Goal: Task Accomplishment & Management: Manage account settings

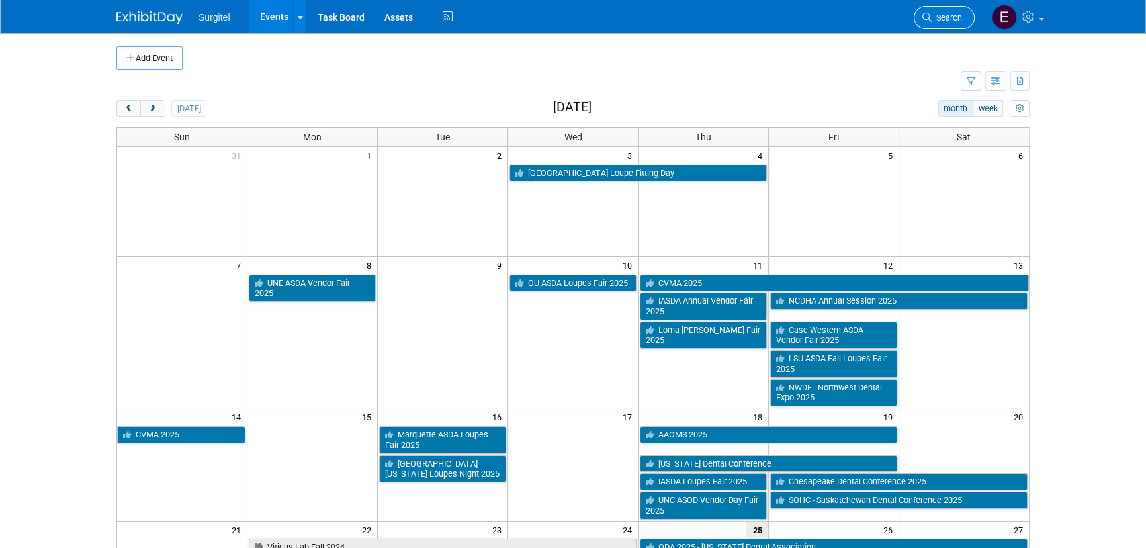
click at [938, 13] on span "Search" at bounding box center [947, 18] width 30 height 10
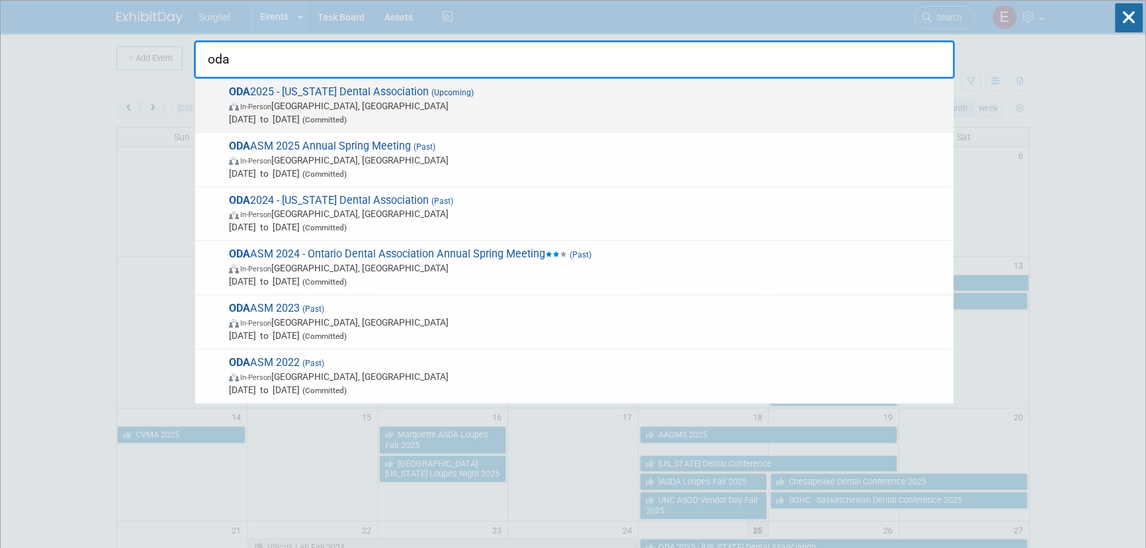
type input "oda"
click at [492, 101] on span "In-Person Columbus, OH" at bounding box center [588, 105] width 718 height 13
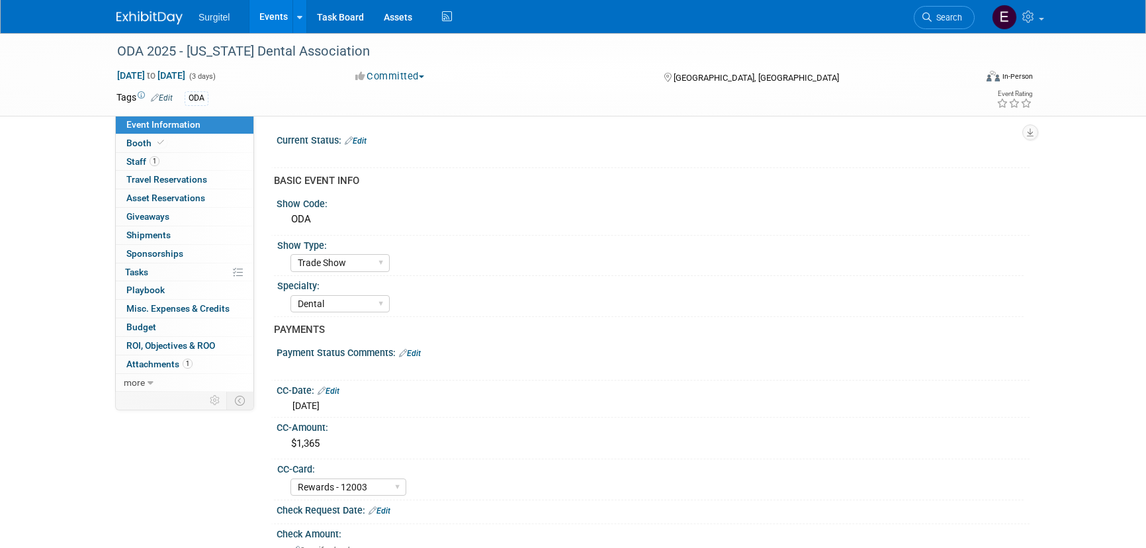
select select "Trade Show"
select select "Dental"
select select "Rewards - 12003"
select select "No"
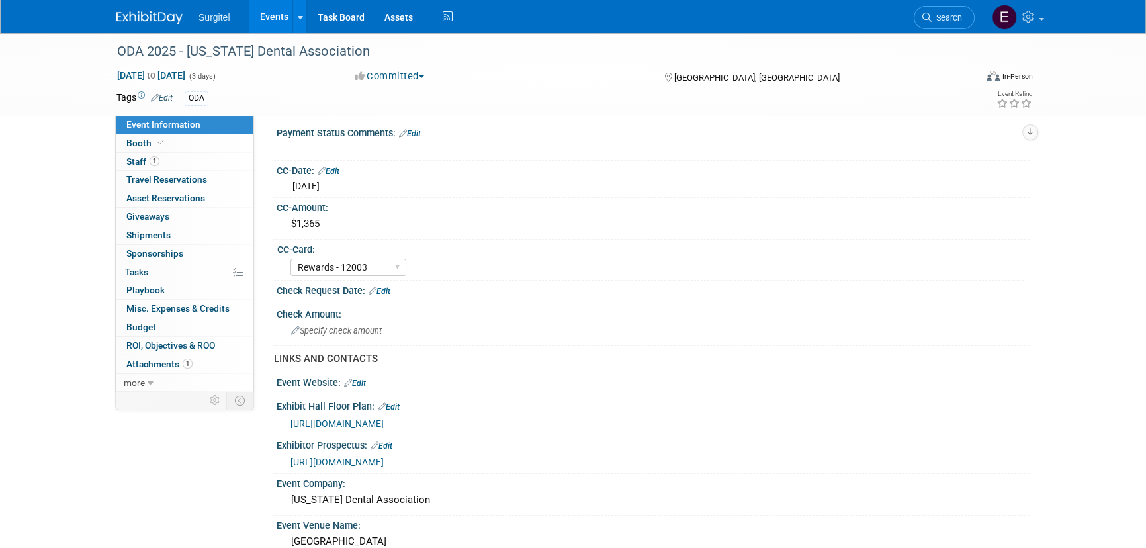
scroll to position [240, 0]
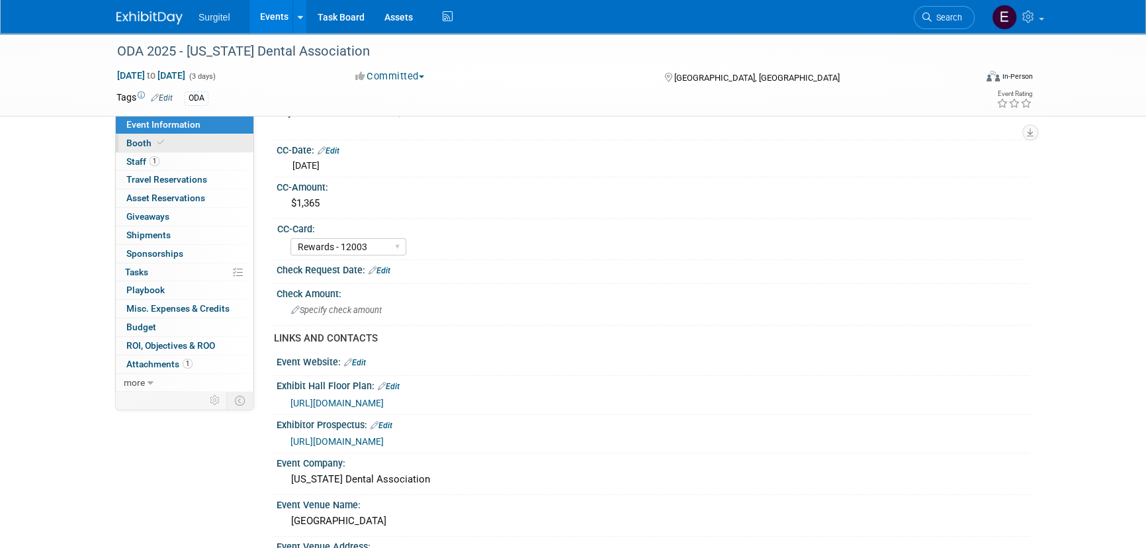
click at [147, 146] on span "Booth" at bounding box center [146, 143] width 40 height 11
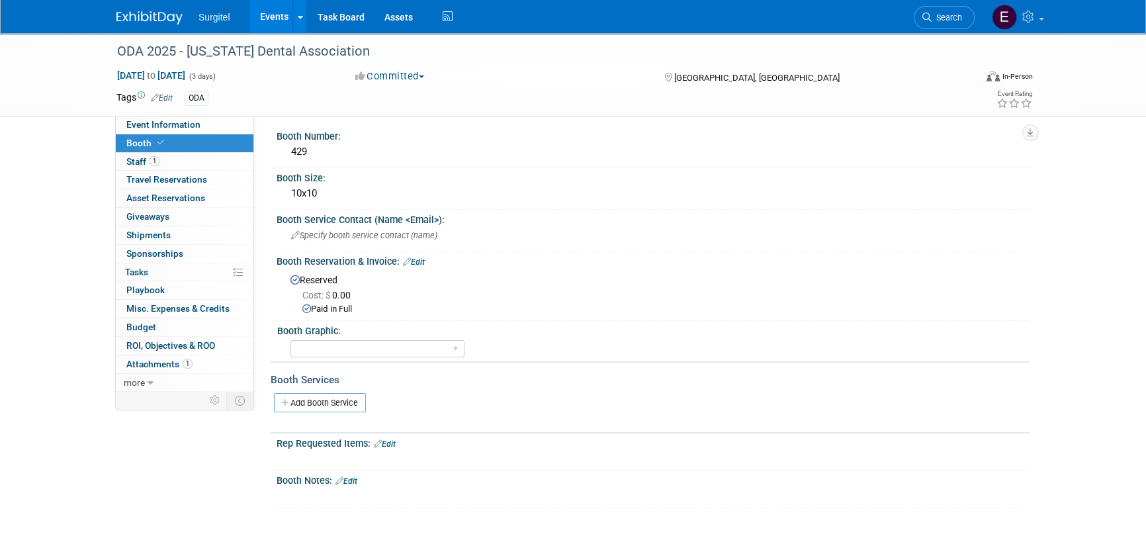
scroll to position [0, 0]
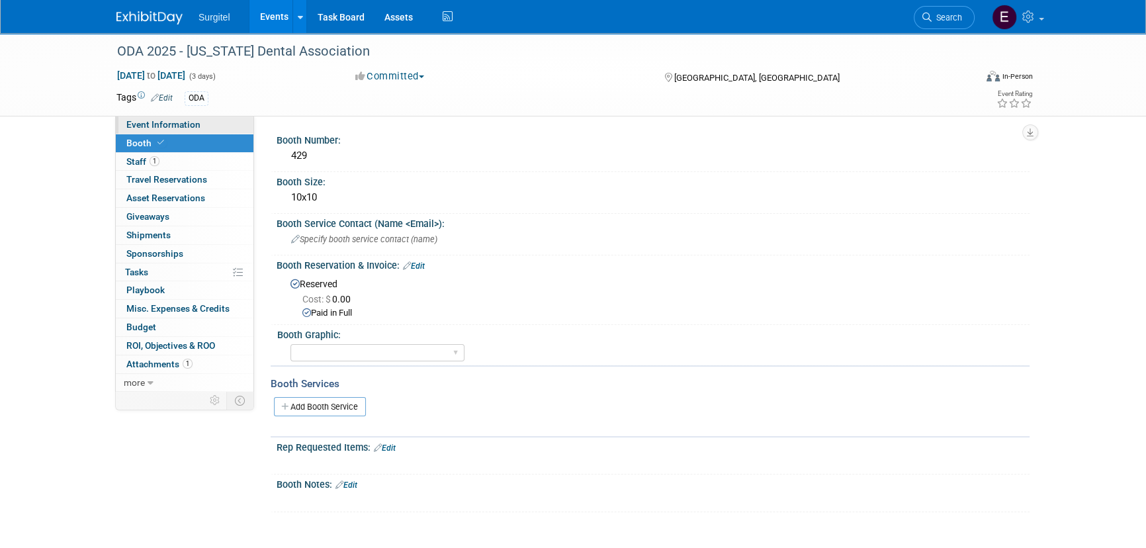
click at [184, 124] on span "Event Information" at bounding box center [163, 124] width 74 height 11
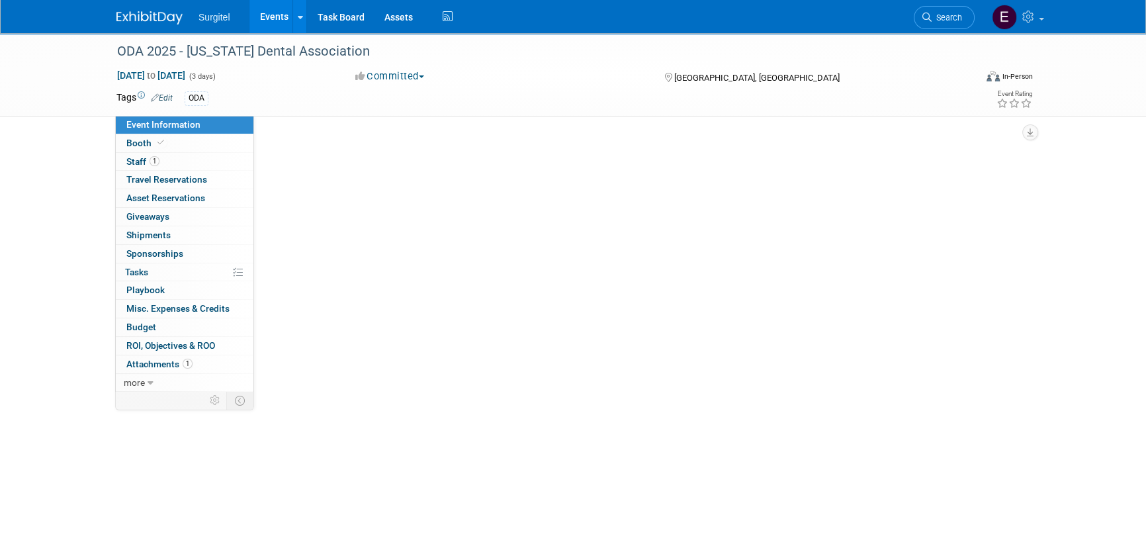
select select "Trade Show"
select select "Dental"
select select "Rewards - 12003"
select select "No"
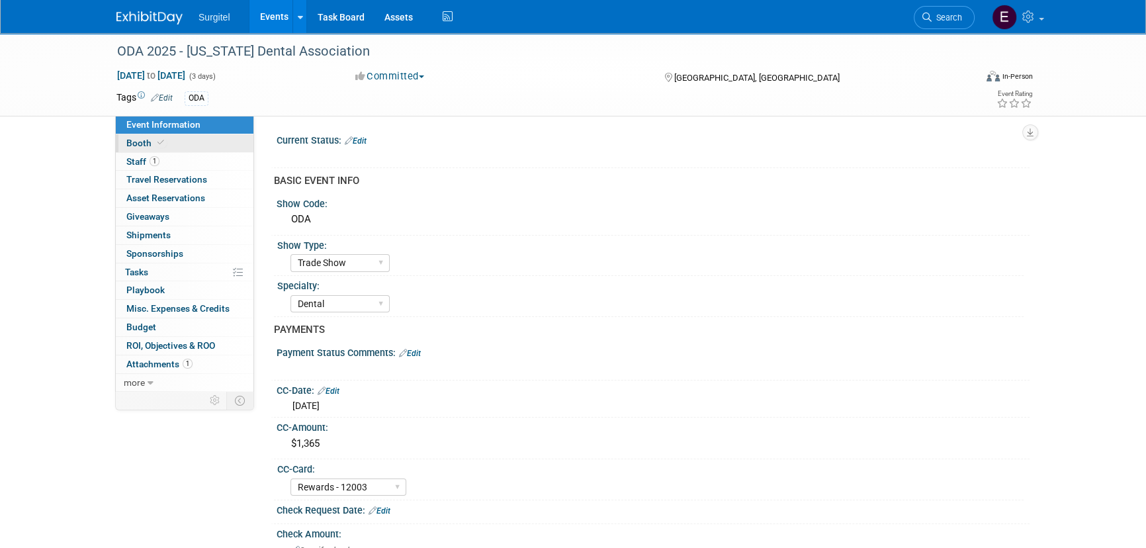
click at [203, 145] on link "Booth" at bounding box center [185, 143] width 138 height 18
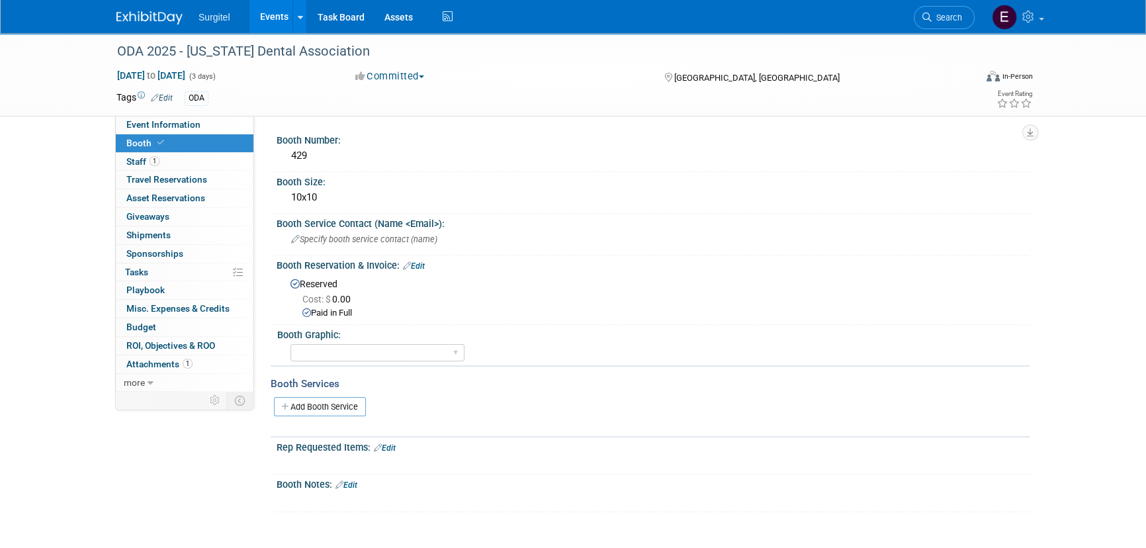
click at [280, 23] on link "Events" at bounding box center [273, 16] width 48 height 33
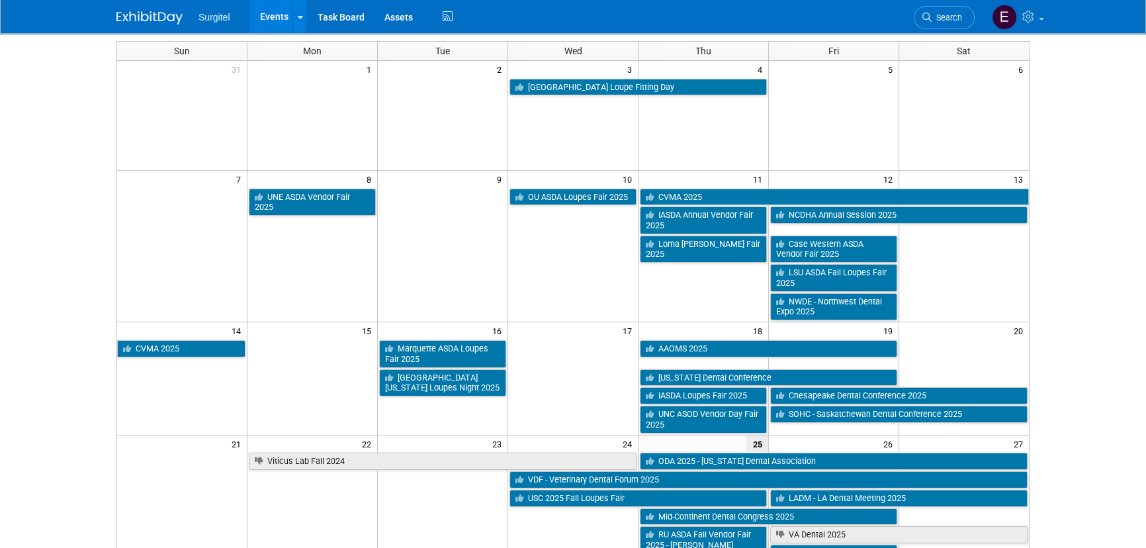
scroll to position [240, 0]
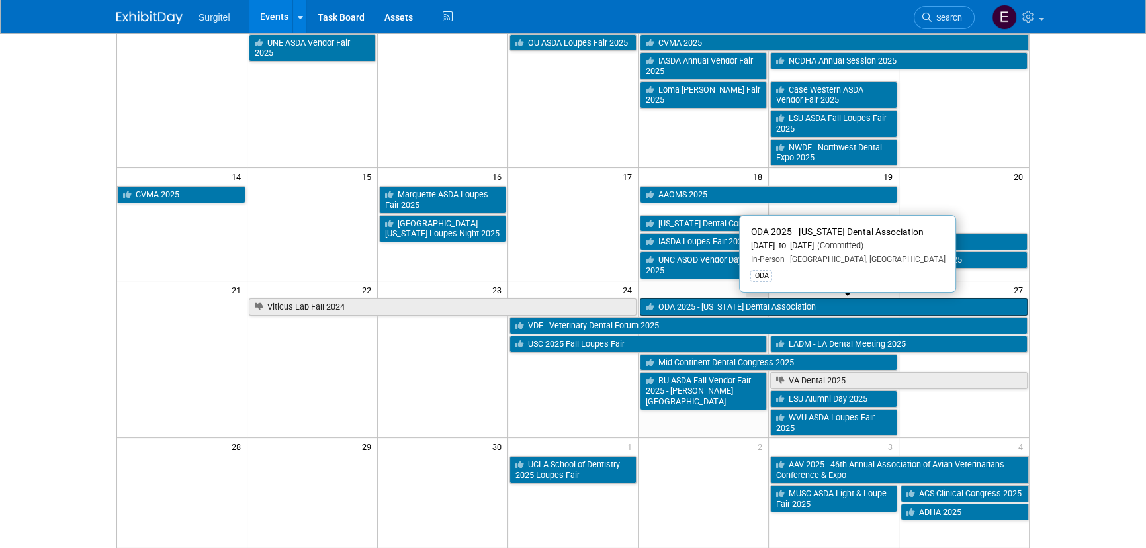
click at [677, 308] on link "ODA 2025 - [US_STATE] Dental Association" at bounding box center [834, 306] width 388 height 17
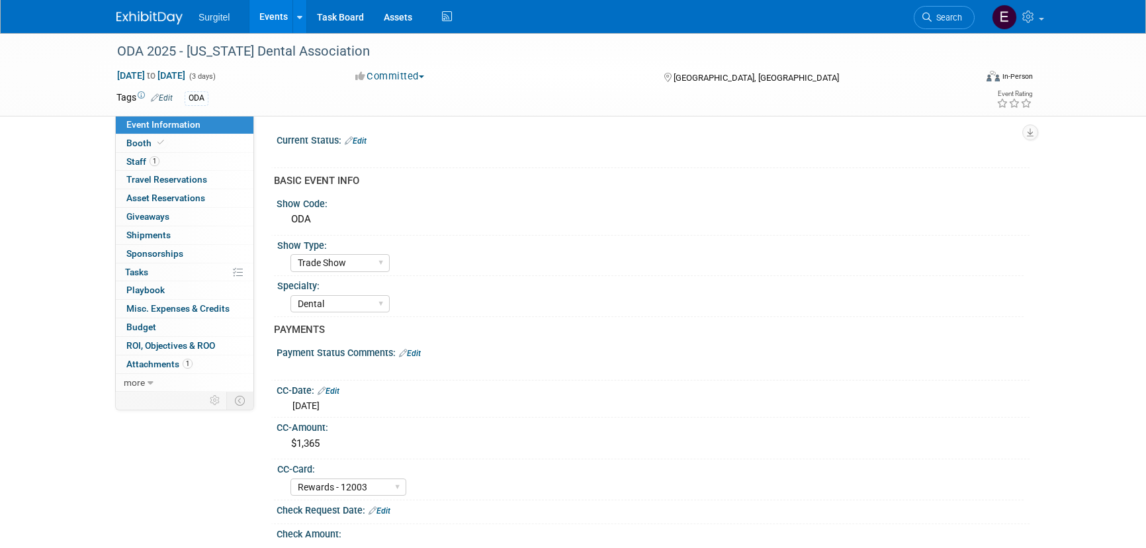
select select "Trade Show"
select select "Dental"
select select "Rewards - 12003"
select select "No"
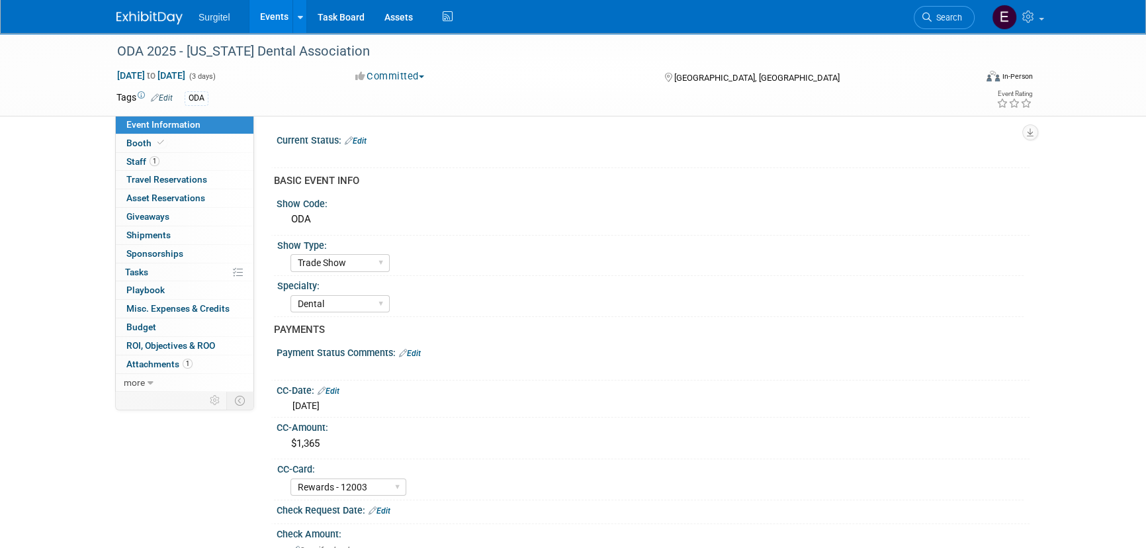
click at [361, 141] on link "Edit" at bounding box center [356, 140] width 22 height 9
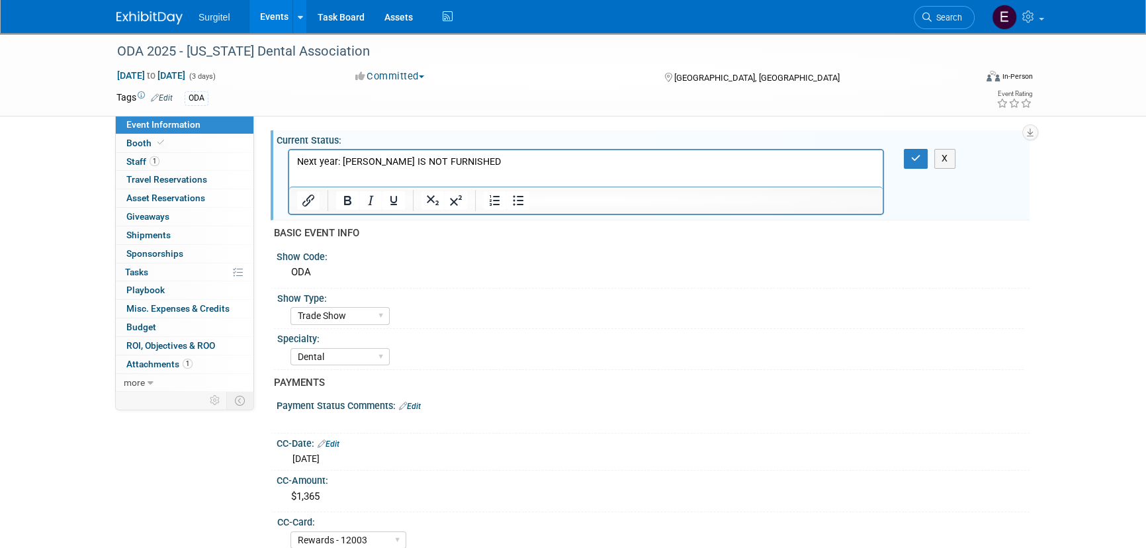
click at [930, 165] on div "X" at bounding box center [924, 158] width 41 height 19
click at [914, 160] on icon "button" at bounding box center [916, 158] width 10 height 9
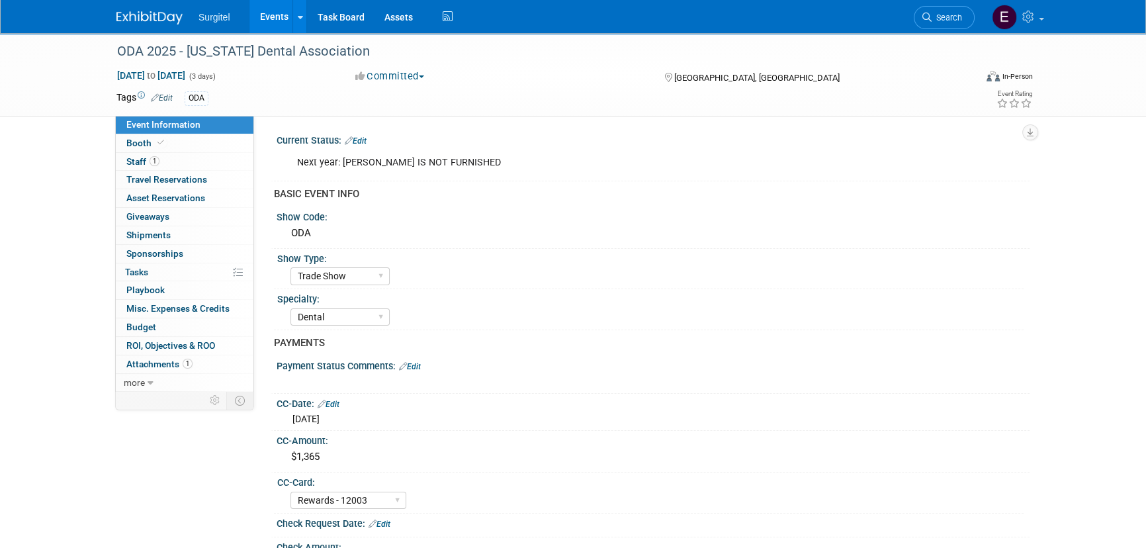
click at [266, 3] on link "Events" at bounding box center [273, 16] width 48 height 33
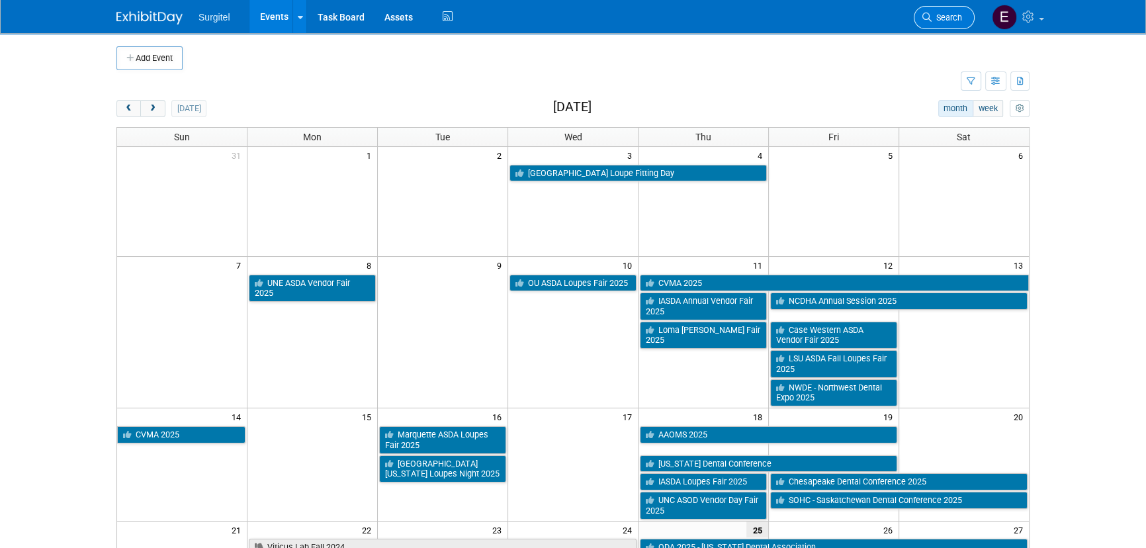
click at [970, 15] on link "Search" at bounding box center [944, 17] width 61 height 23
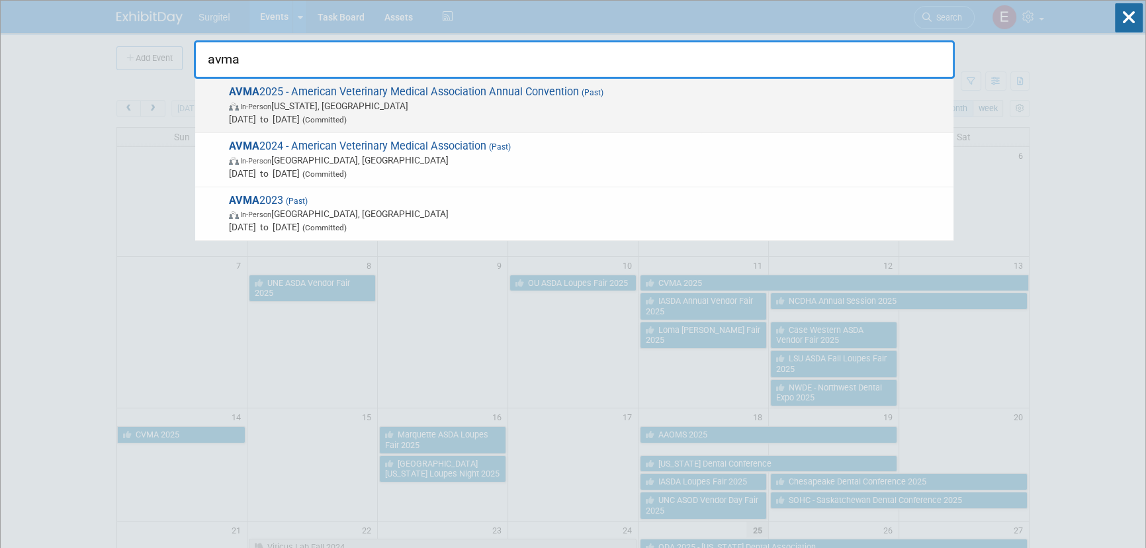
type input "avma"
click at [306, 119] on span "Jul 19, 2025 to Jul 21, 2025 (Committed)" at bounding box center [588, 118] width 718 height 13
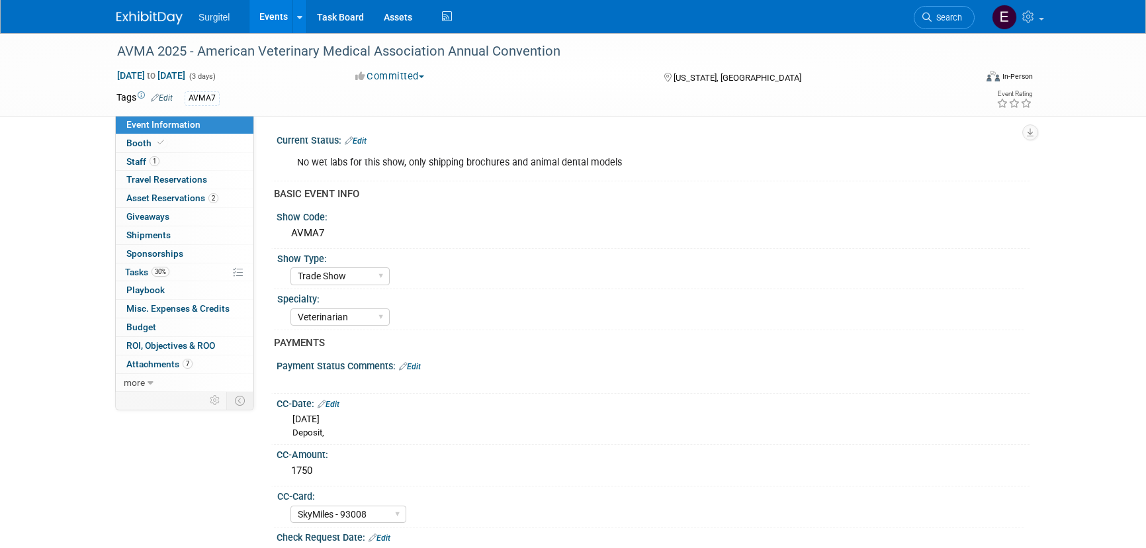
select select "Trade Show"
select select "Veterinarian"
select select "SkyMiles - 93008"
select select "No"
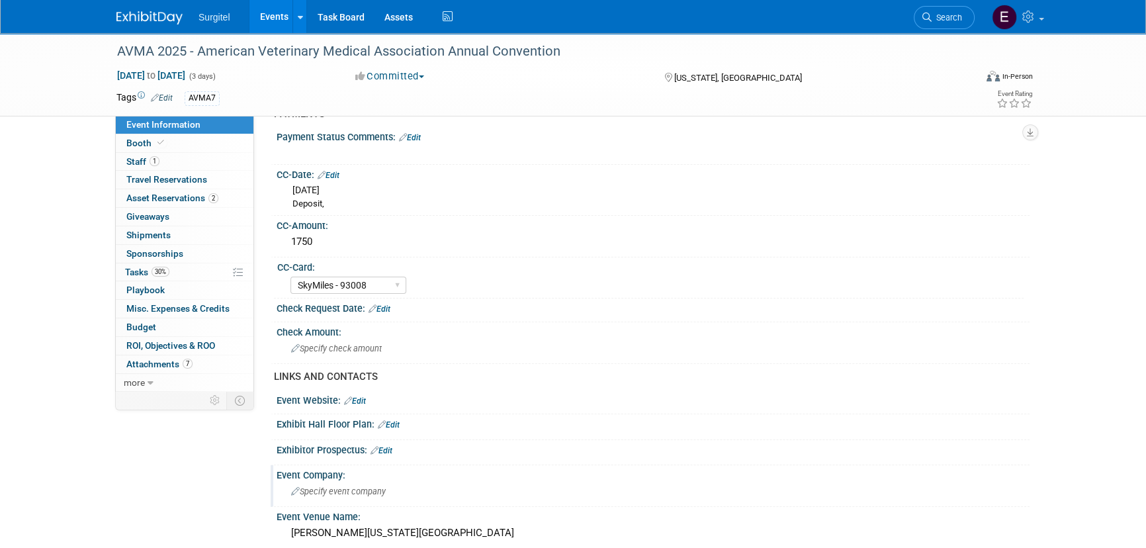
scroll to position [240, 0]
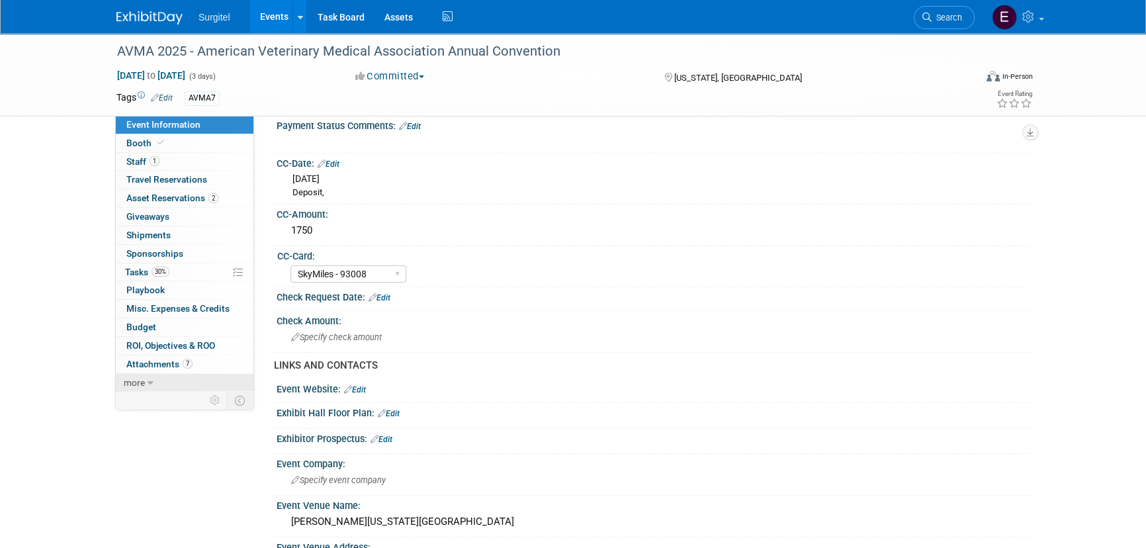
click at [150, 379] on icon at bounding box center [151, 383] width 6 height 9
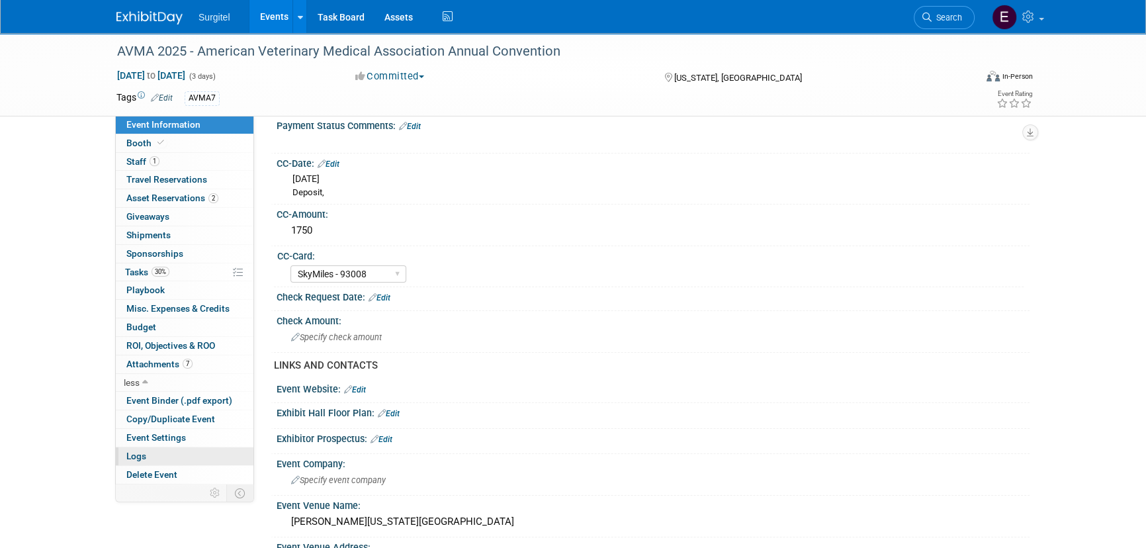
click at [183, 451] on link "Logs" at bounding box center [185, 456] width 138 height 18
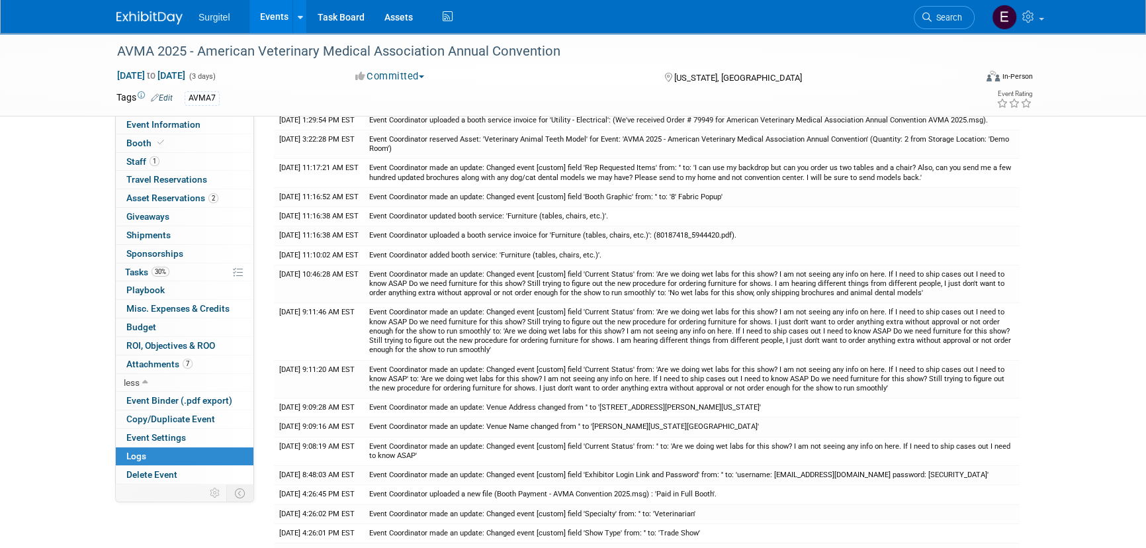
scroll to position [0, 0]
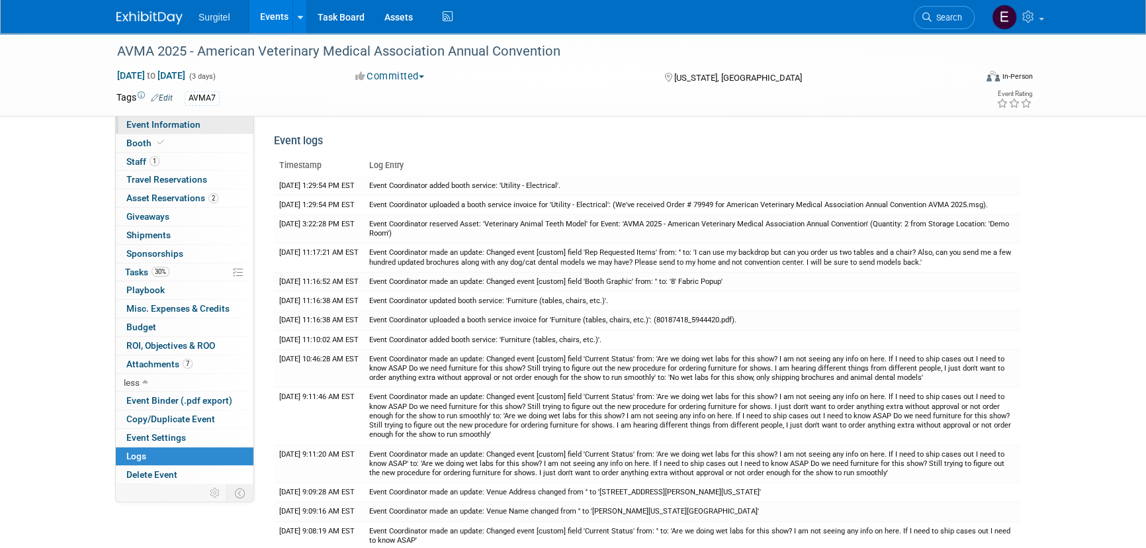
click at [185, 119] on span "Event Information" at bounding box center [163, 124] width 74 height 11
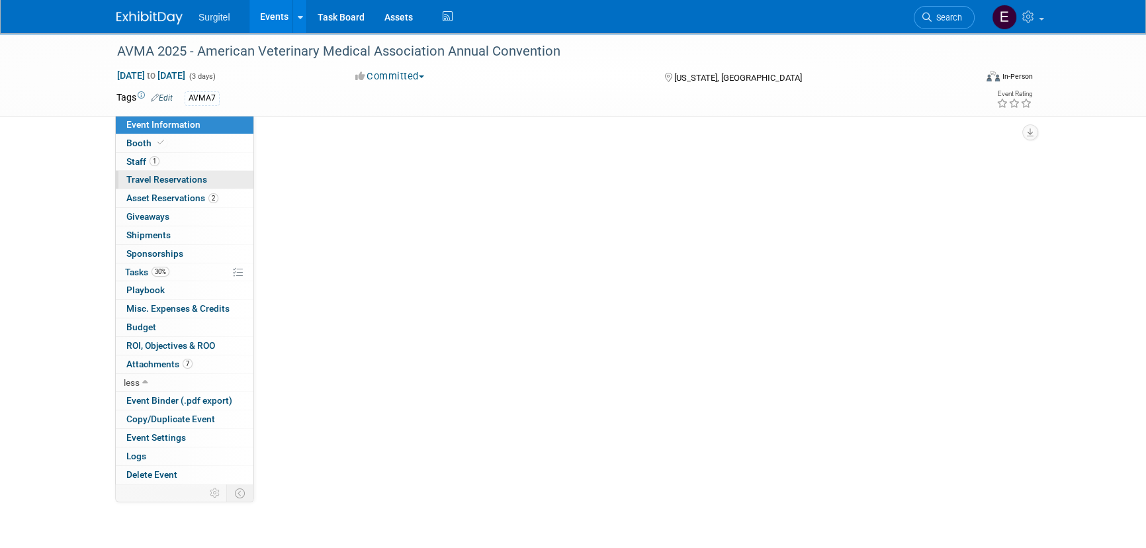
select select "Trade Show"
select select "Veterinarian"
select select "SkyMiles - 93008"
select select "No"
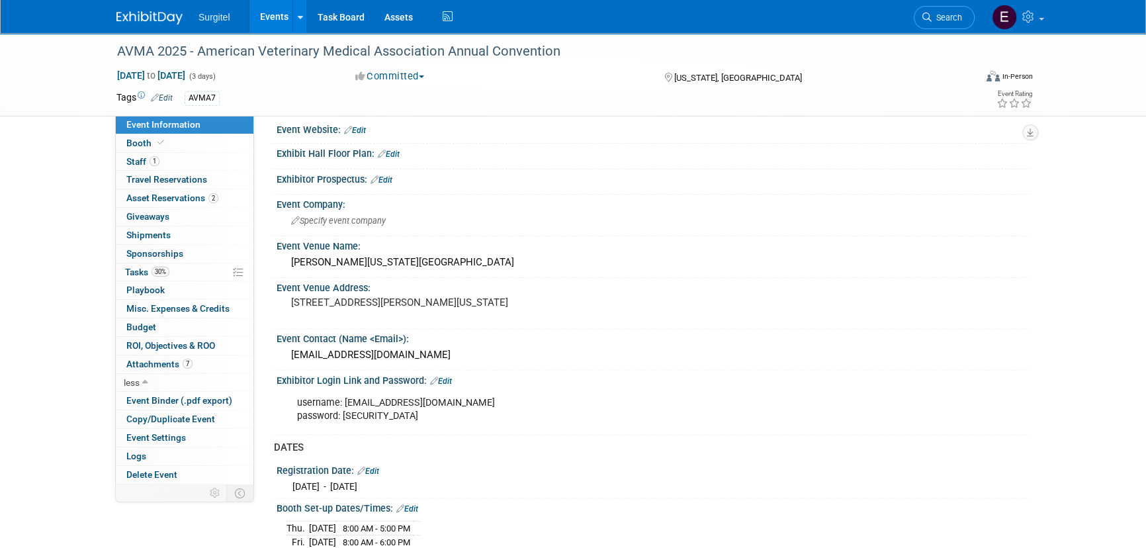
scroll to position [602, 0]
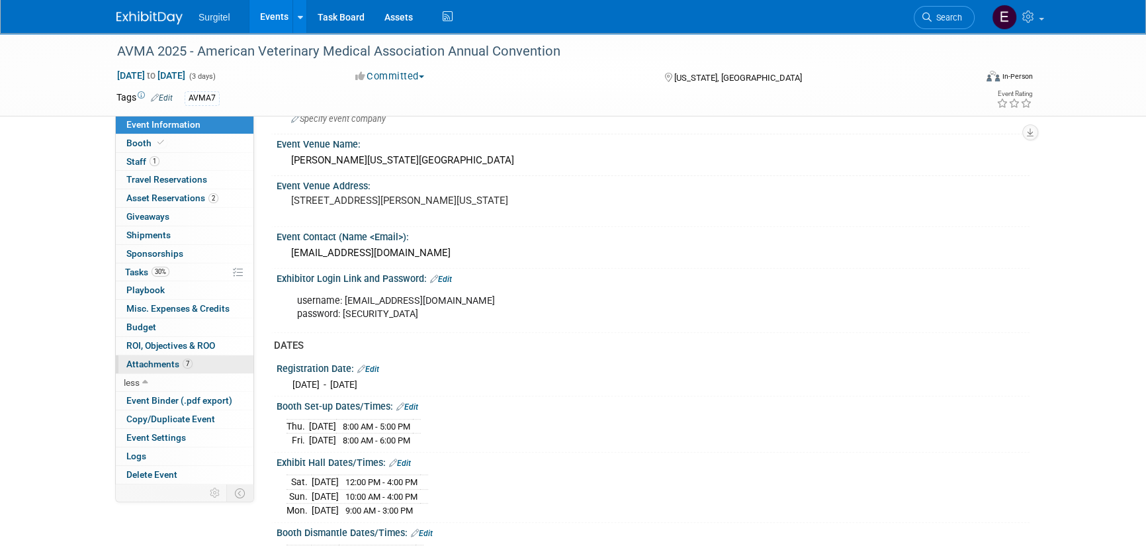
click at [189, 367] on span "7" at bounding box center [188, 364] width 10 height 10
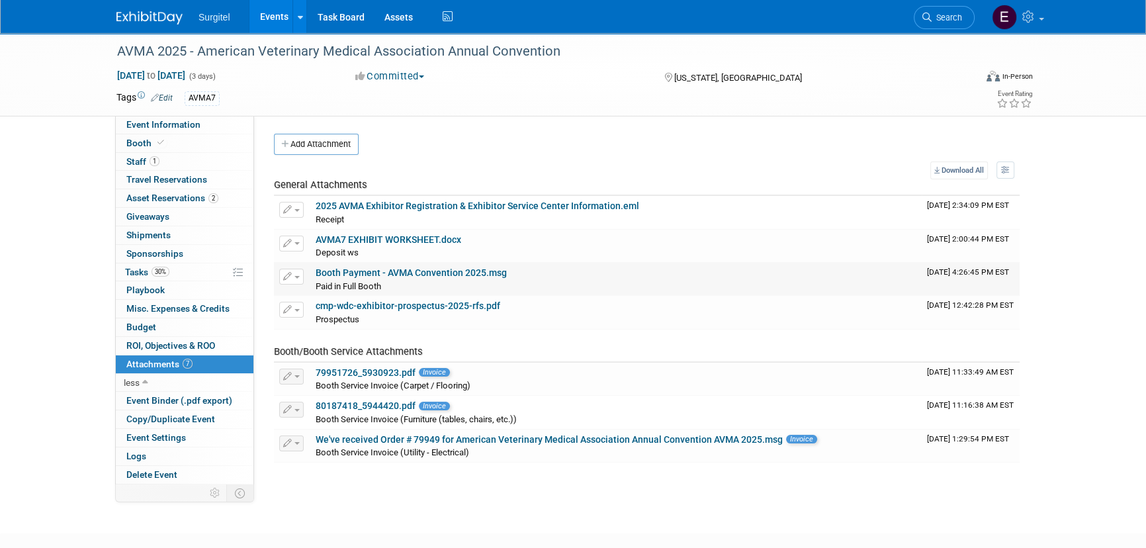
click at [363, 278] on link "Booth Payment - AVMA Convention 2025.msg" at bounding box center [411, 272] width 191 height 11
click at [425, 201] on link "2025 AVMA Exhibitor Registration & Exhibitor Service Center Information.eml" at bounding box center [478, 206] width 324 height 11
click at [402, 273] on link "Booth Payment - AVMA Convention 2025.msg" at bounding box center [411, 272] width 191 height 11
click at [358, 269] on link "Booth Payment - AVMA Convention 2025.msg" at bounding box center [411, 272] width 191 height 11
click at [347, 208] on link "2025 AVMA Exhibitor Registration & Exhibitor Service Center Information.eml" at bounding box center [478, 206] width 324 height 11
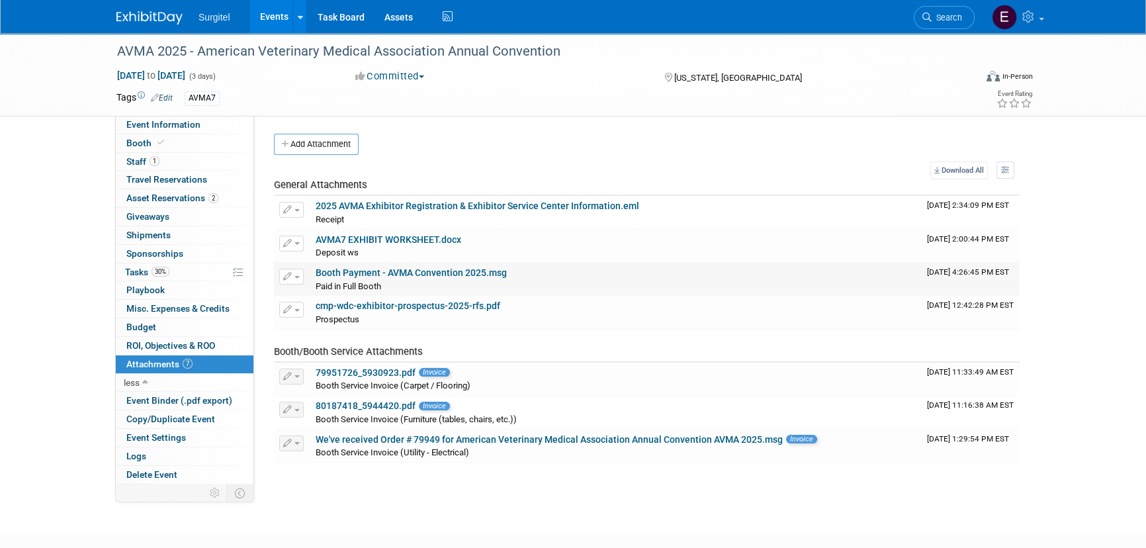
click at [365, 271] on link "Booth Payment - AVMA Convention 2025.msg" at bounding box center [411, 272] width 191 height 11
click at [944, 17] on span "Search" at bounding box center [947, 18] width 30 height 10
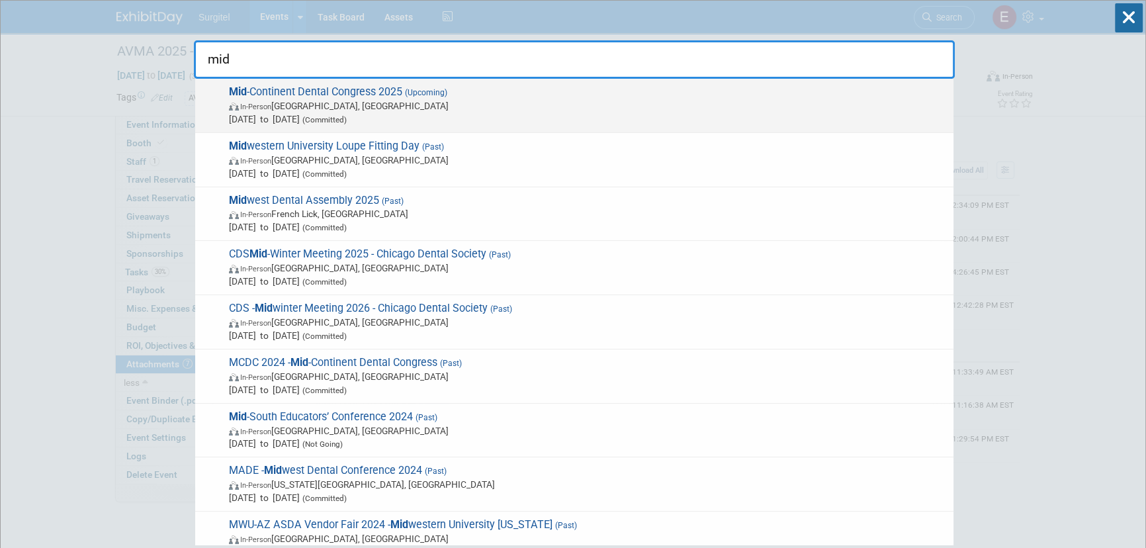
type input "mid"
click at [330, 118] on span "Sep 25, 2025 to Sep 26, 2025 (Committed)" at bounding box center [588, 118] width 718 height 13
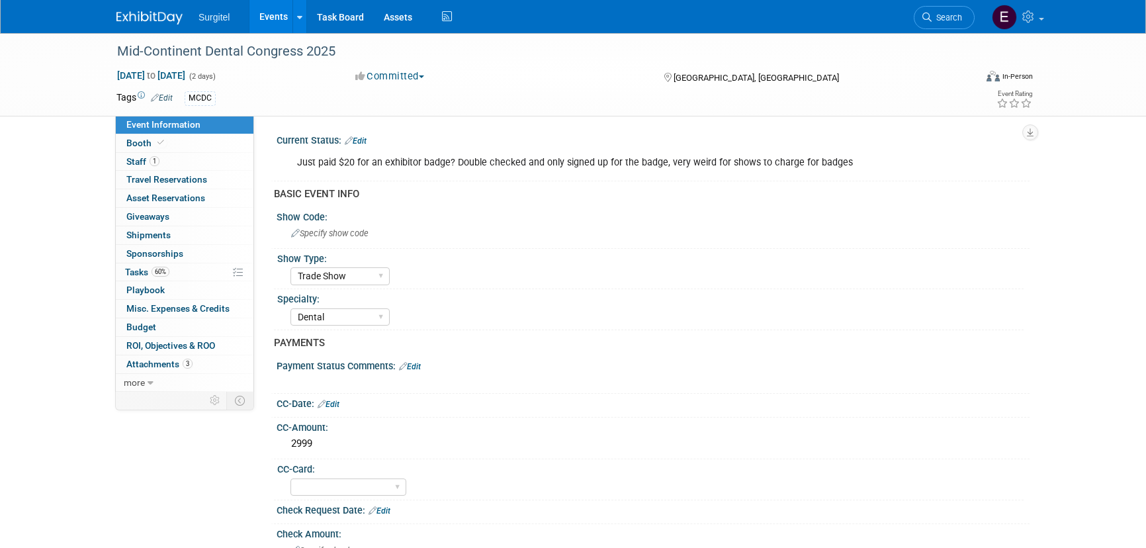
select select "Trade Show"
select select "Dental"
select select "No"
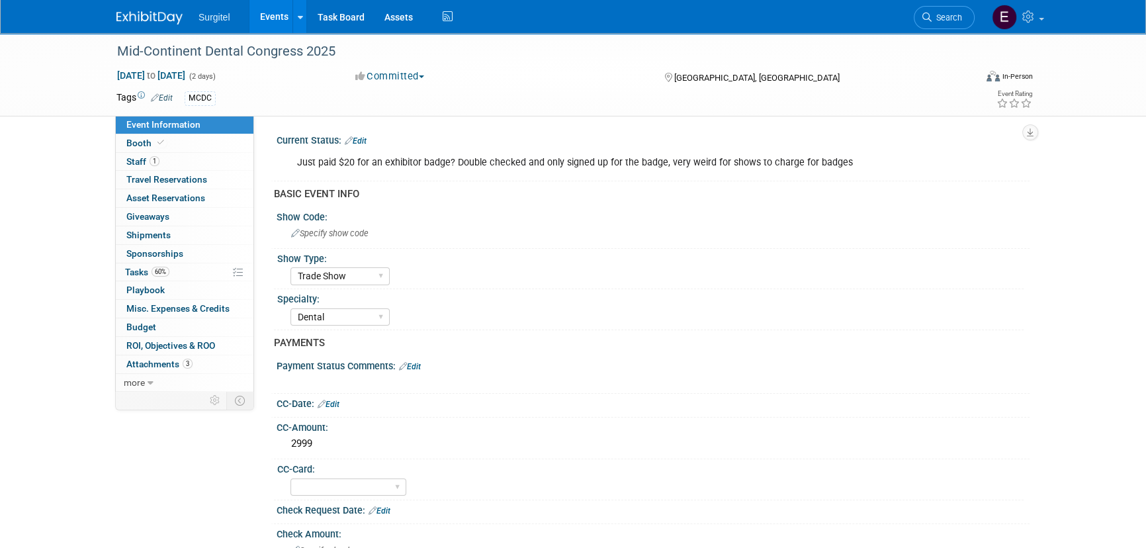
click at [359, 137] on link "Edit" at bounding box center [356, 140] width 22 height 9
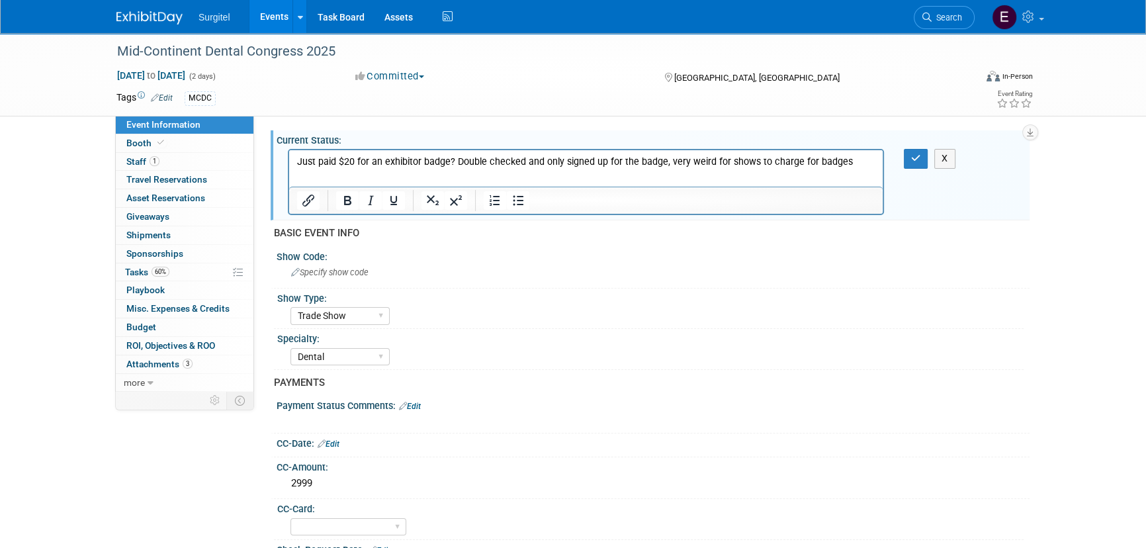
drag, startPoint x: 854, startPoint y: 159, endPoint x: 116, endPoint y: 111, distance: 740.1
click at [289, 150] on html "Just paid $20 for an exhibitor badge? Double checked and only signed up for the…" at bounding box center [586, 159] width 594 height 19
click at [912, 167] on div "Just paid $20 for an exhibitor badge? Double checked and only signed up for the…" at bounding box center [653, 181] width 753 height 71
click at [911, 163] on icon "button" at bounding box center [916, 158] width 10 height 9
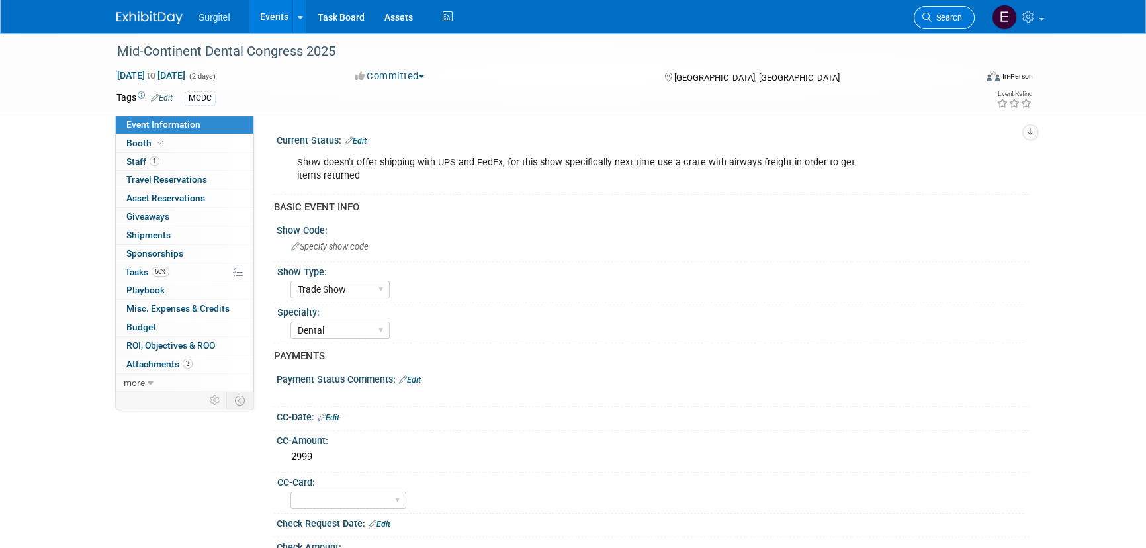
click at [934, 19] on span "Search" at bounding box center [947, 18] width 30 height 10
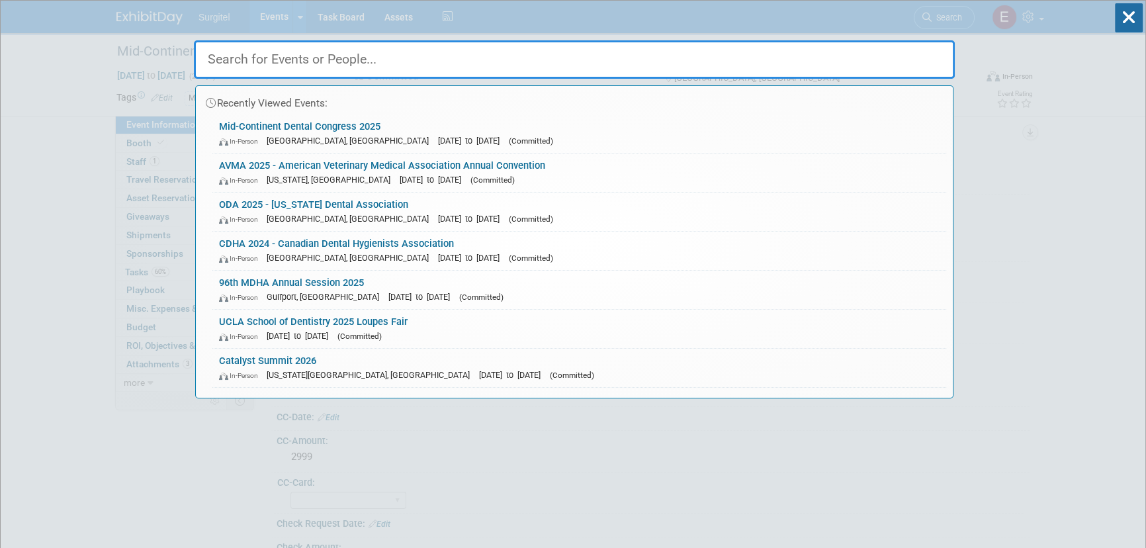
click at [218, 54] on input "text" at bounding box center [574, 59] width 761 height 38
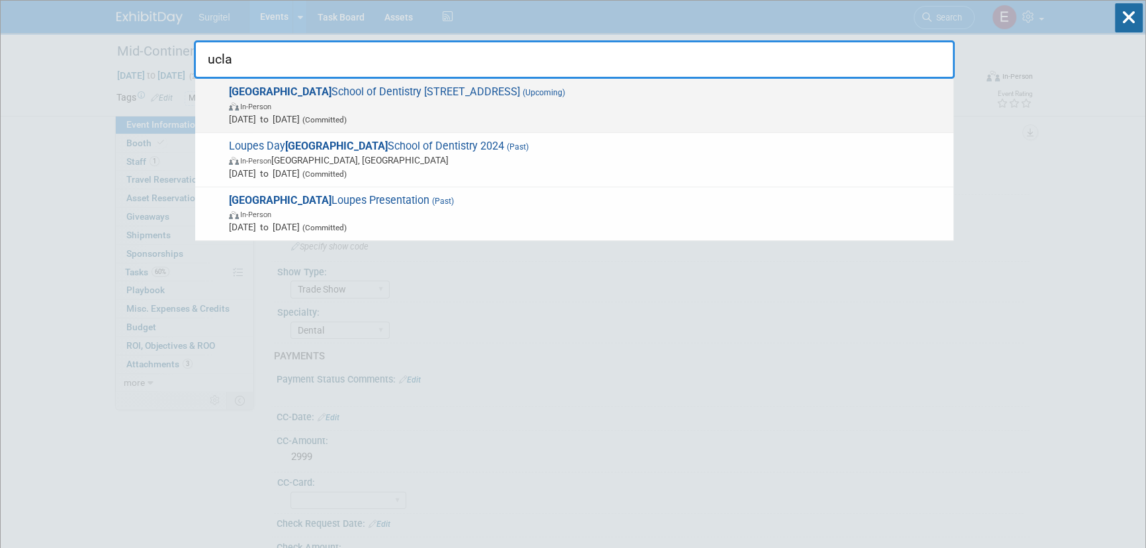
type input "ucla"
click at [327, 95] on span "UCLA School of Dentistry 2025 Loupes Fair (Upcoming) In-Person Oct 1, 2025 to O…" at bounding box center [586, 105] width 722 height 40
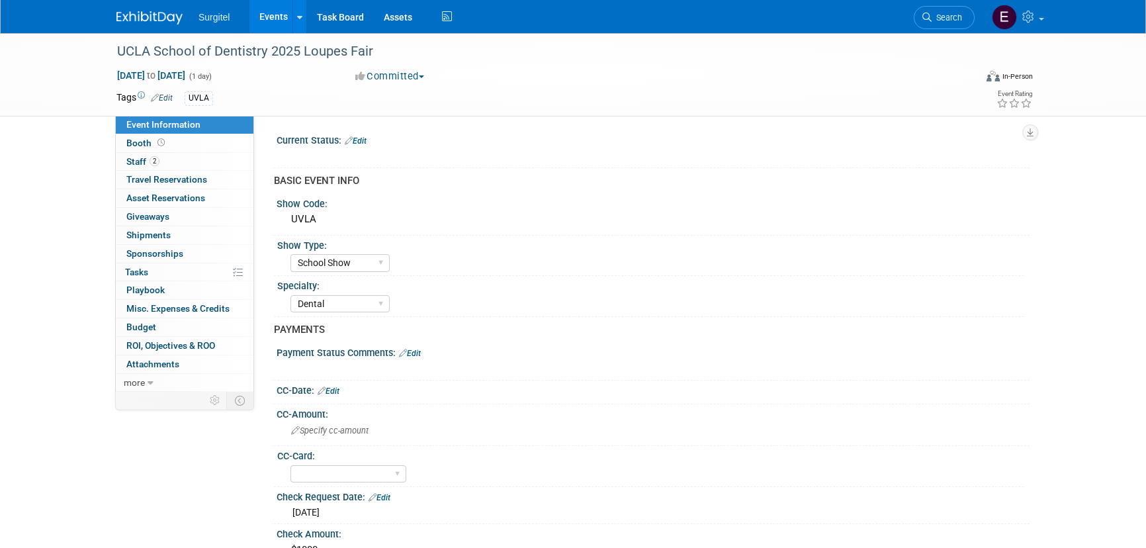
select select "School Show"
select select "Dental"
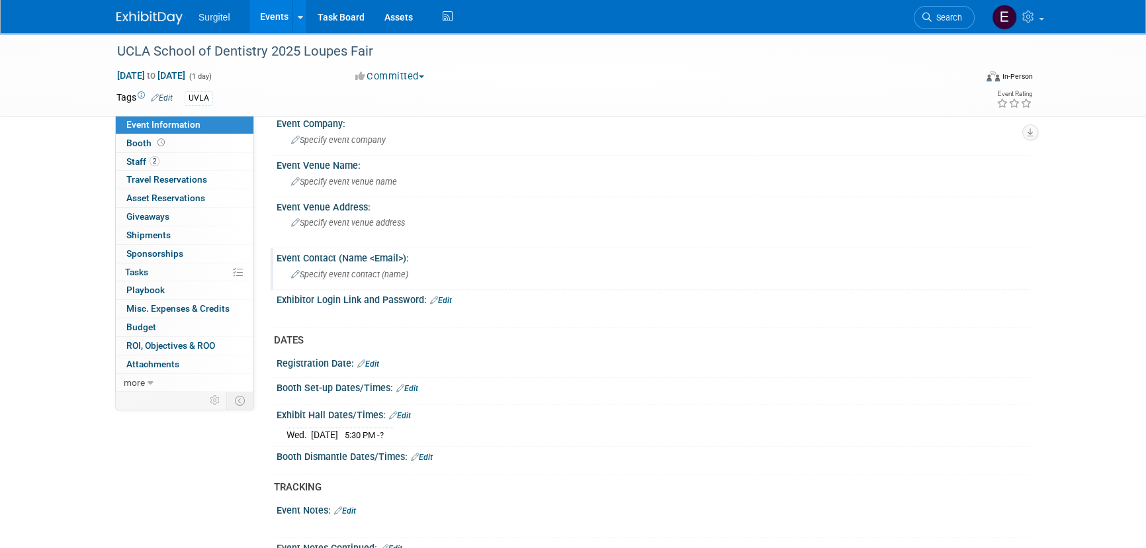
scroll to position [516, 0]
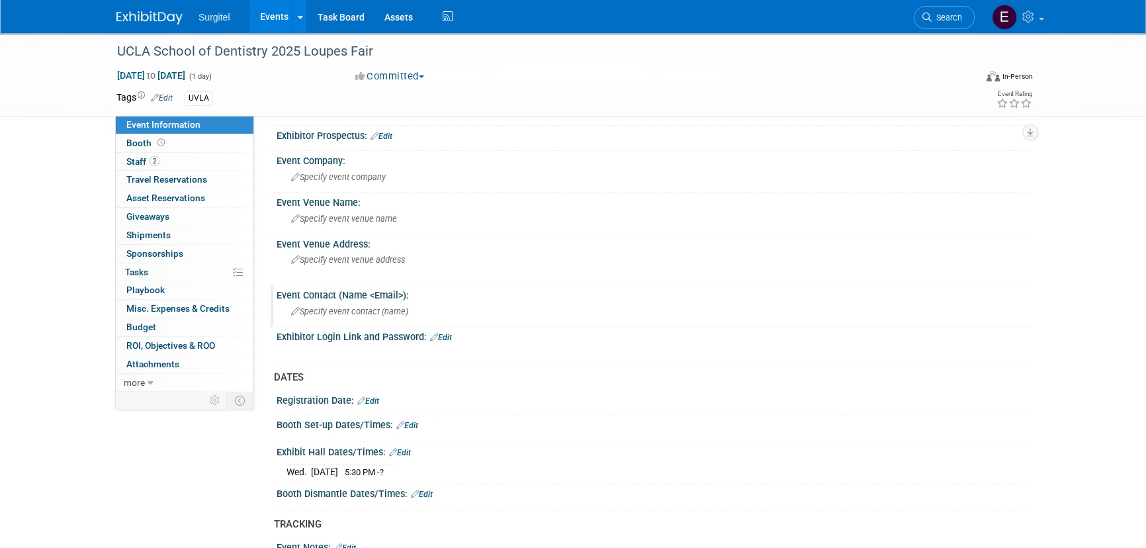
click at [335, 310] on span "Specify event contact (name )" at bounding box center [349, 311] width 117 height 10
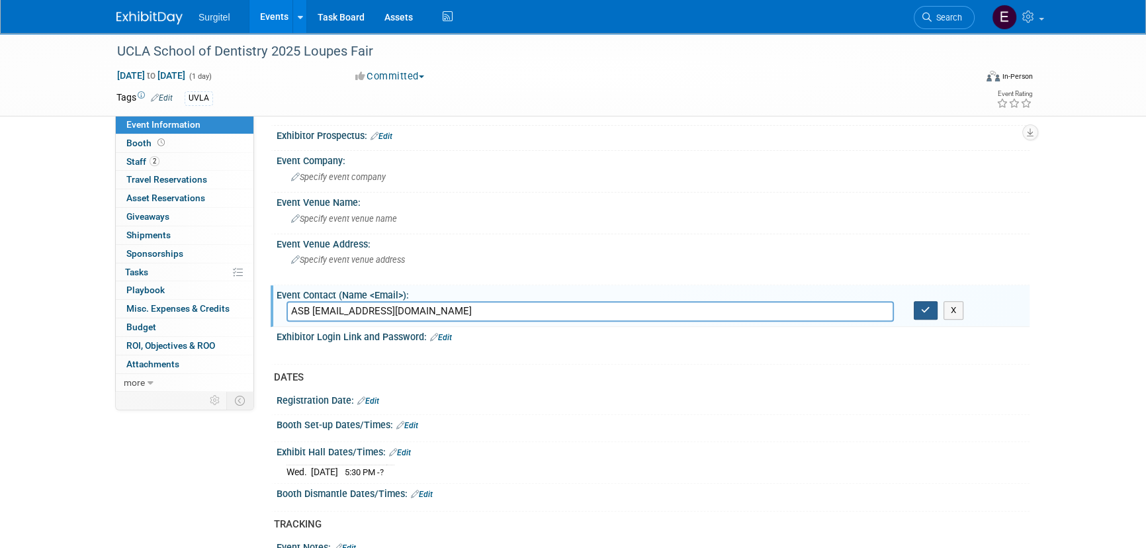
type input "ASB ucla.sod.asb@gmail.com"
click at [924, 306] on icon "button" at bounding box center [925, 310] width 9 height 9
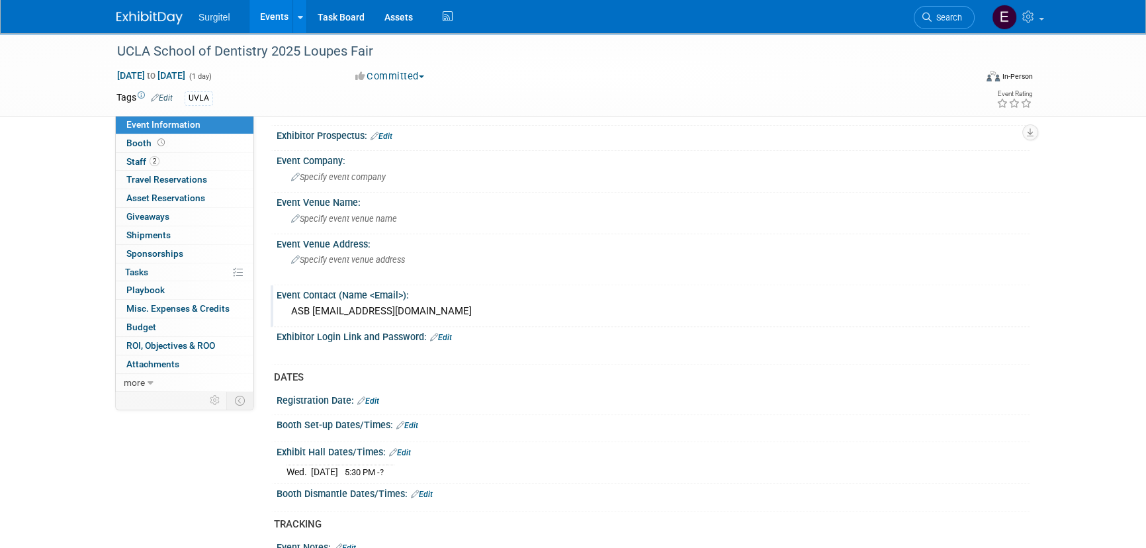
click at [256, 9] on link "Events" at bounding box center [273, 16] width 48 height 33
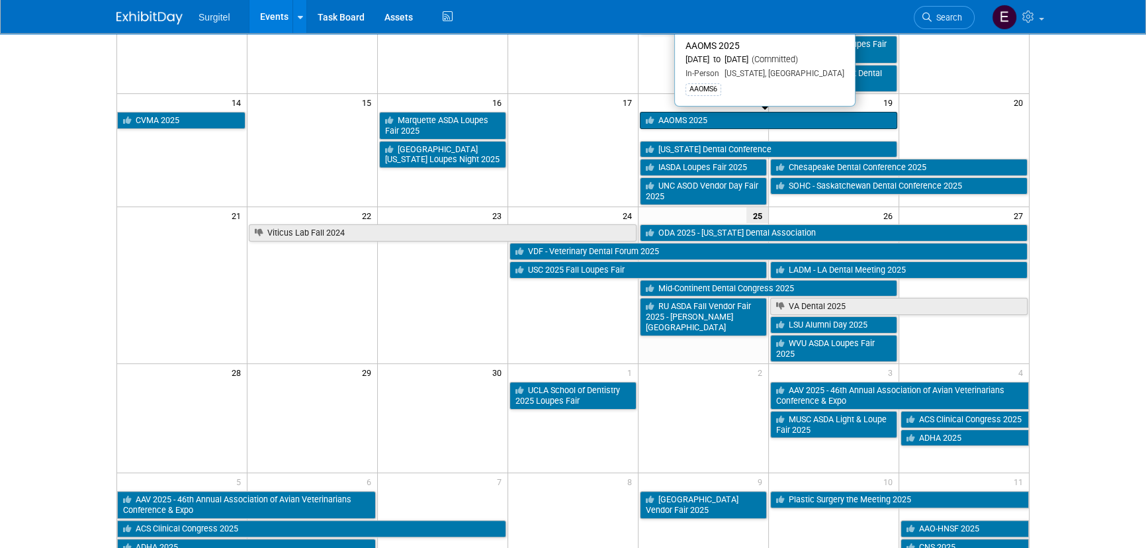
scroll to position [421, 0]
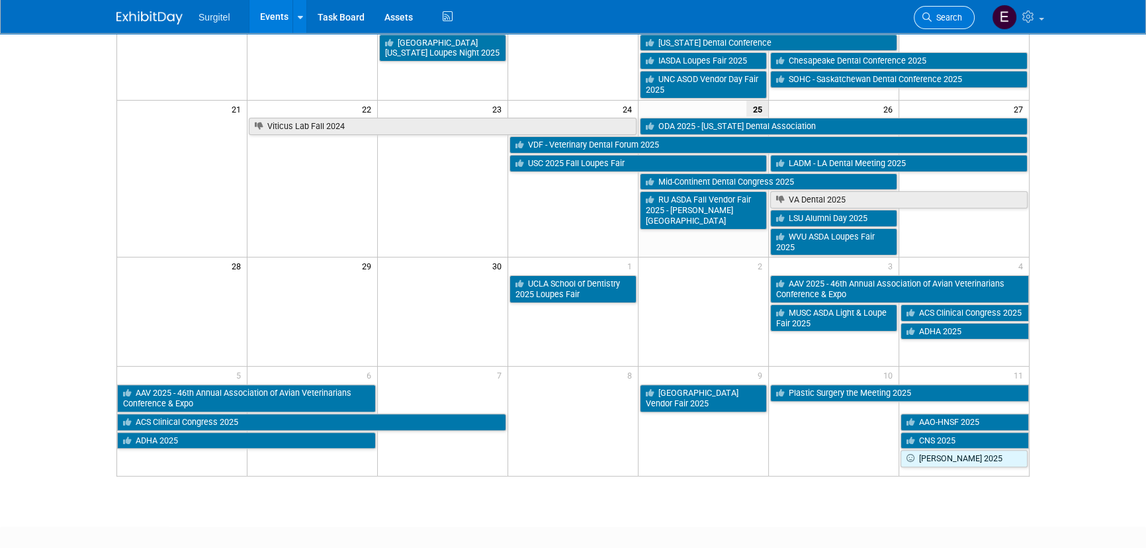
click at [956, 13] on span "Search" at bounding box center [947, 18] width 30 height 10
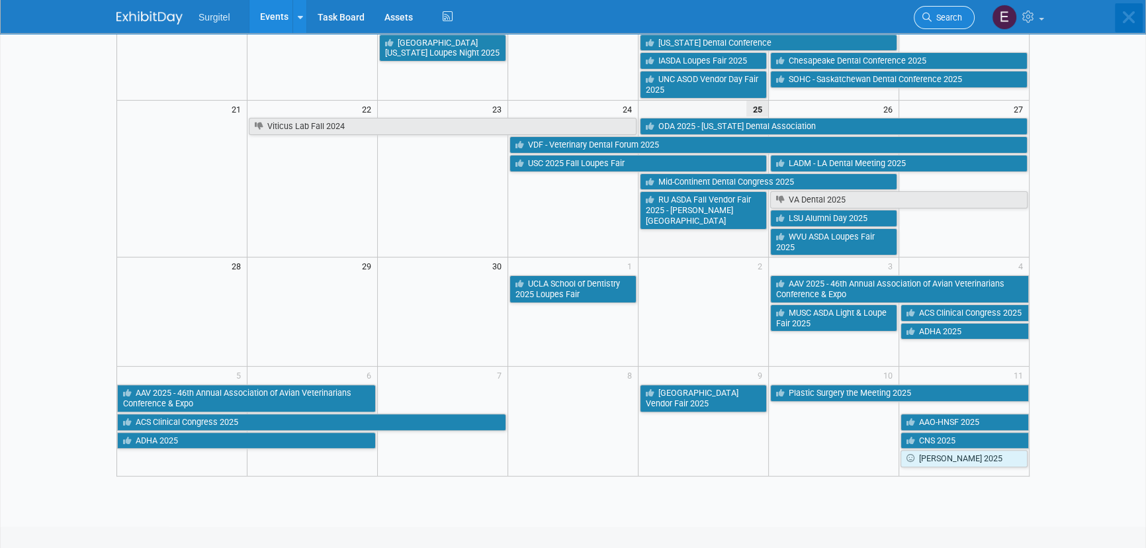
scroll to position [0, 0]
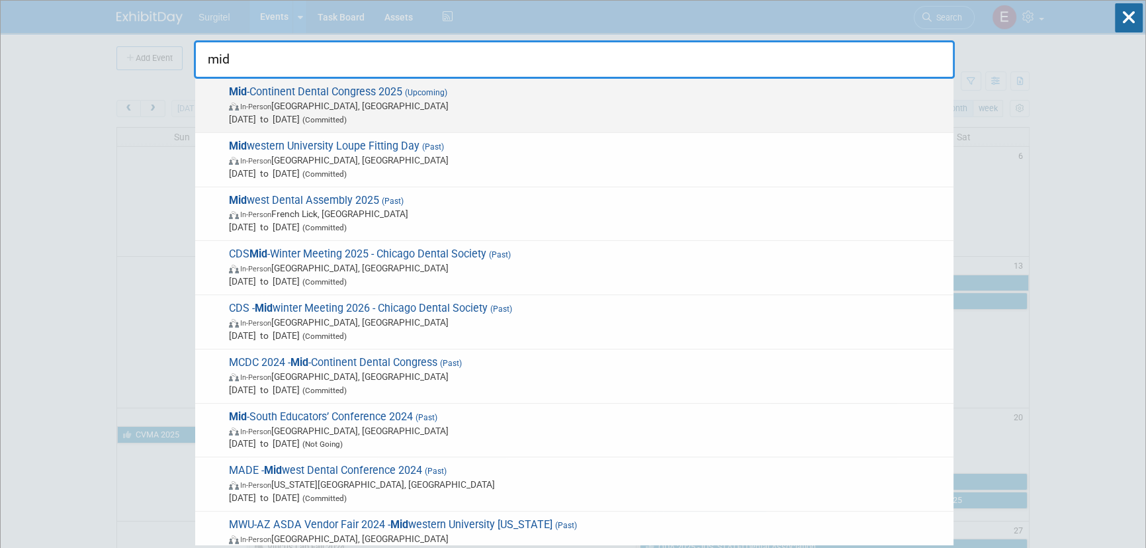
type input "mid"
click at [496, 109] on span "In-Person [GEOGRAPHIC_DATA], [GEOGRAPHIC_DATA]" at bounding box center [588, 105] width 718 height 13
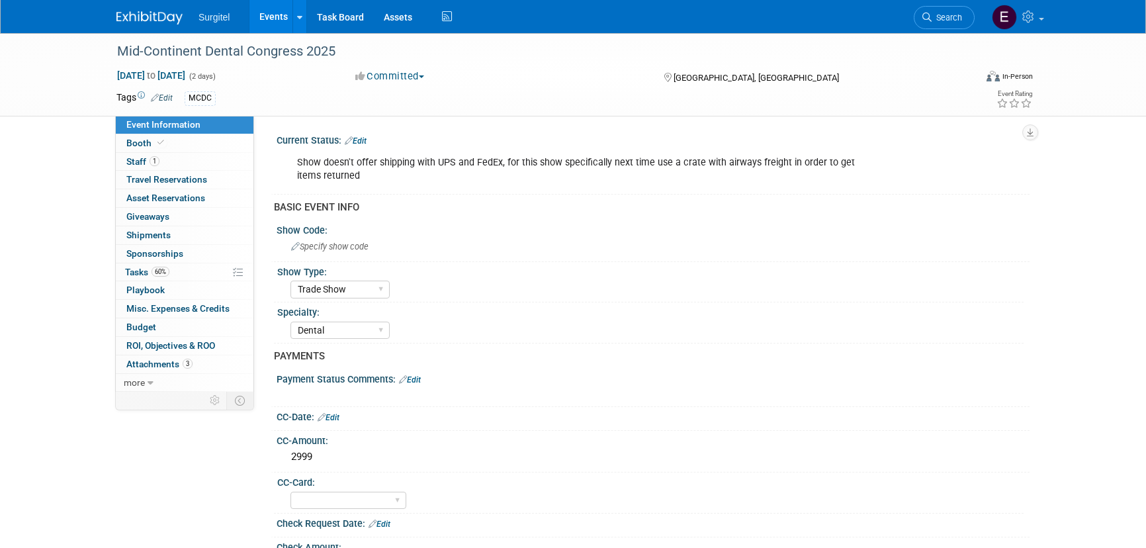
select select "Trade Show"
select select "Dental"
select select "No"
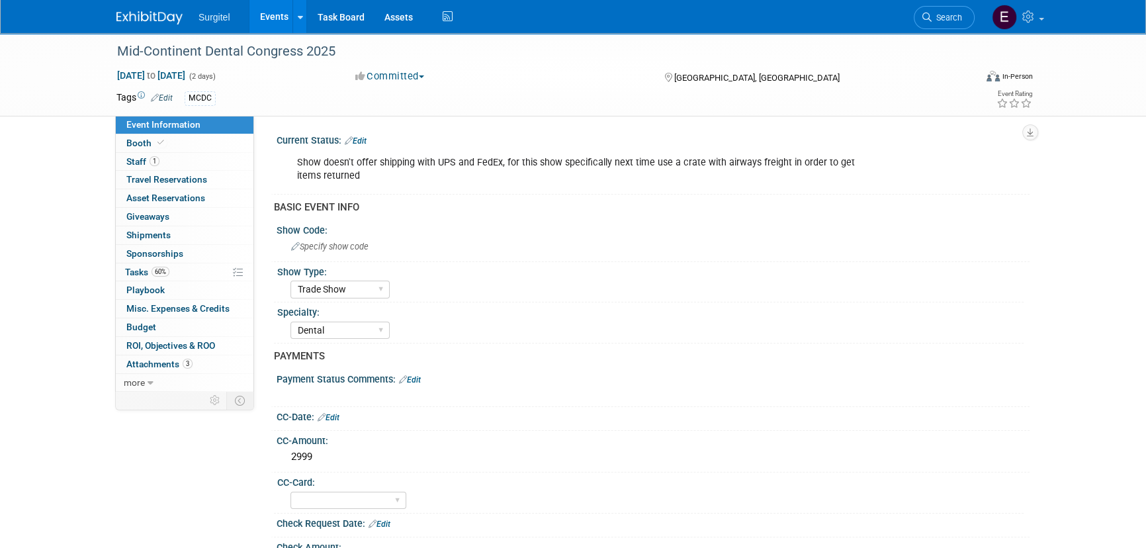
click at [367, 139] on link "Edit" at bounding box center [356, 140] width 22 height 9
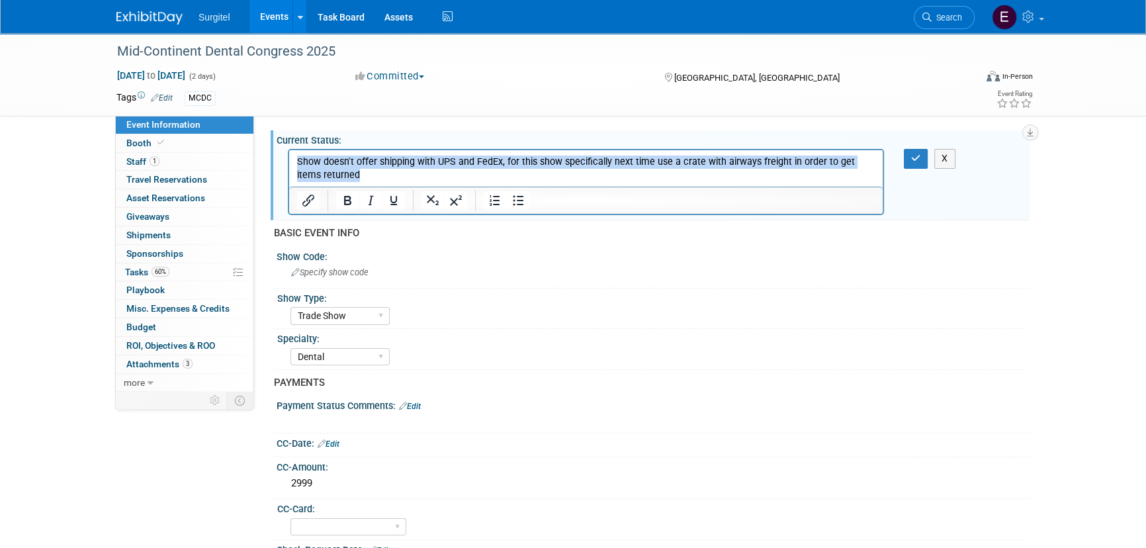
drag, startPoint x: 359, startPoint y: 177, endPoint x: 255, endPoint y: 118, distance: 118.5
click at [289, 150] on html "Show doesn't offer shipping with UPS and FedEx, for this show specifically next…" at bounding box center [586, 166] width 594 height 32
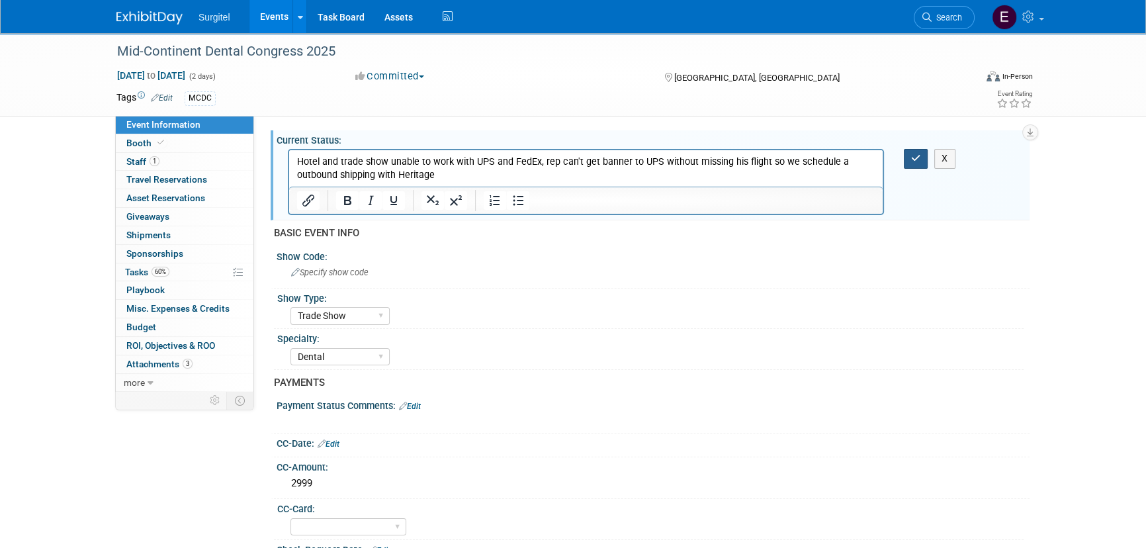
click at [915, 154] on icon "button" at bounding box center [916, 158] width 10 height 9
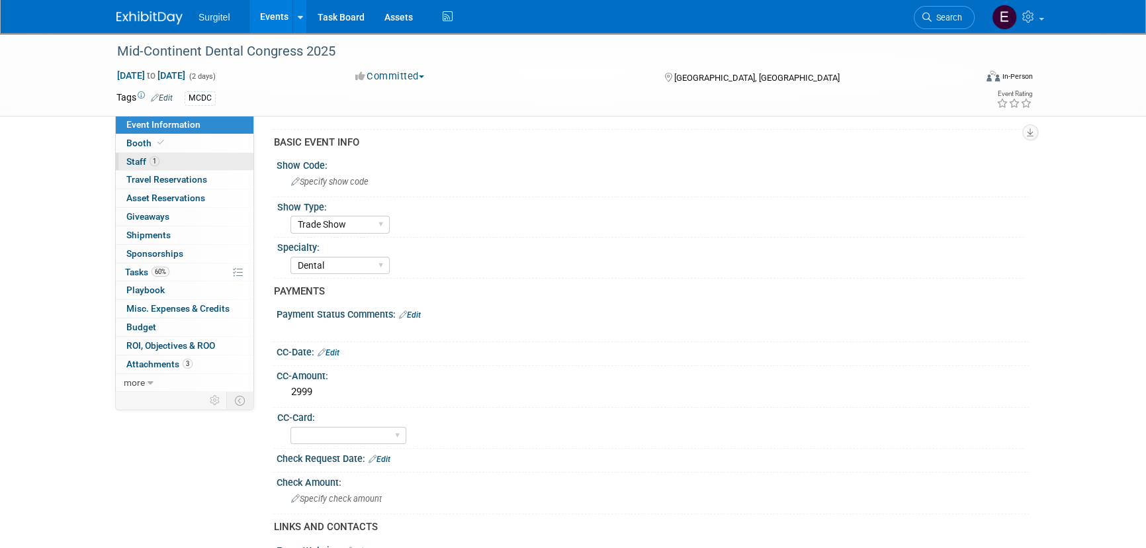
scroll to position [180, 0]
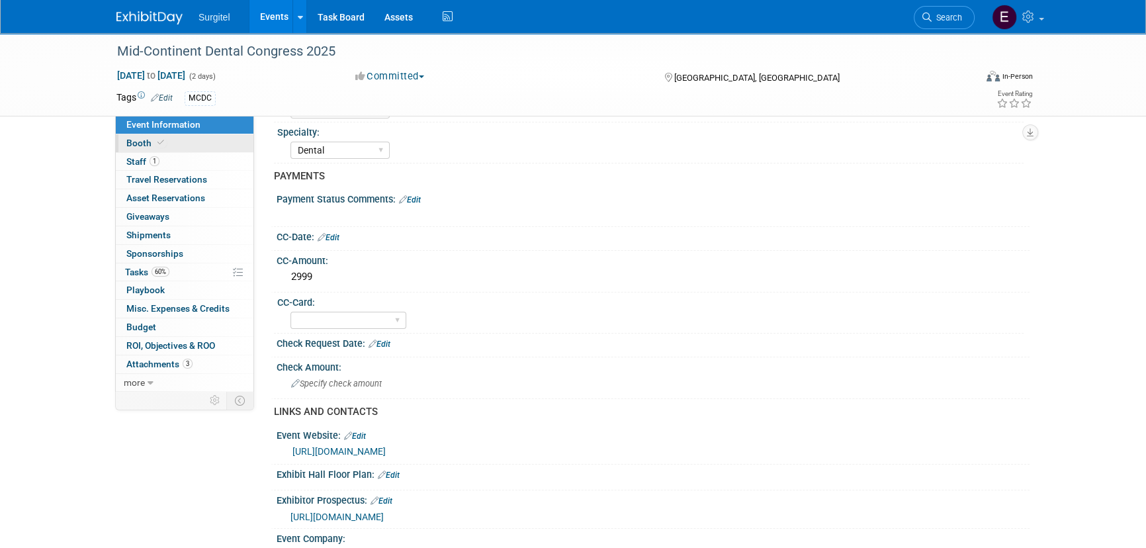
click at [168, 139] on link "Booth" at bounding box center [185, 143] width 138 height 18
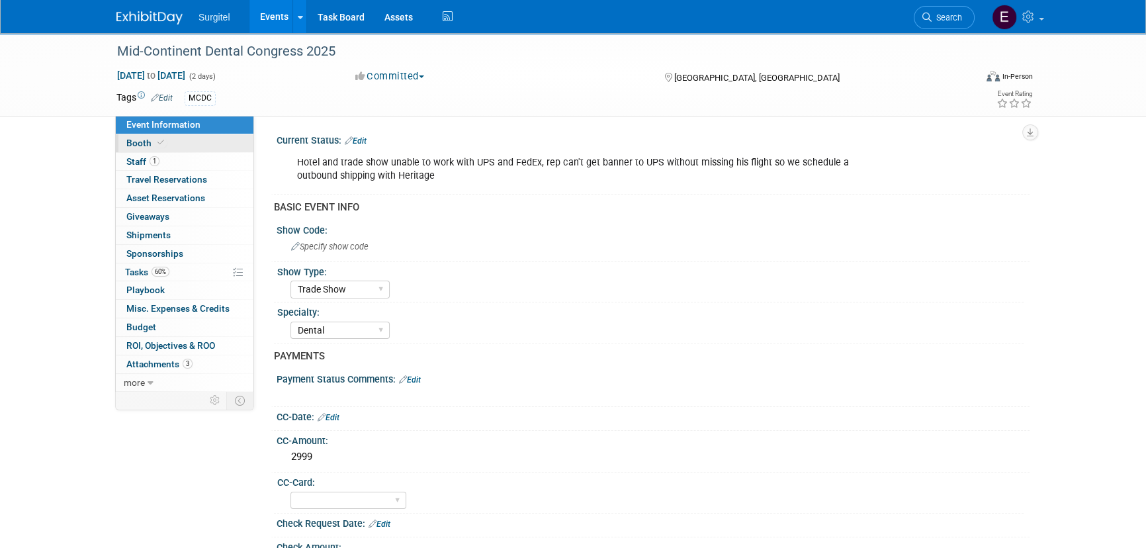
select select "8' Fabric Popup"
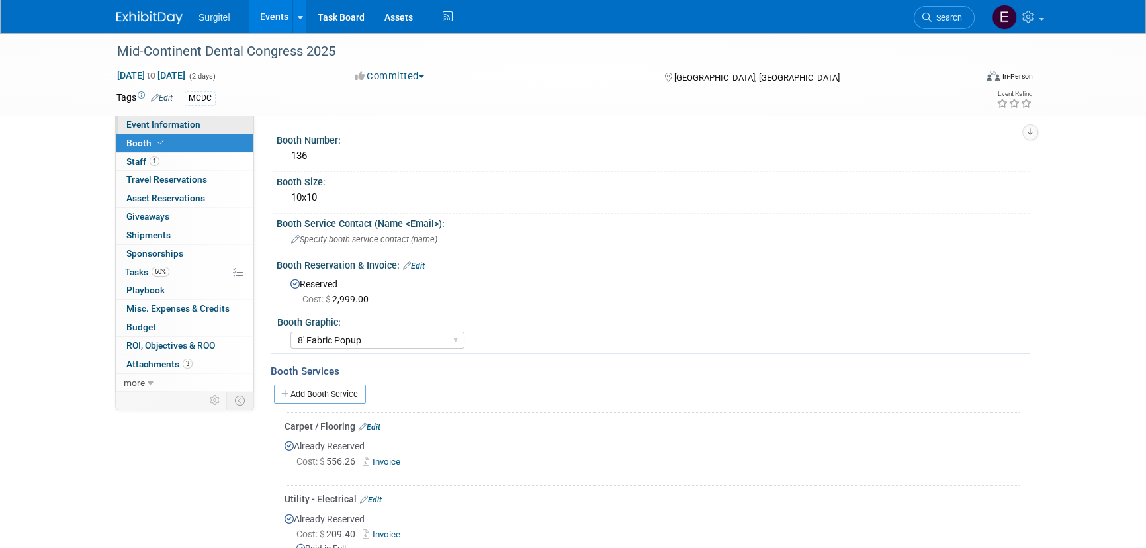
click at [168, 130] on link "Event Information" at bounding box center [185, 125] width 138 height 18
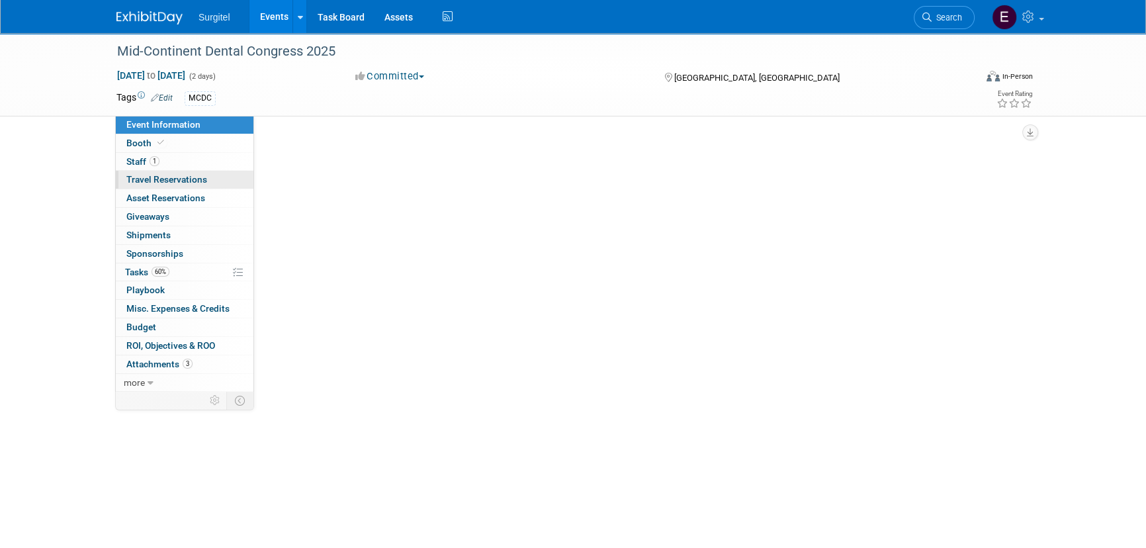
select select "Trade Show"
select select "Dental"
select select "No"
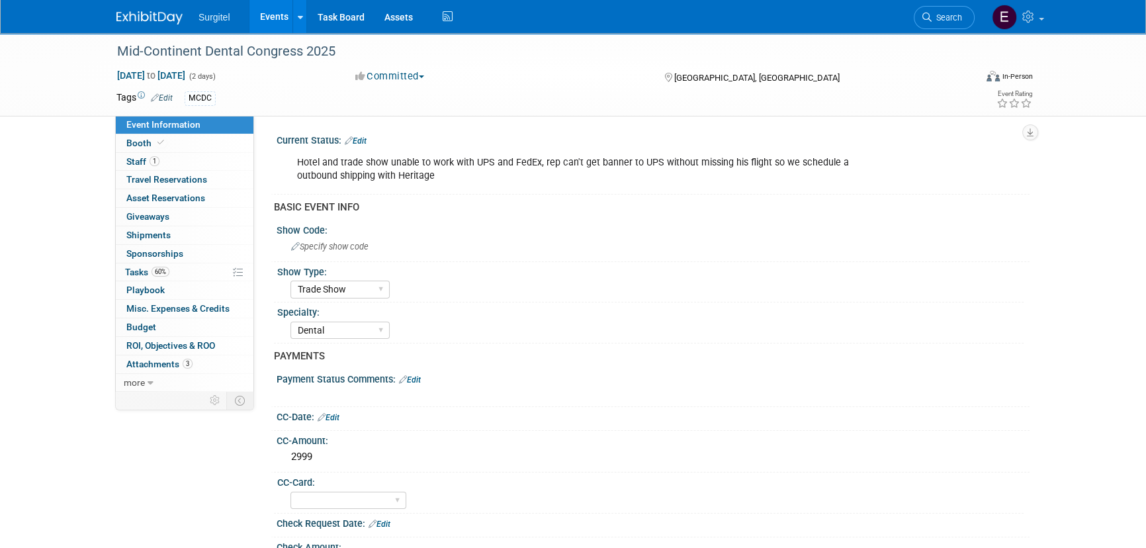
click at [363, 138] on link "Edit" at bounding box center [356, 140] width 22 height 9
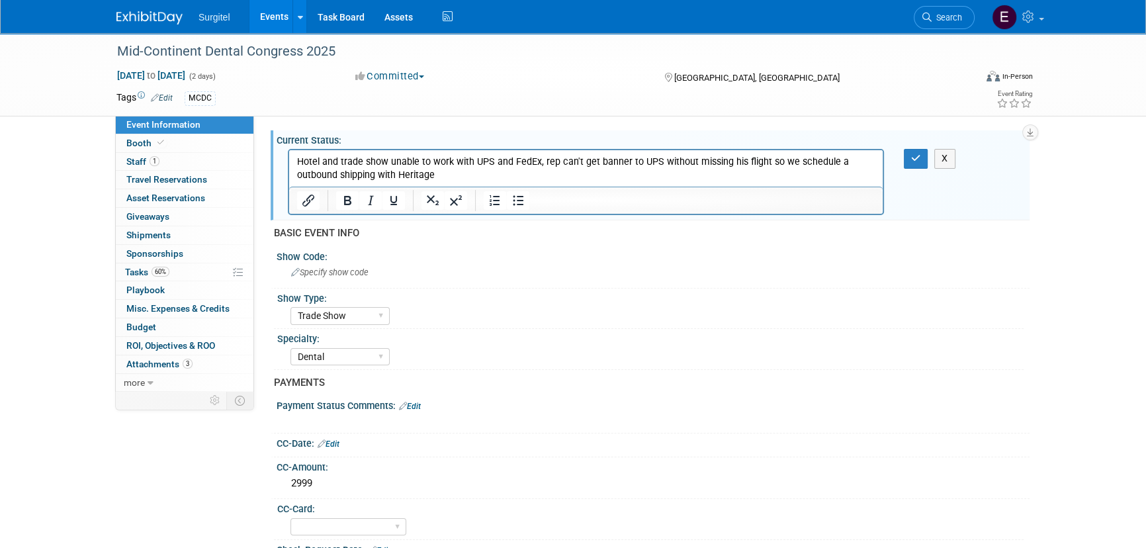
click at [832, 164] on p "Hotel and trade show unable to work with UPS and FedEx, rep can't get banner to…" at bounding box center [586, 169] width 578 height 26
click at [854, 160] on p "Hotel and trade show unable to work with UPS and FedEx, rep can't get banner to…" at bounding box center [586, 169] width 578 height 26
click at [909, 153] on button "button" at bounding box center [916, 158] width 24 height 19
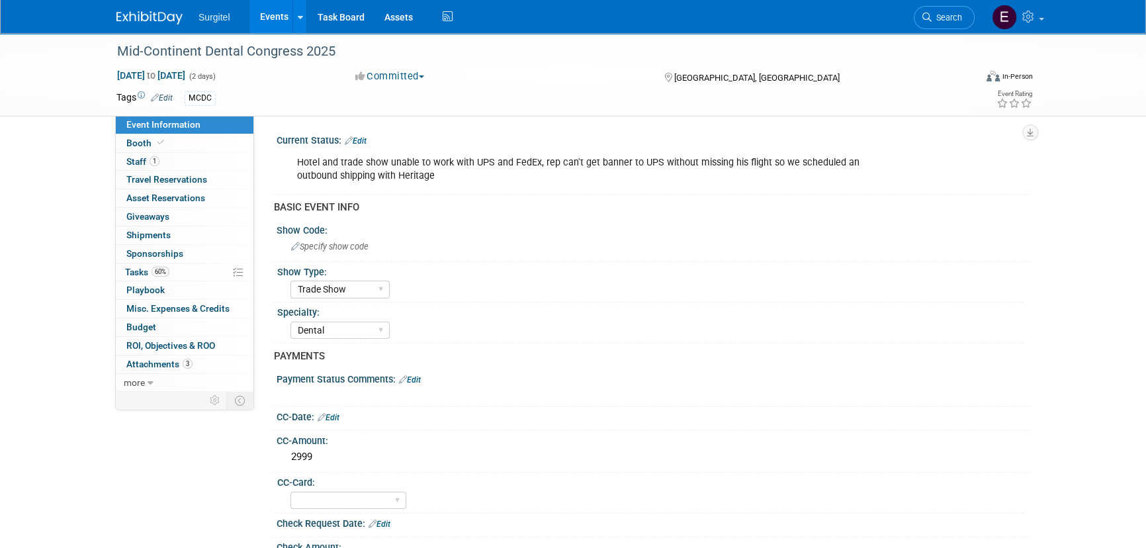
click at [367, 141] on link "Edit" at bounding box center [356, 140] width 22 height 9
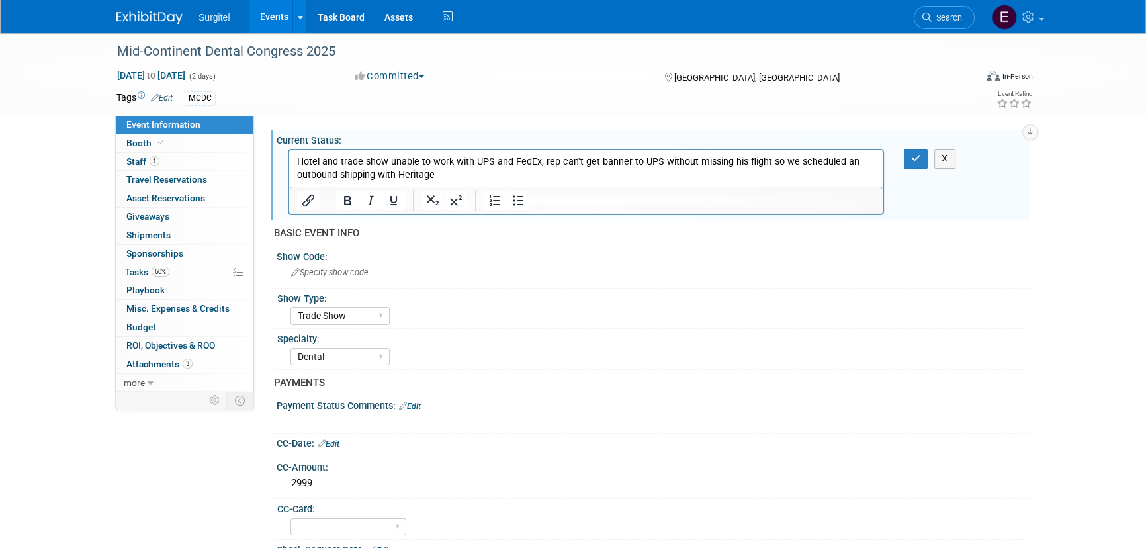
click at [442, 176] on p "Hotel and trade show unable to work with UPS and FedEx, rep can't get banner to…" at bounding box center [586, 169] width 578 height 26
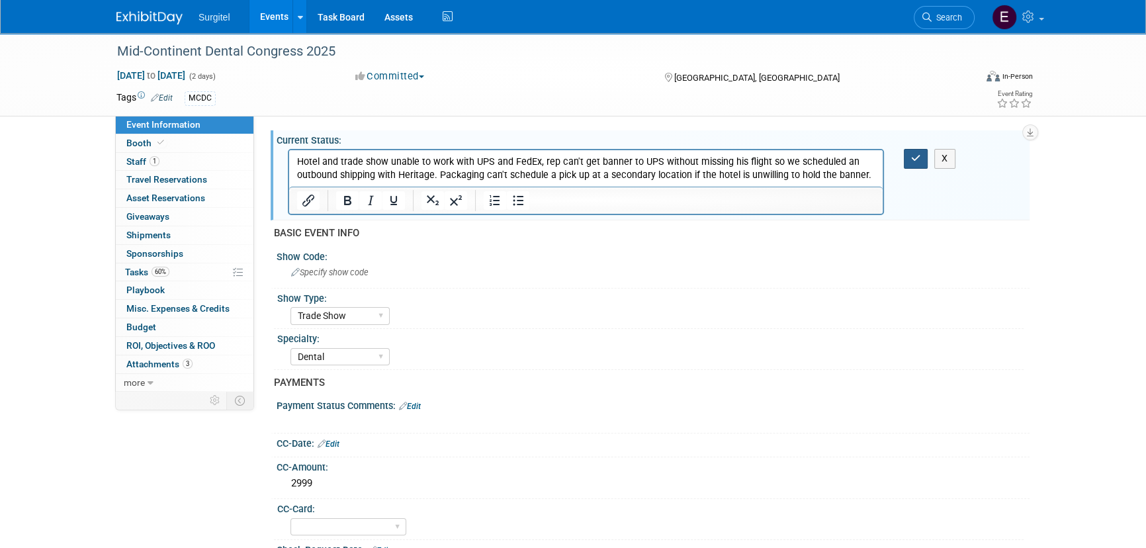
click at [905, 158] on button "button" at bounding box center [916, 158] width 24 height 19
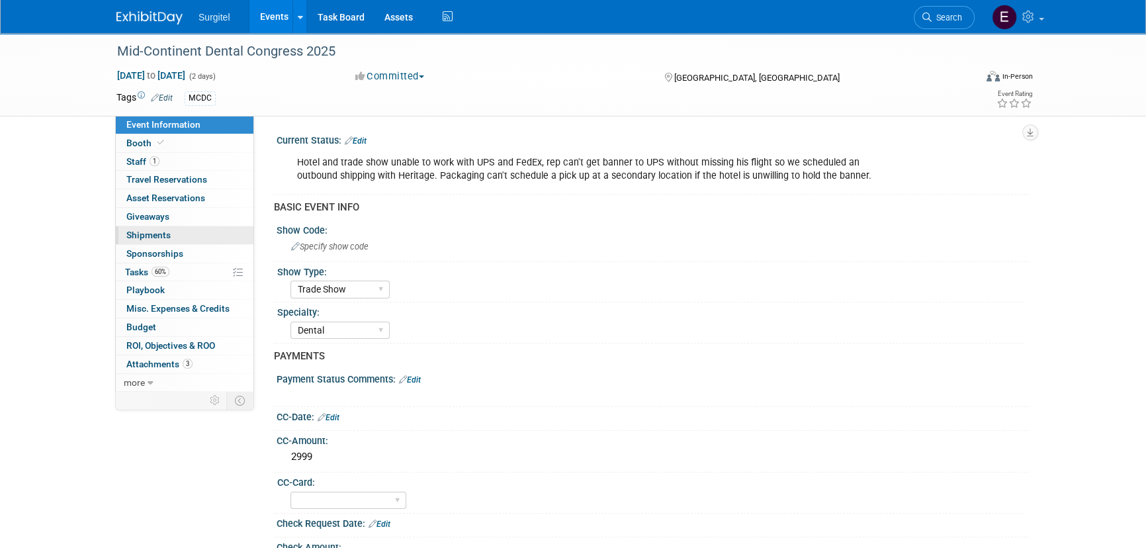
click at [198, 238] on link "0 Shipments 0" at bounding box center [185, 235] width 138 height 18
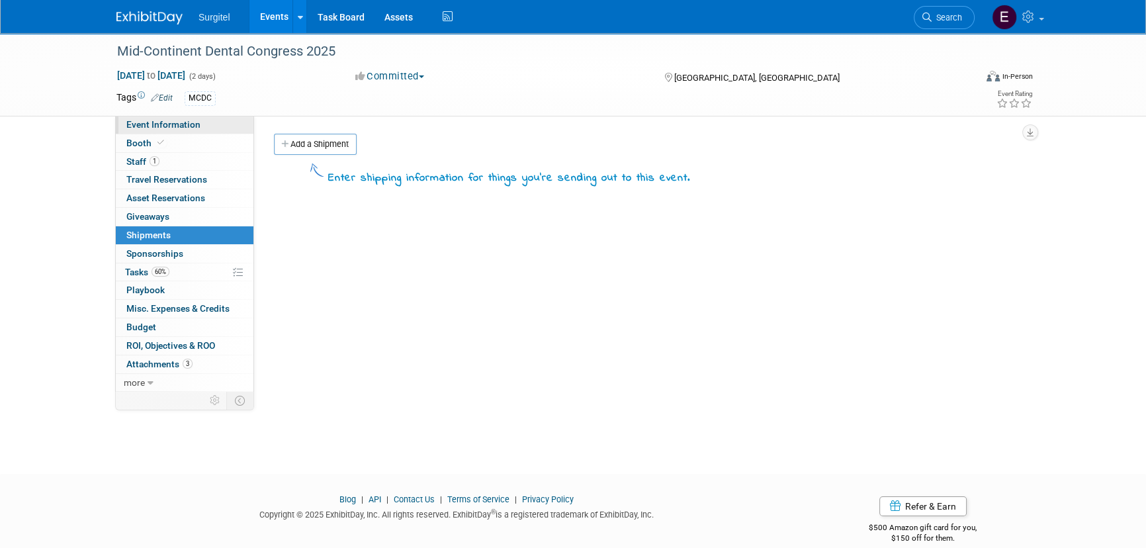
click at [139, 126] on span "Event Information" at bounding box center [163, 124] width 74 height 11
select select "Trade Show"
select select "Dental"
select select "No"
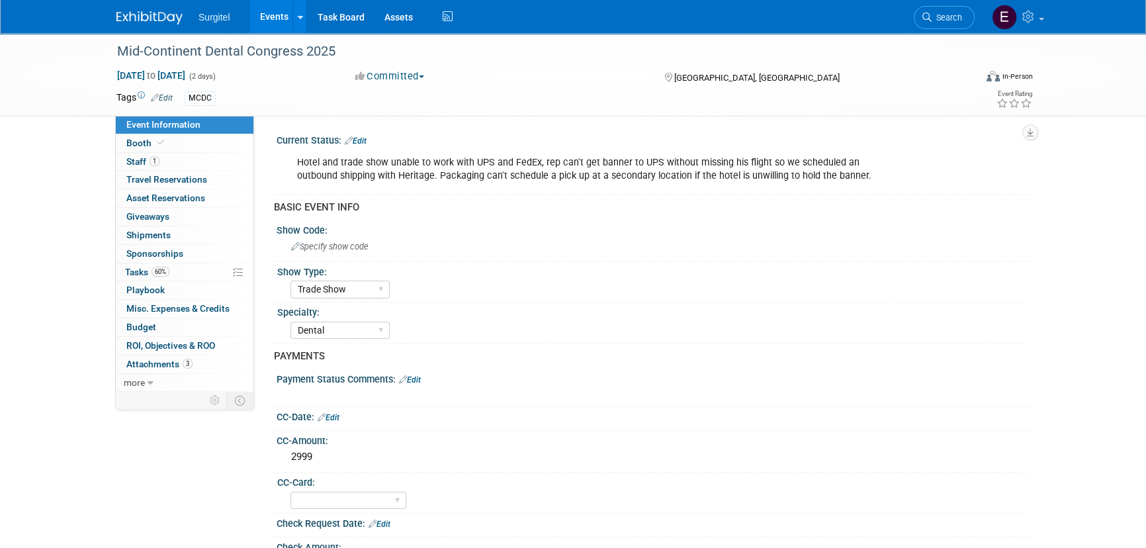
click at [275, 22] on link "Events" at bounding box center [273, 16] width 48 height 33
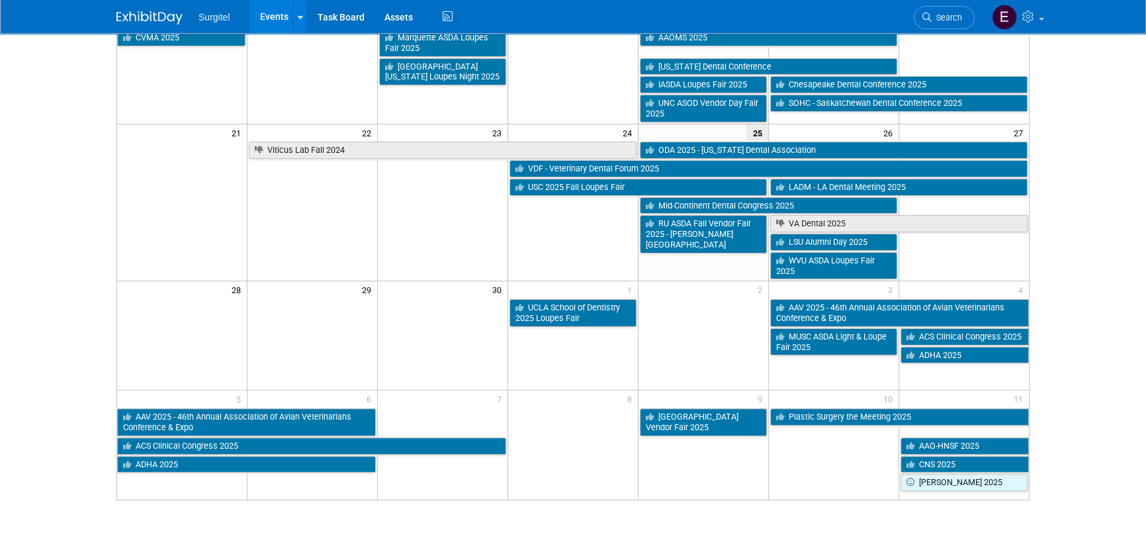
scroll to position [369, 0]
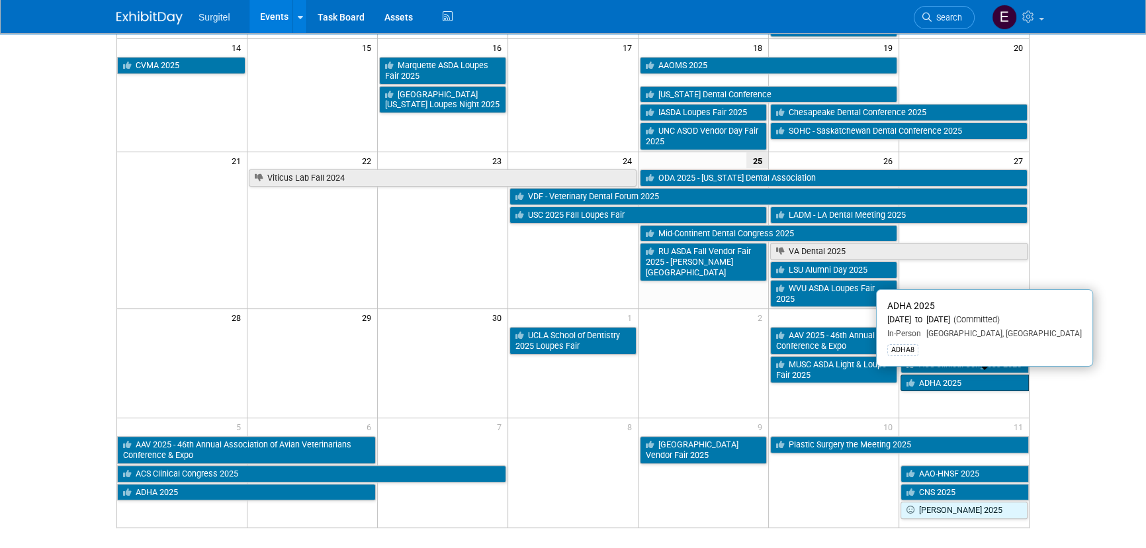
click at [936, 375] on link "ADHA 2025" at bounding box center [965, 383] width 128 height 17
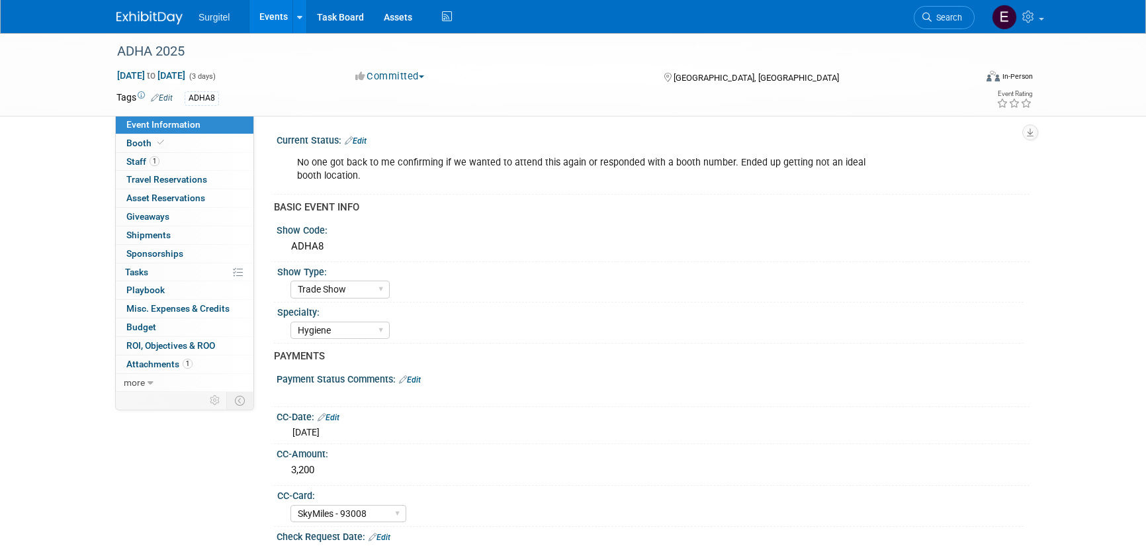
select select "Trade Show"
select select "Hygiene"
select select "SkyMiles - 93008"
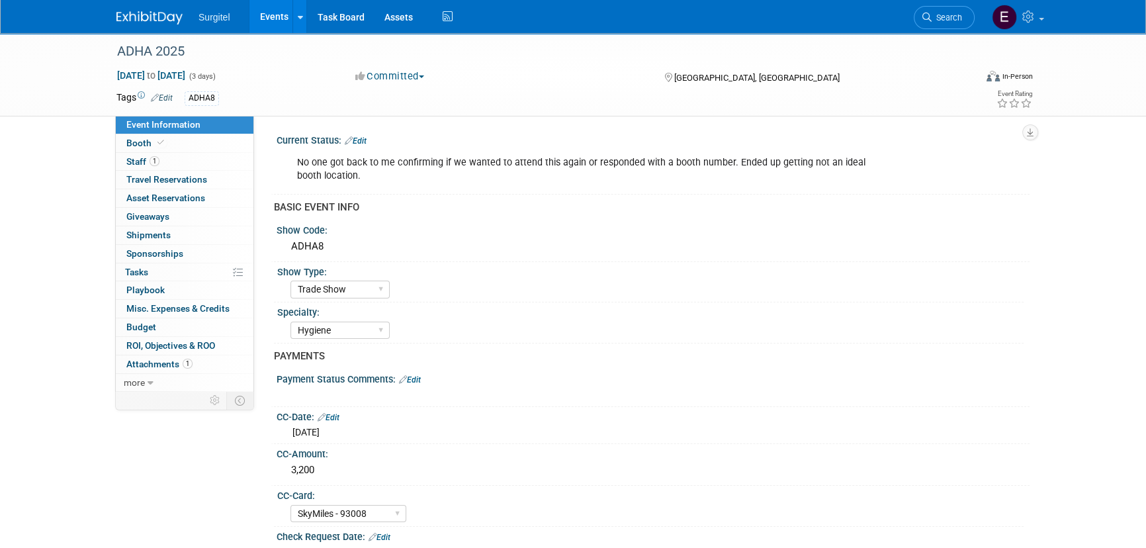
click at [365, 142] on link "Edit" at bounding box center [356, 140] width 22 height 9
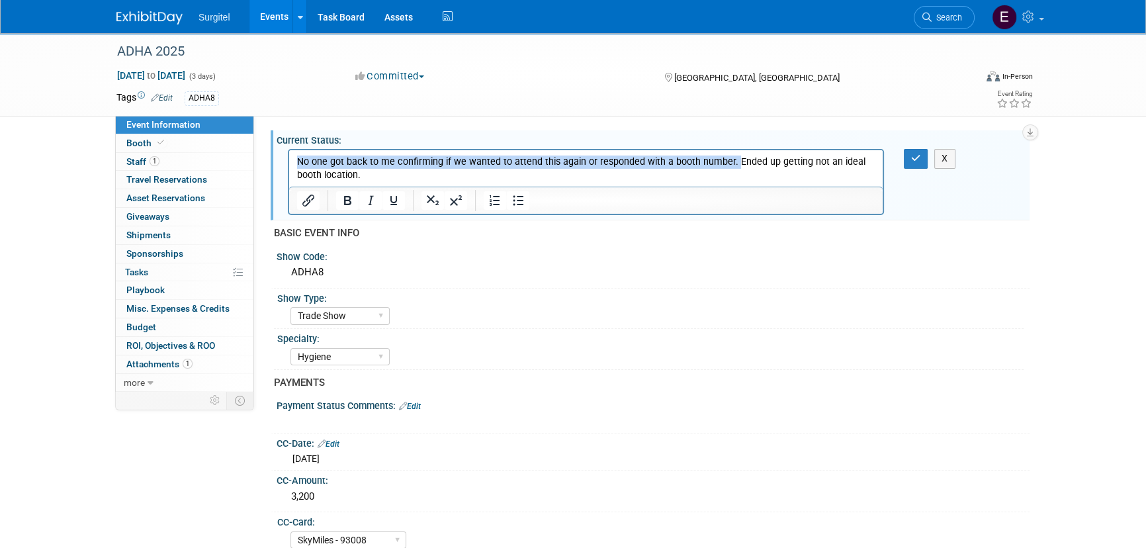
drag, startPoint x: 733, startPoint y: 166, endPoint x: 250, endPoint y: 138, distance: 483.3
click at [289, 150] on html "No one got back to me confirming if we wanted to attend this again or responded…" at bounding box center [586, 166] width 594 height 32
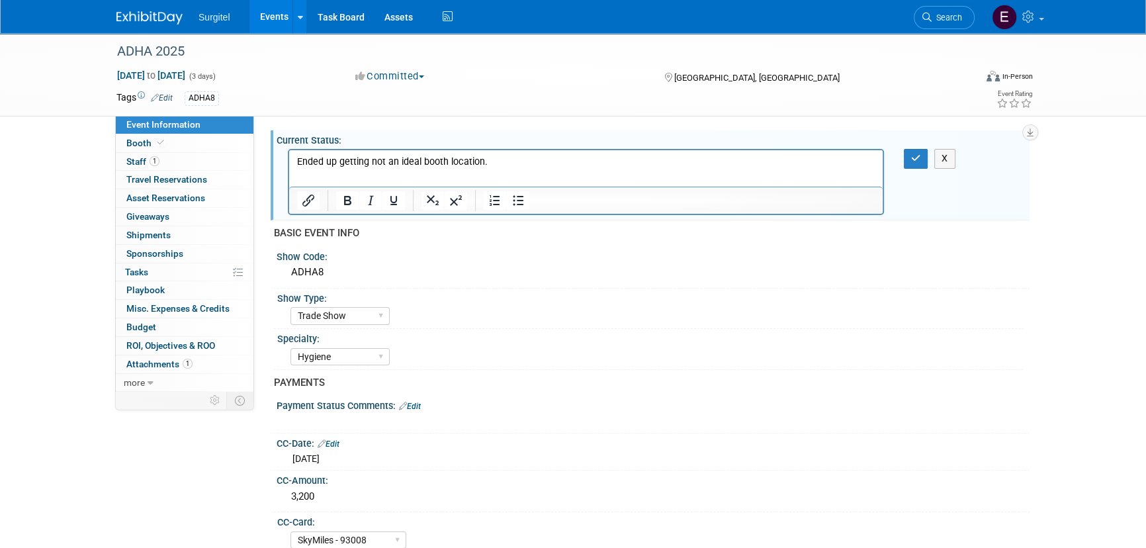
click at [955, 154] on div "No one got back to me confirming if we wanted to attend this again or responded…" at bounding box center [653, 181] width 753 height 71
click at [952, 155] on button "X" at bounding box center [944, 158] width 21 height 19
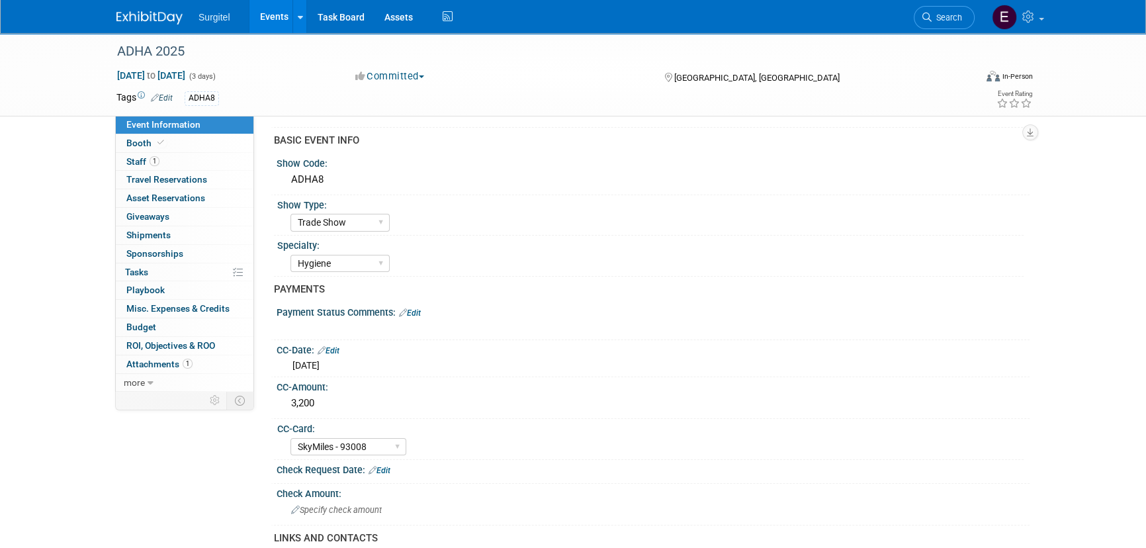
scroll to position [240, 0]
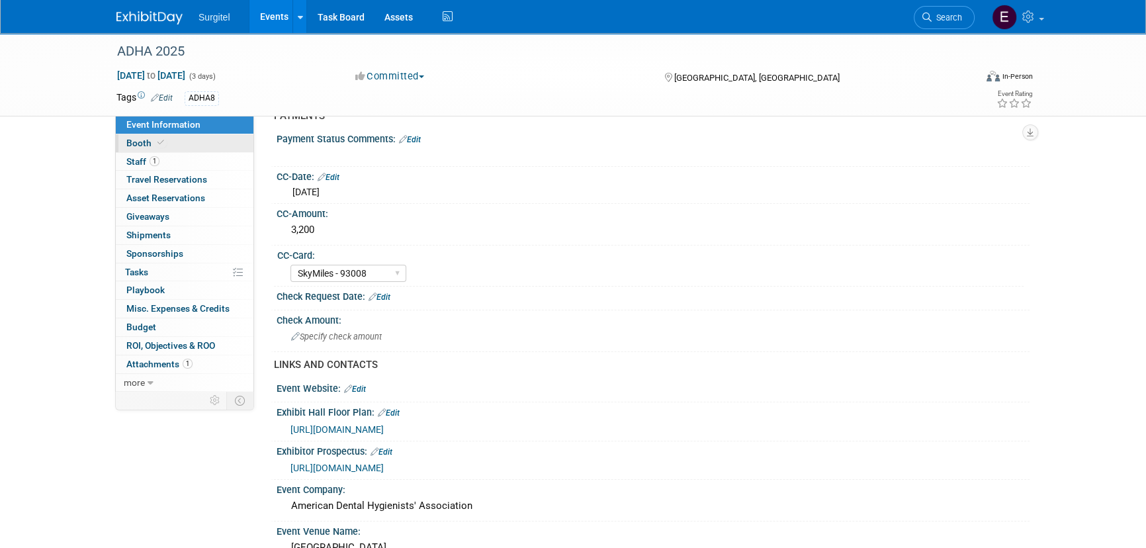
click at [202, 147] on link "Booth" at bounding box center [185, 143] width 138 height 18
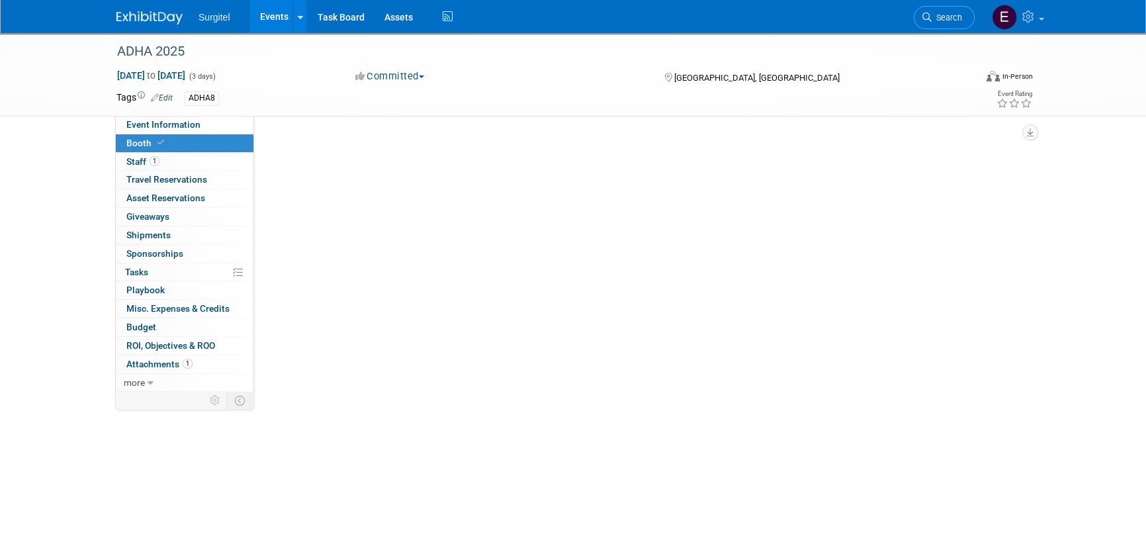
scroll to position [0, 0]
select select "8' Fabric Popup"
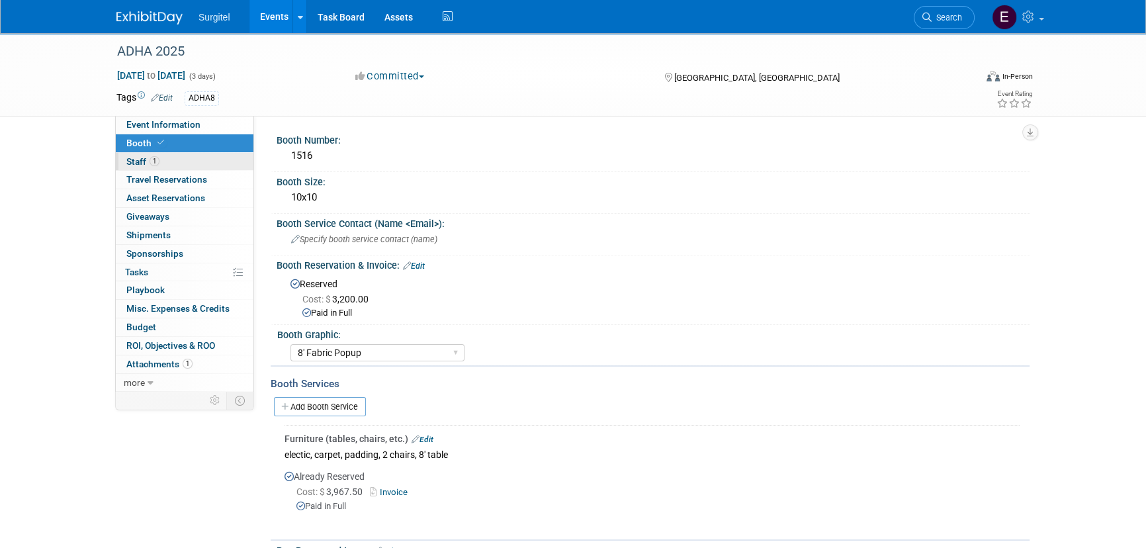
click at [194, 158] on link "1 Staff 1" at bounding box center [185, 162] width 138 height 18
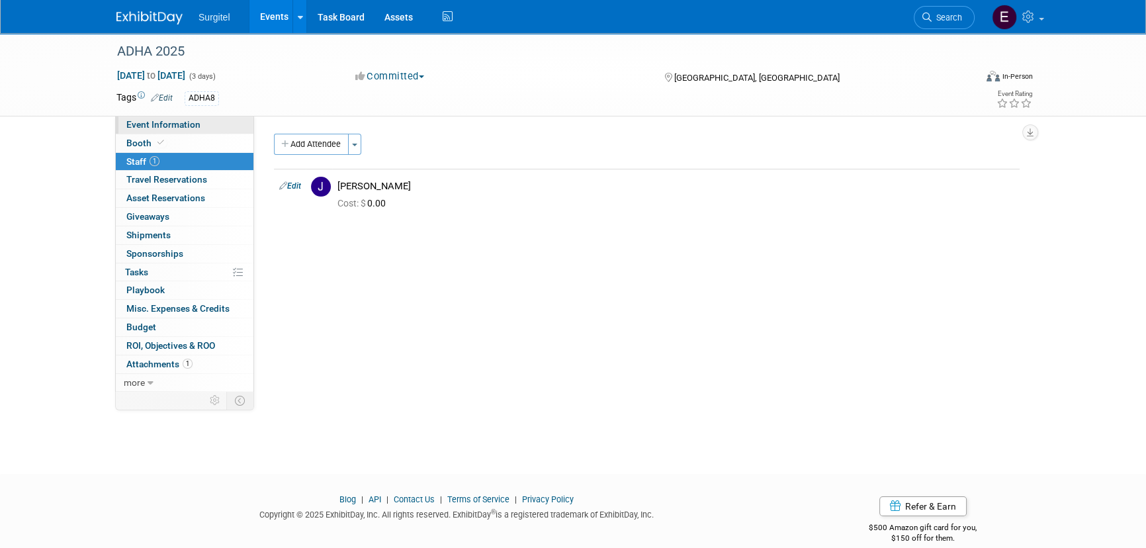
click at [191, 126] on span "Event Information" at bounding box center [163, 124] width 74 height 11
select select "Trade Show"
select select "Hygiene"
select select "SkyMiles - 93008"
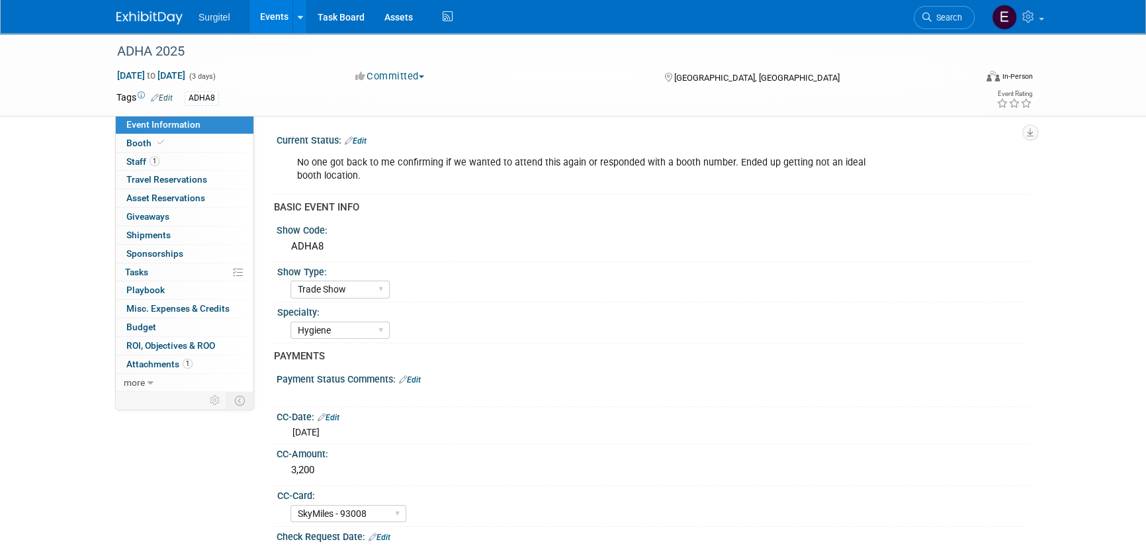
click at [363, 142] on link "Edit" at bounding box center [356, 140] width 22 height 9
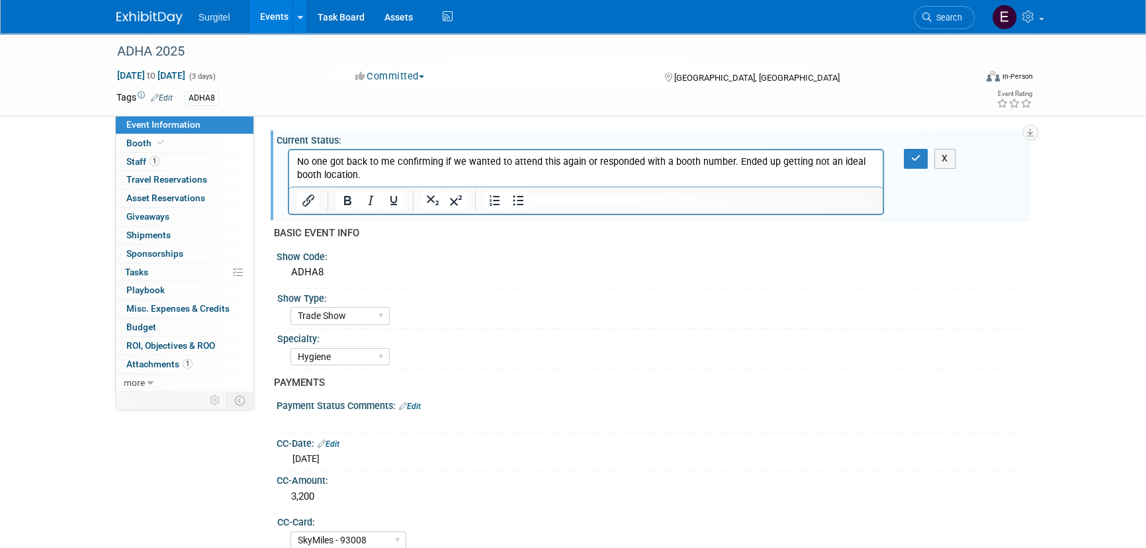
click at [370, 172] on p "No one got back to me confirming if we wanted to attend this again or responded…" at bounding box center [586, 169] width 578 height 26
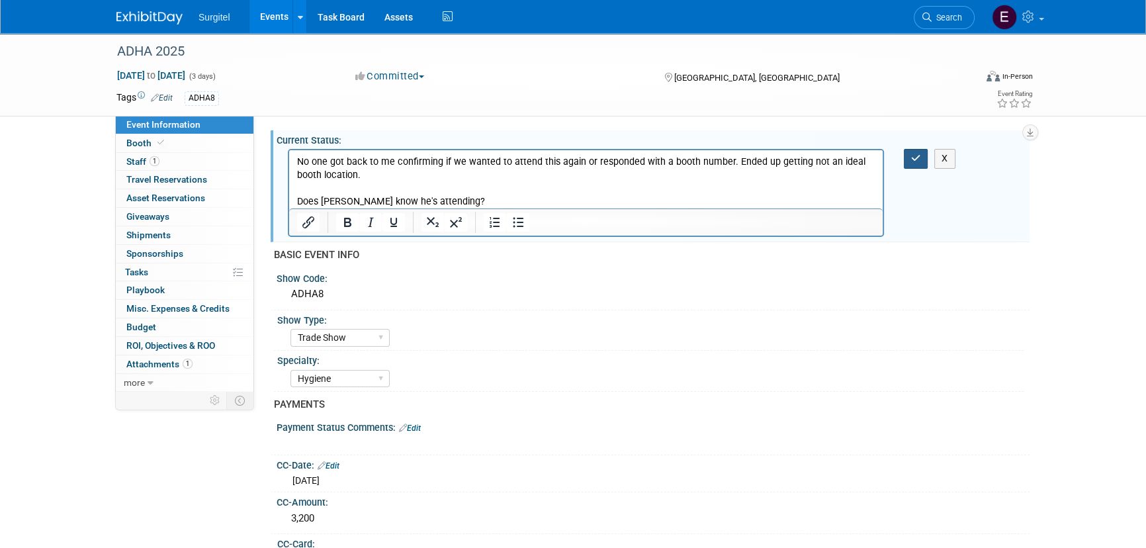
click at [913, 159] on icon "button" at bounding box center [916, 158] width 10 height 9
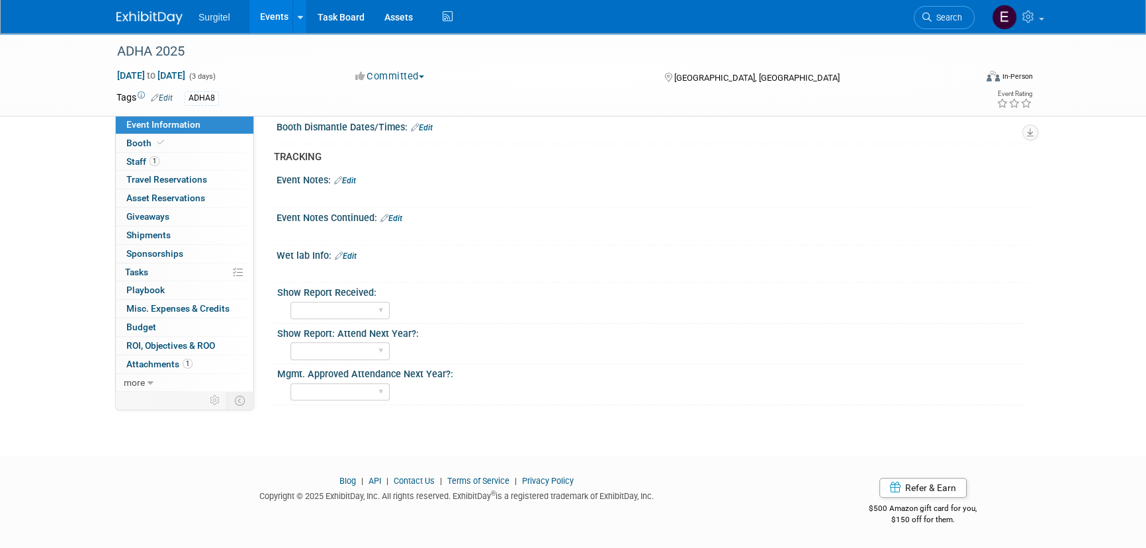
scroll to position [1052, 0]
click at [286, 17] on link "Events" at bounding box center [273, 16] width 48 height 33
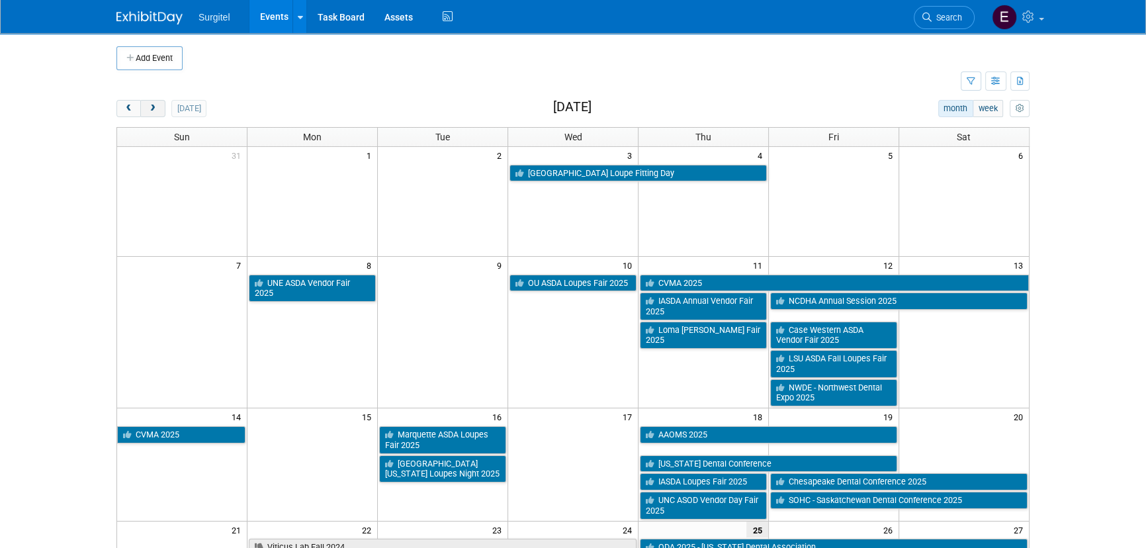
click at [156, 107] on span "next" at bounding box center [153, 109] width 10 height 9
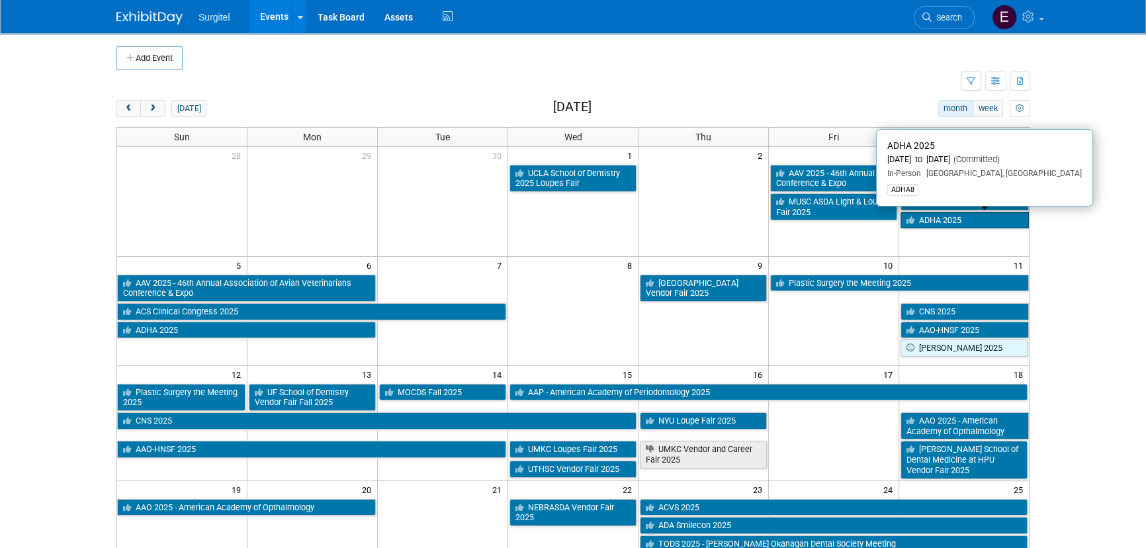
click at [928, 212] on link "ADHA 2025" at bounding box center [965, 220] width 128 height 17
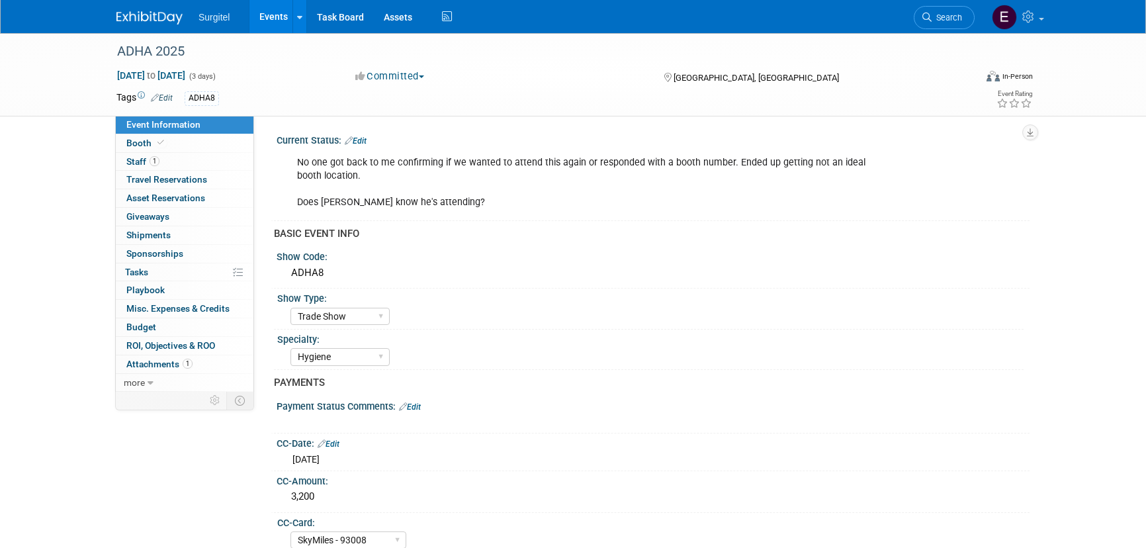
select select "Trade Show"
select select "Hygiene"
select select "SkyMiles - 93008"
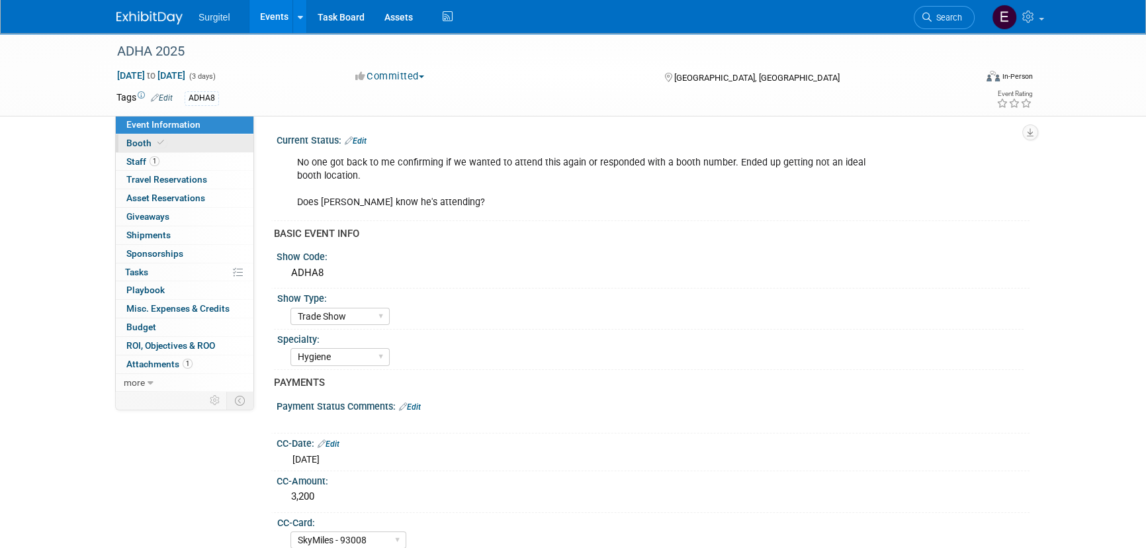
click at [158, 142] on icon at bounding box center [160, 142] width 7 height 7
select select "8' Fabric Popup"
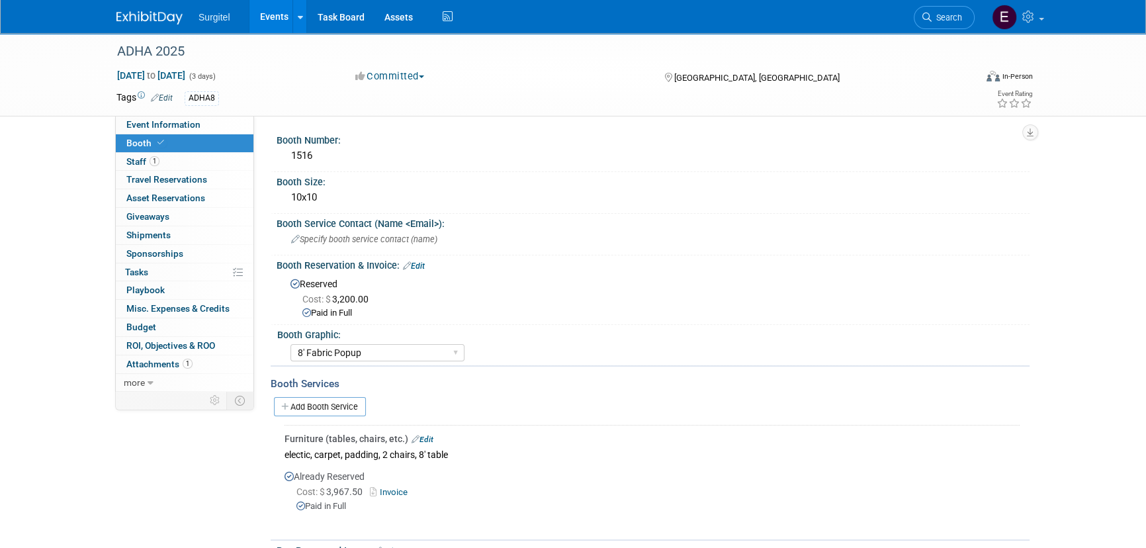
click at [263, 19] on link "Events" at bounding box center [273, 16] width 48 height 33
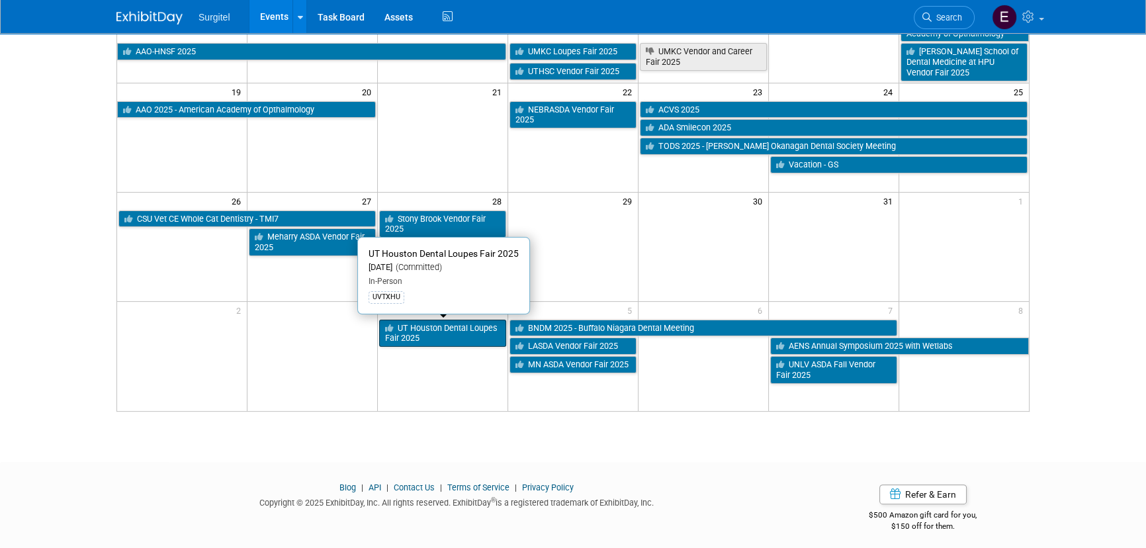
scroll to position [404, 0]
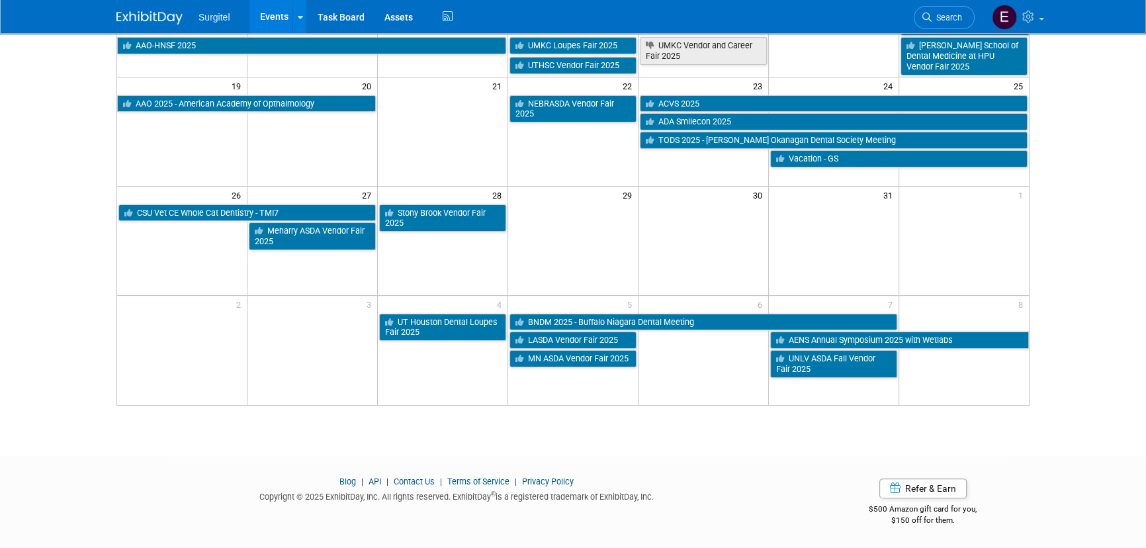
click at [448, 377] on div "2 3 4 5 6 7 8 UT Houston Dental Loupes Fair 2025 BNDM 2025 - [GEOGRAPHIC_DATA] …" at bounding box center [573, 337] width 912 height 84
click at [443, 398] on td at bounding box center [443, 350] width 130 height 110
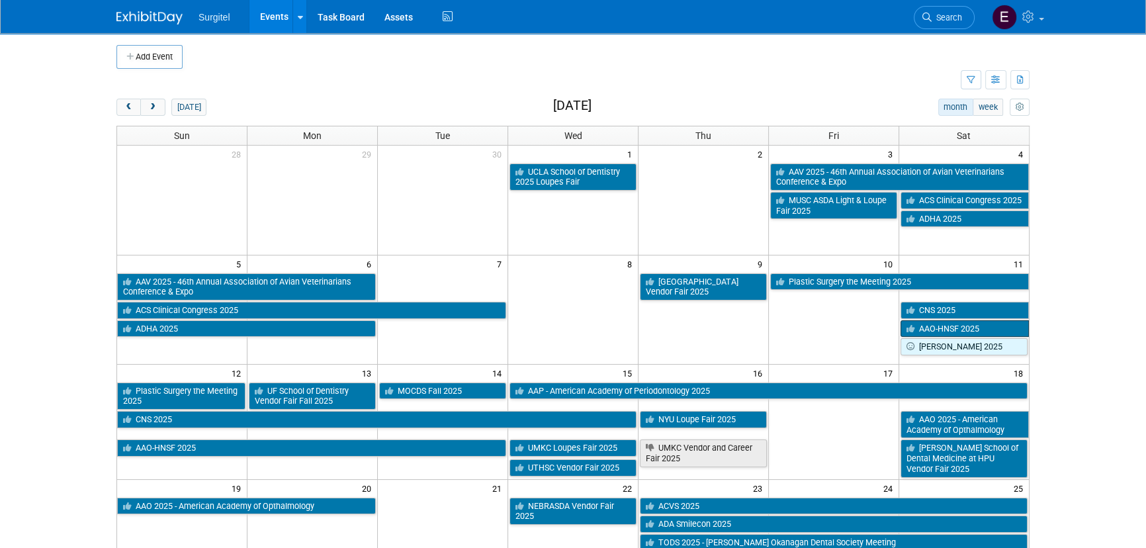
scroll to position [0, 0]
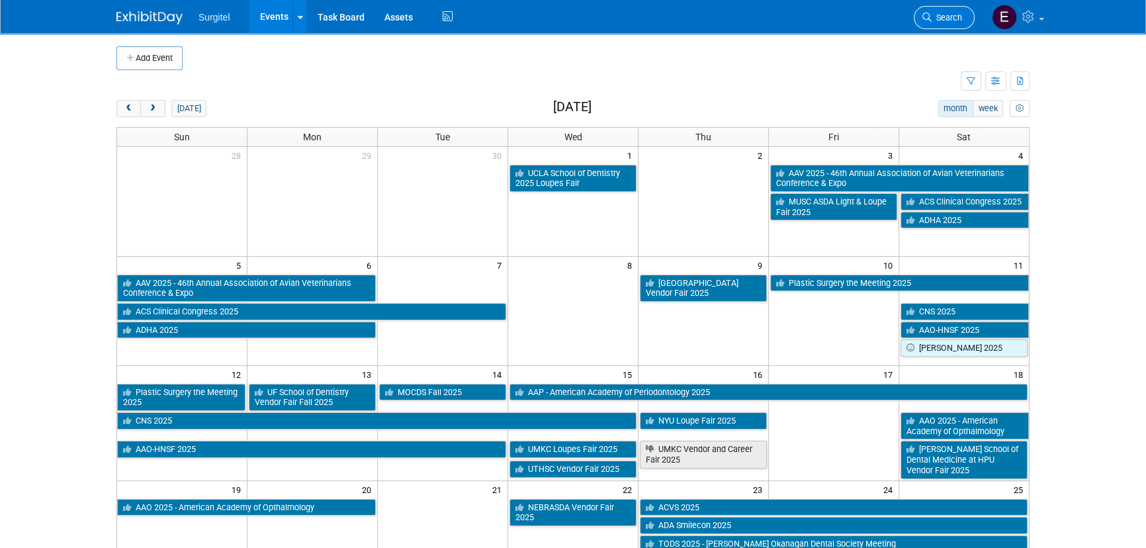
click at [946, 9] on link "Search" at bounding box center [944, 17] width 61 height 23
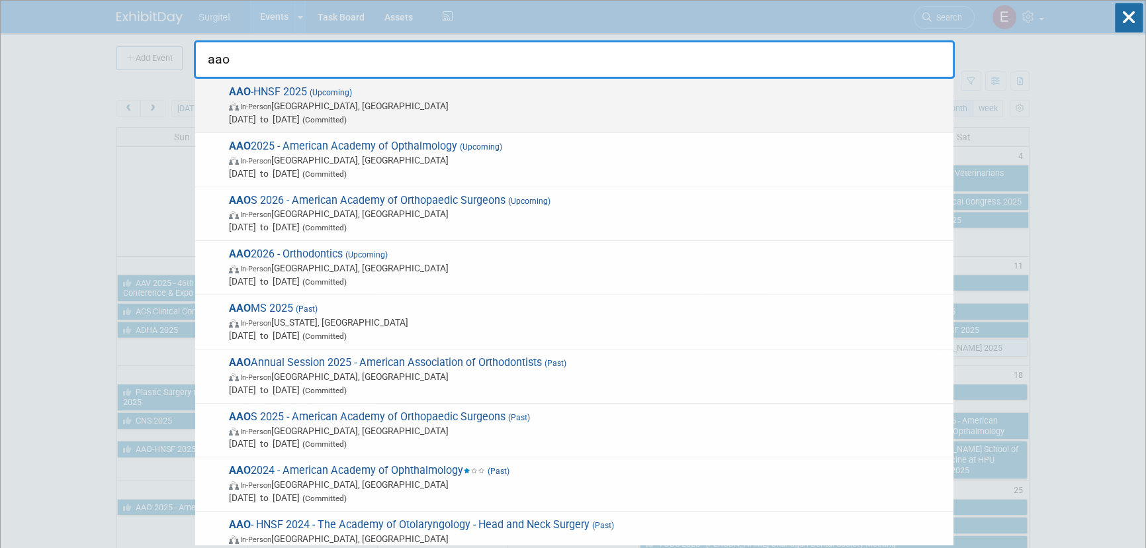
type input "aao"
click at [228, 100] on span "AAO -HNSF 2025 (Upcoming) In-Person Indianapolis, IN Oct 11, 2025 to Oct 14, 20…" at bounding box center [586, 105] width 722 height 40
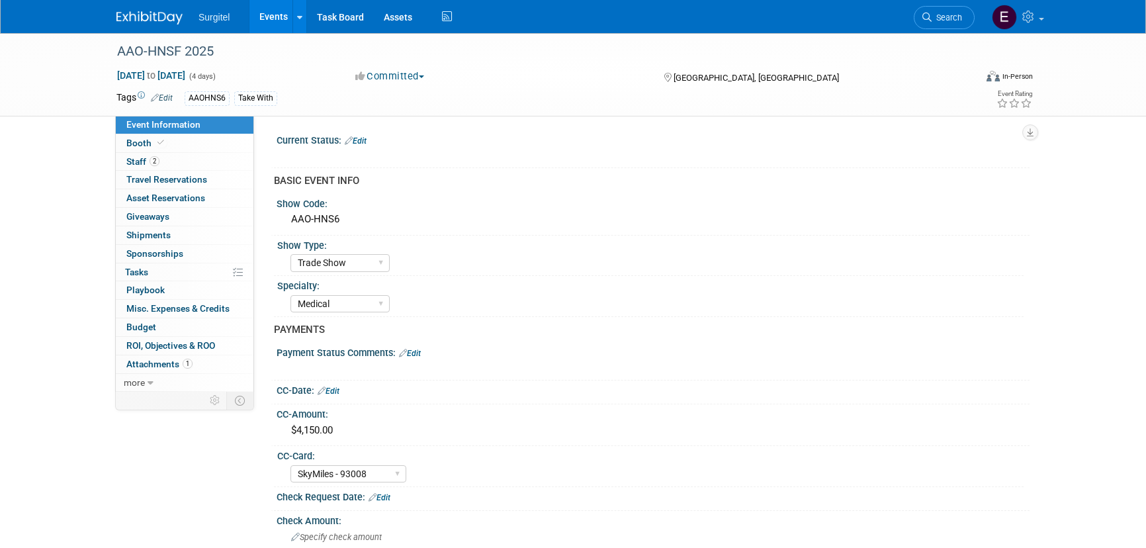
select select "Trade Show"
select select "Medical"
select select "SkyMiles - 93008"
select select "No"
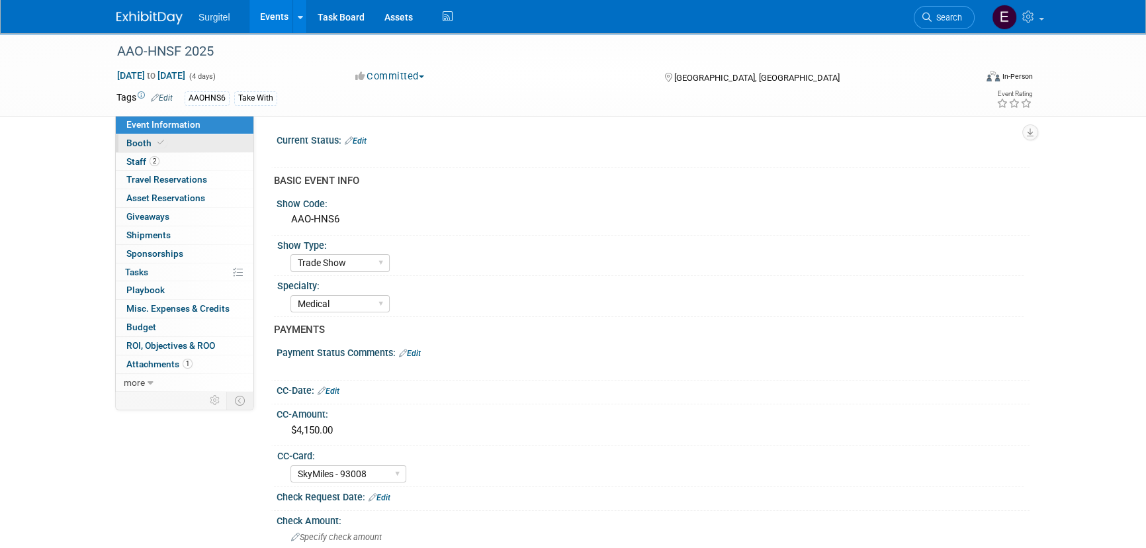
click at [181, 146] on link "Booth" at bounding box center [185, 143] width 138 height 18
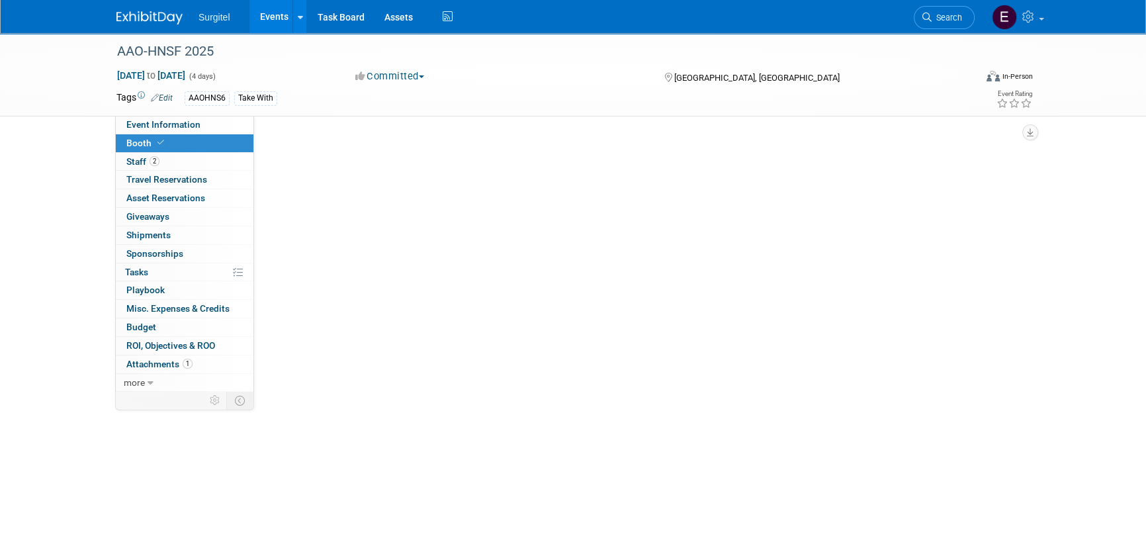
select select "8' Fabric Popup"
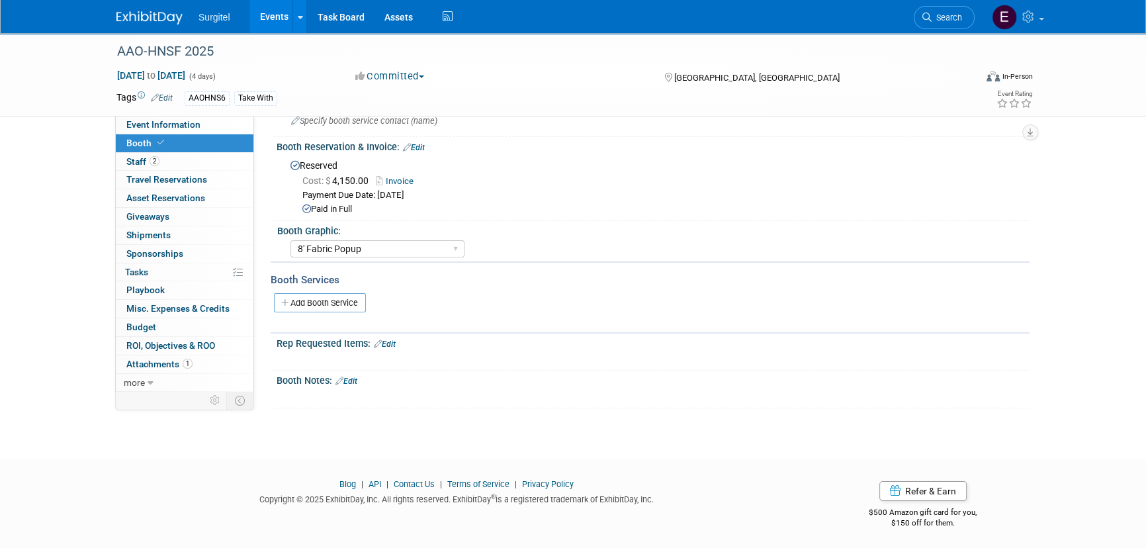
scroll to position [119, 0]
click at [349, 296] on link "Add Booth Service" at bounding box center [320, 301] width 92 height 19
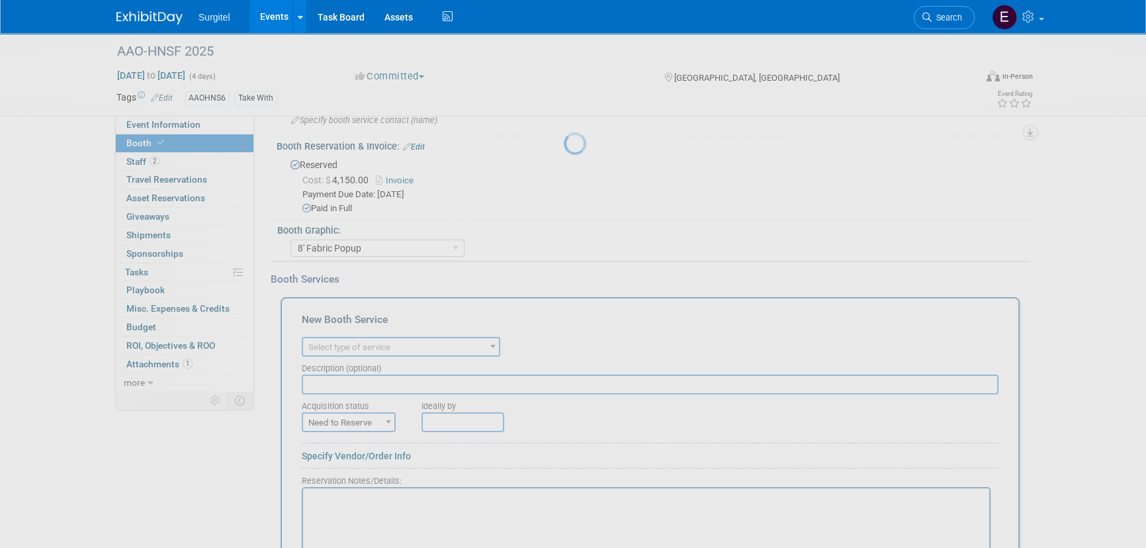
scroll to position [0, 0]
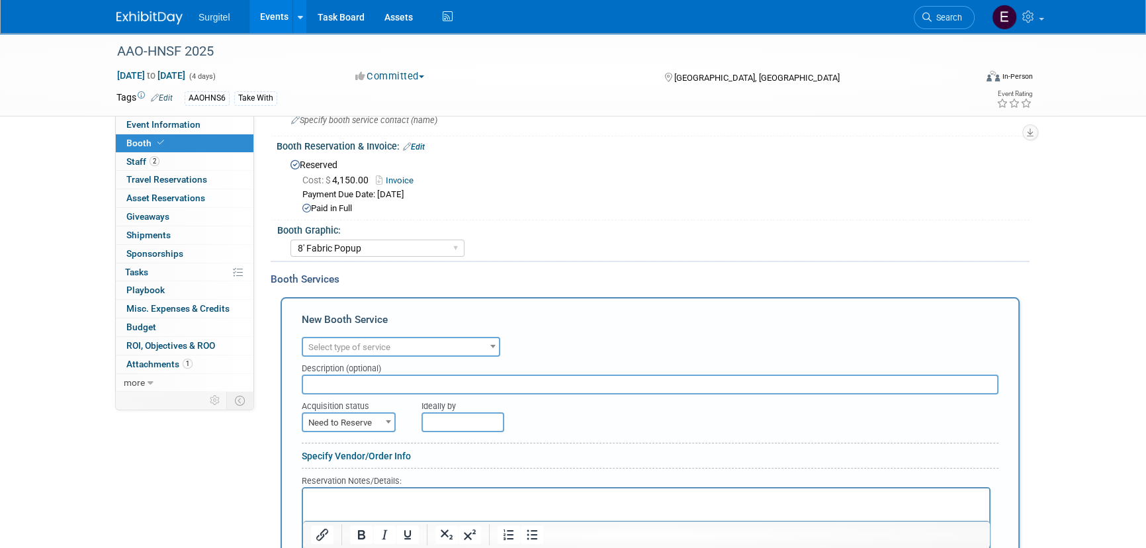
click at [387, 337] on span "Select type of service" at bounding box center [401, 347] width 199 height 20
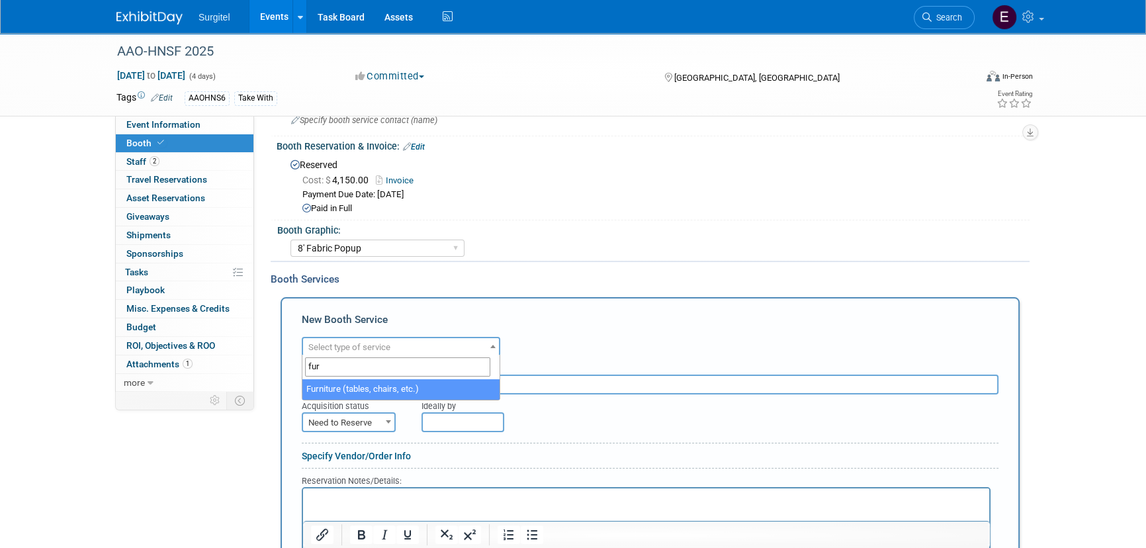
type input "fur"
select select "6"
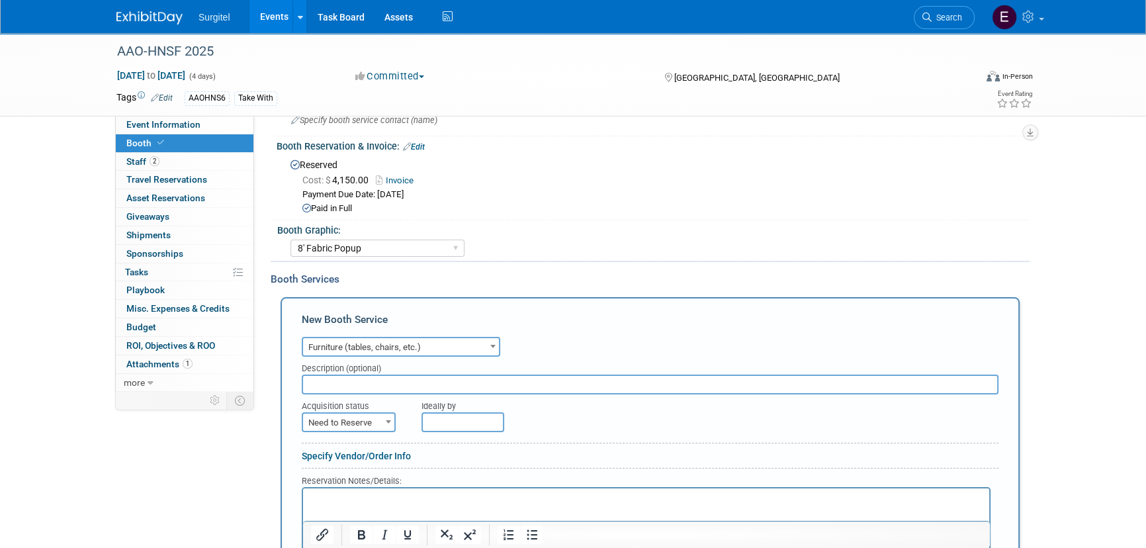
click at [431, 390] on input "text" at bounding box center [650, 385] width 697 height 20
type input "1"
type input "carpet, padding, 8' table, 2 chairs, electric"
click at [373, 418] on span "Need to Reserve" at bounding box center [348, 423] width 91 height 19
select select "2"
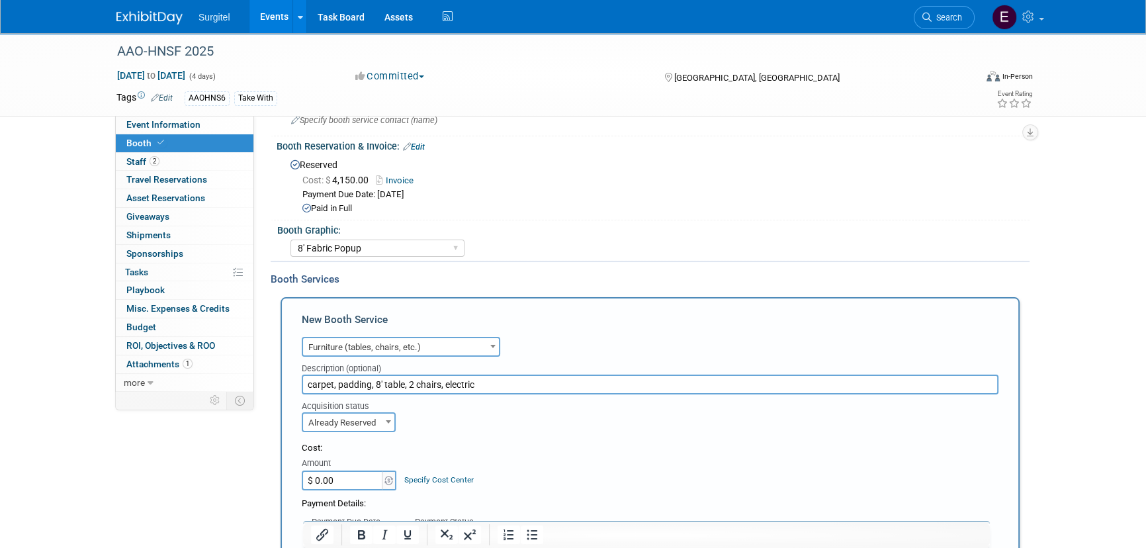
click at [332, 478] on input "$ 0.00" at bounding box center [343, 481] width 83 height 20
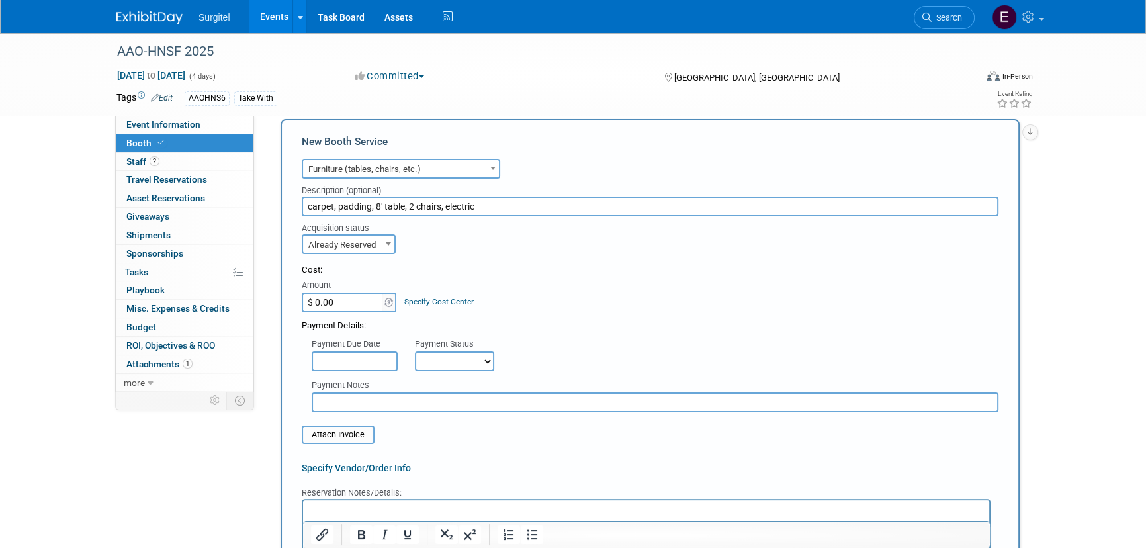
scroll to position [299, 0]
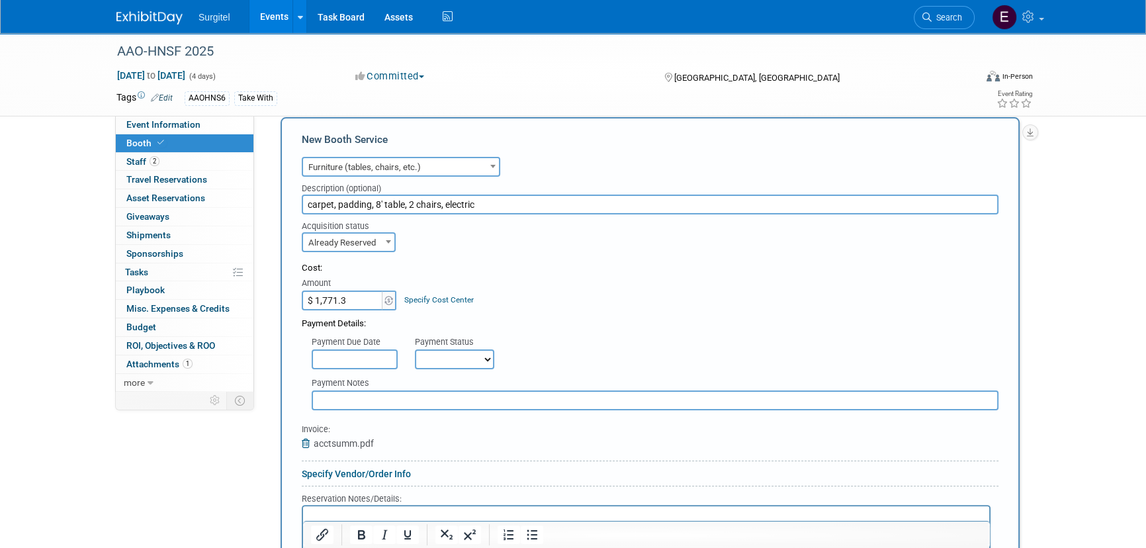
type input "$ 1,771.38"
click at [437, 357] on select "Not Paid Yet Partially Paid Paid in Full" at bounding box center [454, 359] width 79 height 20
select select "1"
click at [415, 349] on select "Not Paid Yet Partially Paid Paid in Full" at bounding box center [454, 359] width 79 height 20
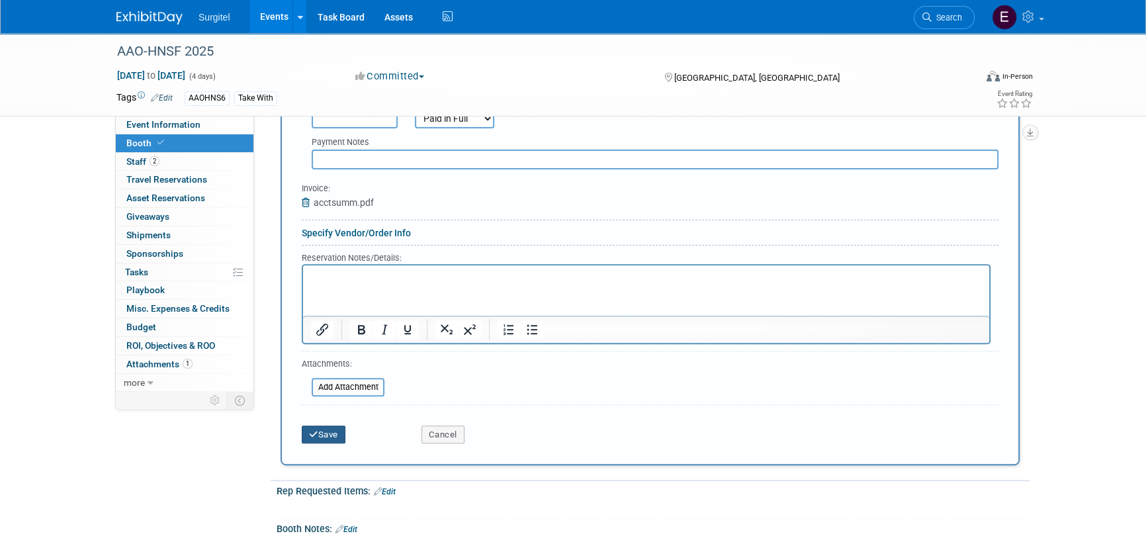
click at [316, 435] on icon "submit" at bounding box center [313, 434] width 9 height 9
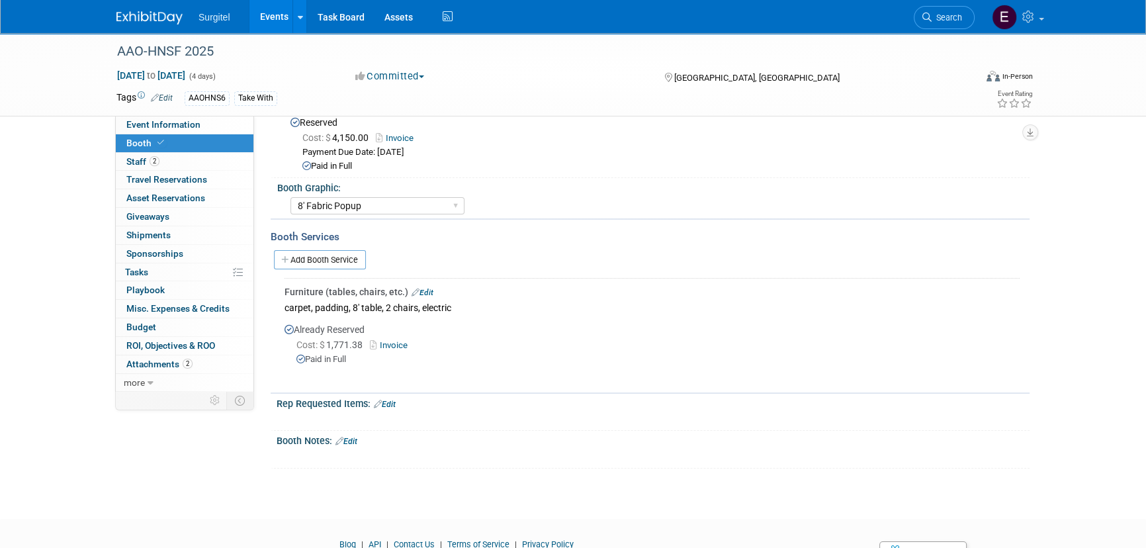
scroll to position [180, 0]
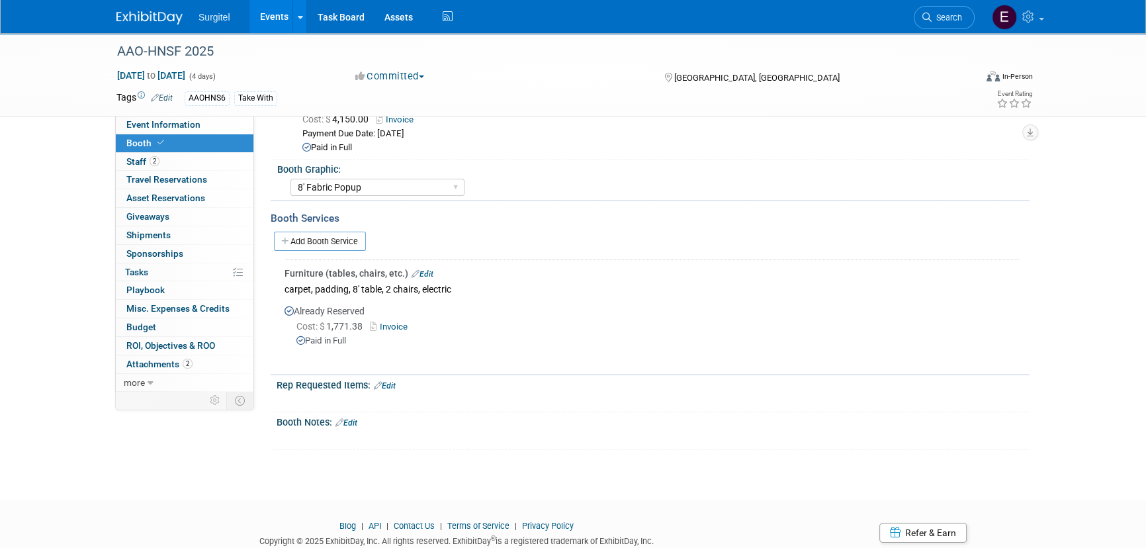
click at [395, 376] on div "Rep Requested Items: Edit" at bounding box center [653, 383] width 753 height 17
click at [392, 381] on link "Edit" at bounding box center [385, 385] width 22 height 9
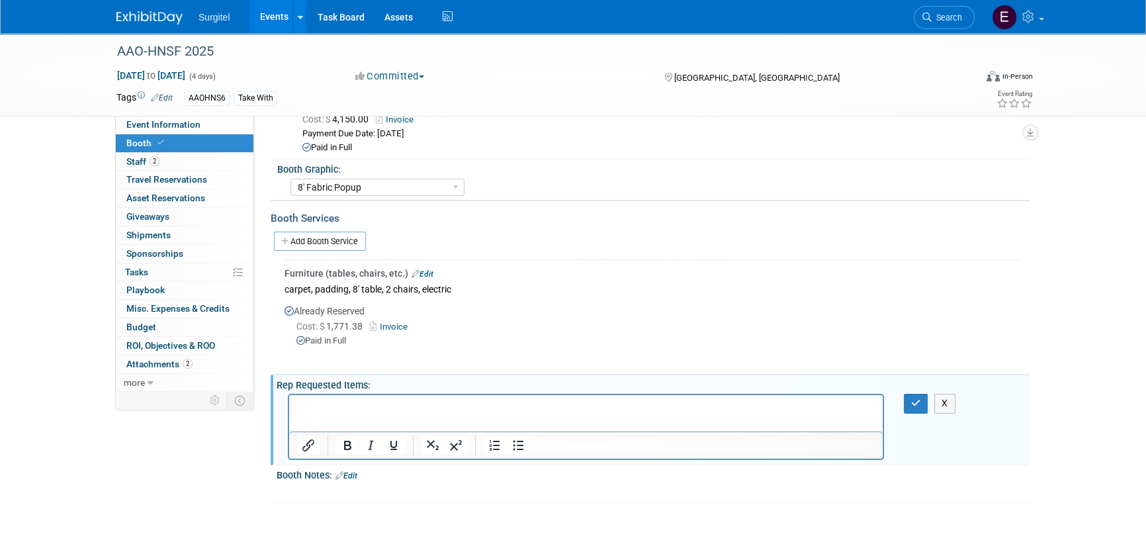
scroll to position [0, 0]
click at [915, 394] on button "button" at bounding box center [916, 403] width 24 height 19
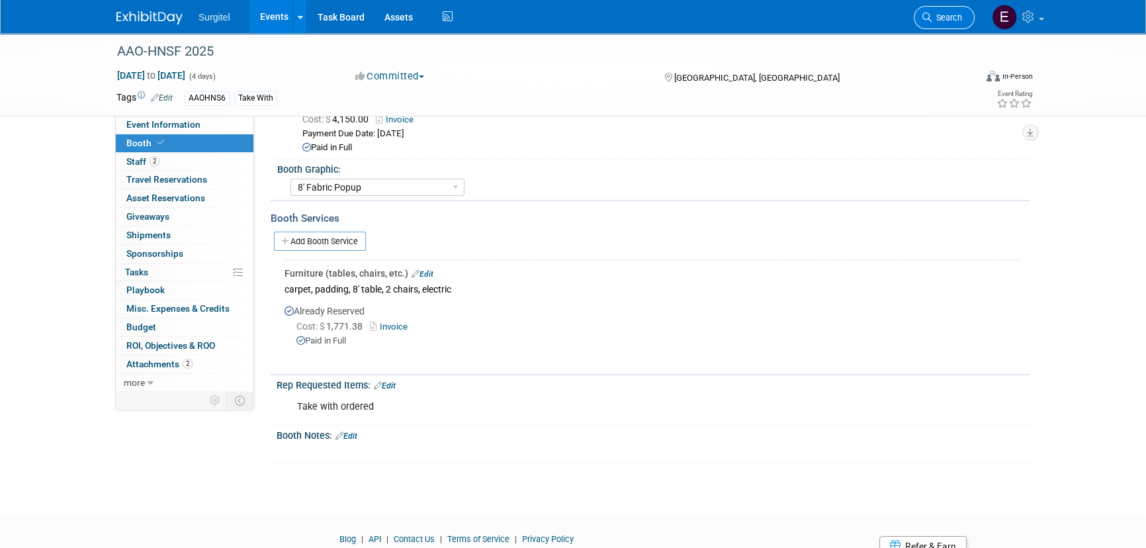
click at [922, 24] on link "Search" at bounding box center [944, 17] width 61 height 23
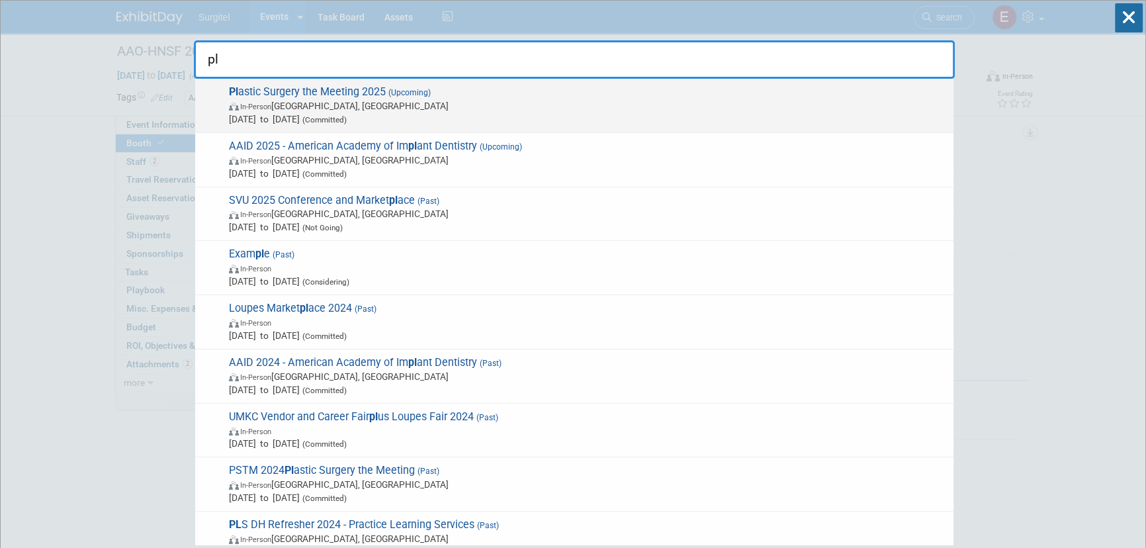
type input "pl"
click at [320, 128] on div "Pl astic Surgery the Meeting 2025 (Upcoming) In-Person New Orleans, LA Oct 10, …" at bounding box center [574, 106] width 758 height 54
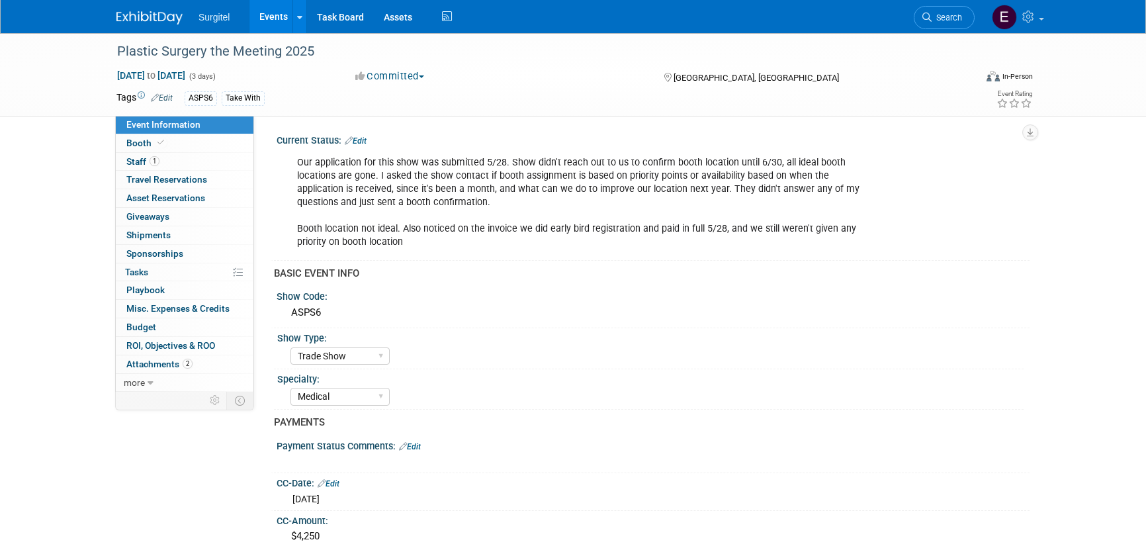
select select "Trade Show"
select select "Medical"
select select "SkyMiles - 93008"
select select "No"
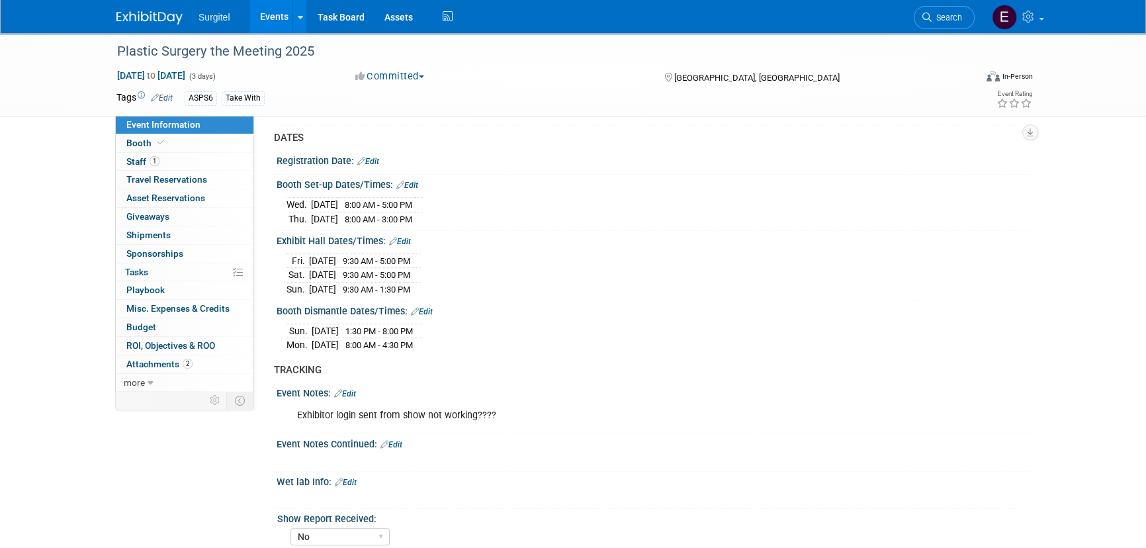
scroll to position [1146, 0]
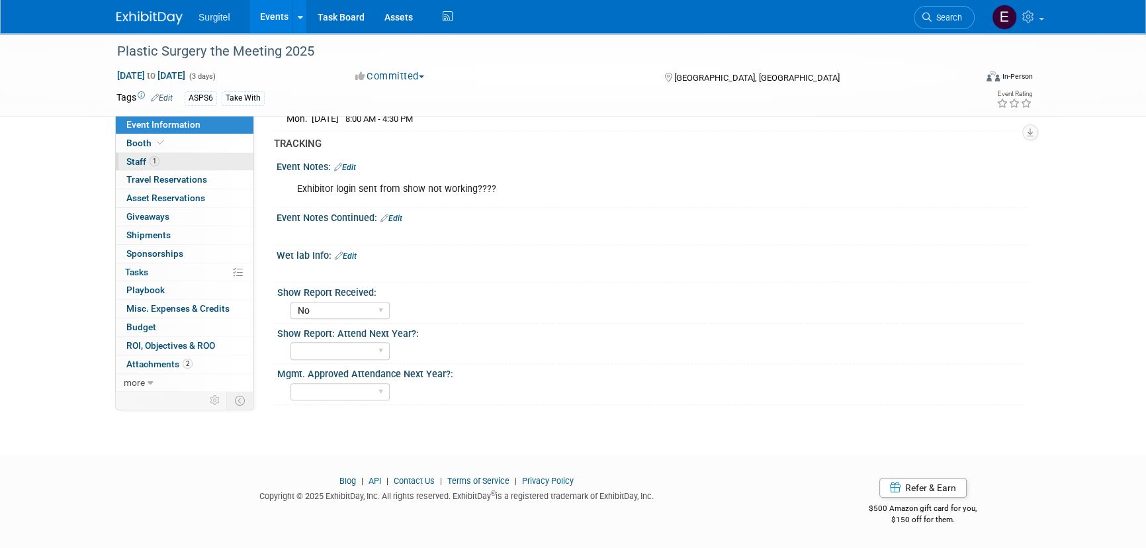
click at [198, 153] on link "1 Staff 1" at bounding box center [185, 162] width 138 height 18
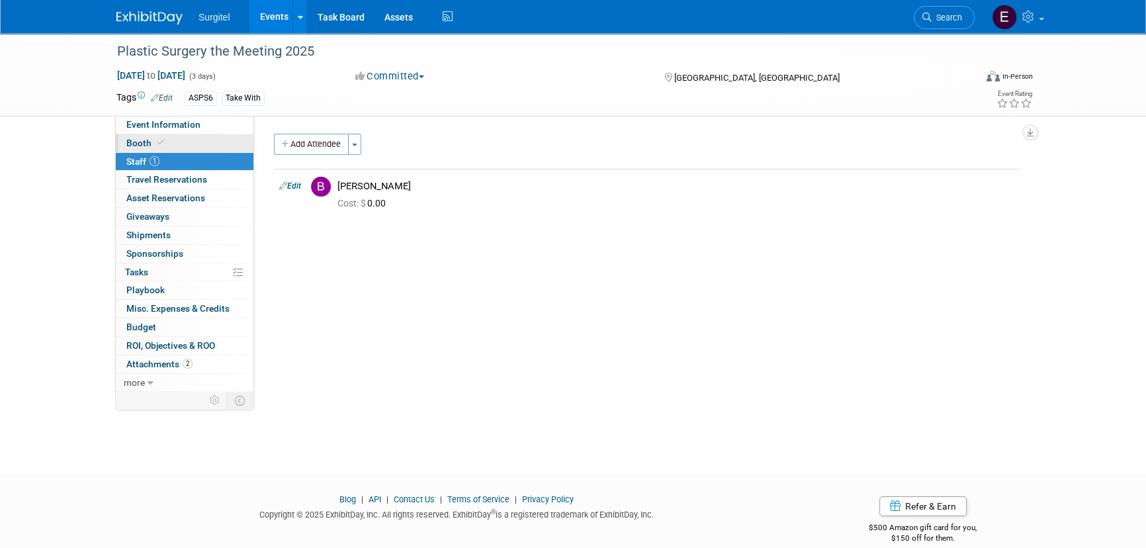
click at [199, 146] on link "Booth" at bounding box center [185, 143] width 138 height 18
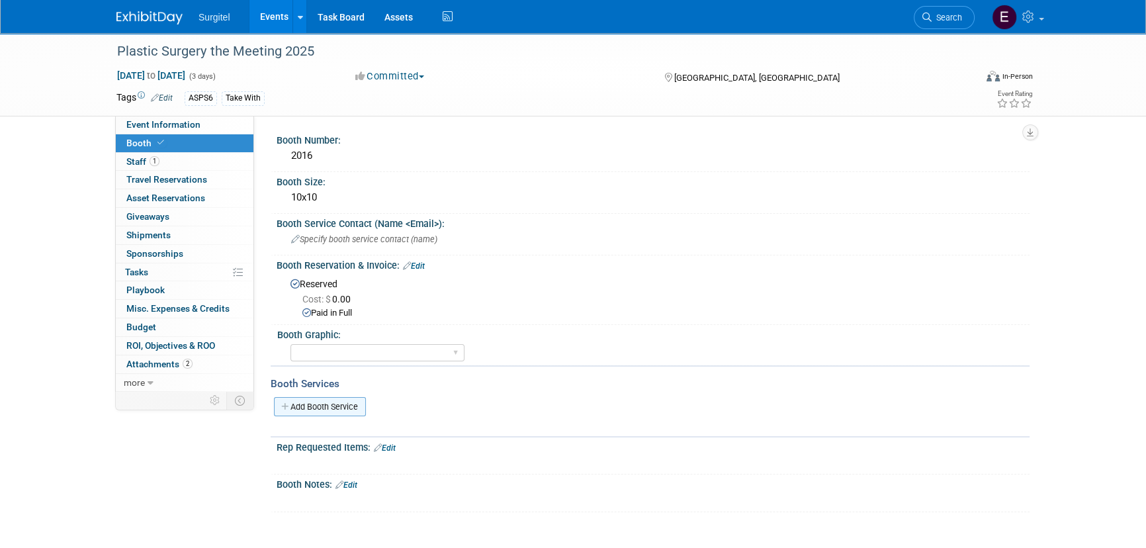
click at [337, 407] on link "Add Booth Service" at bounding box center [320, 406] width 92 height 19
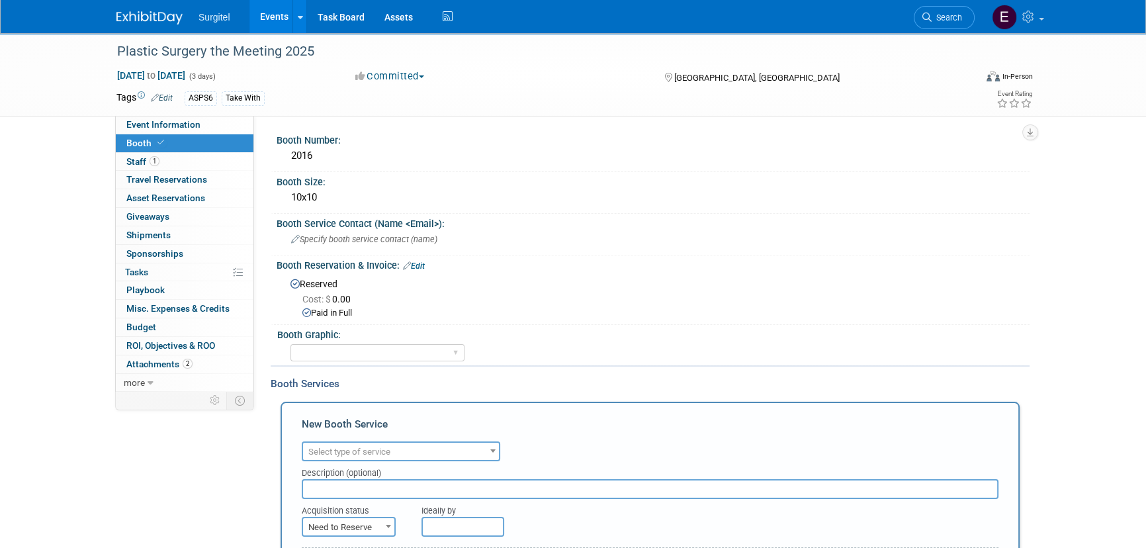
click at [411, 451] on span "Select type of service" at bounding box center [401, 452] width 196 height 19
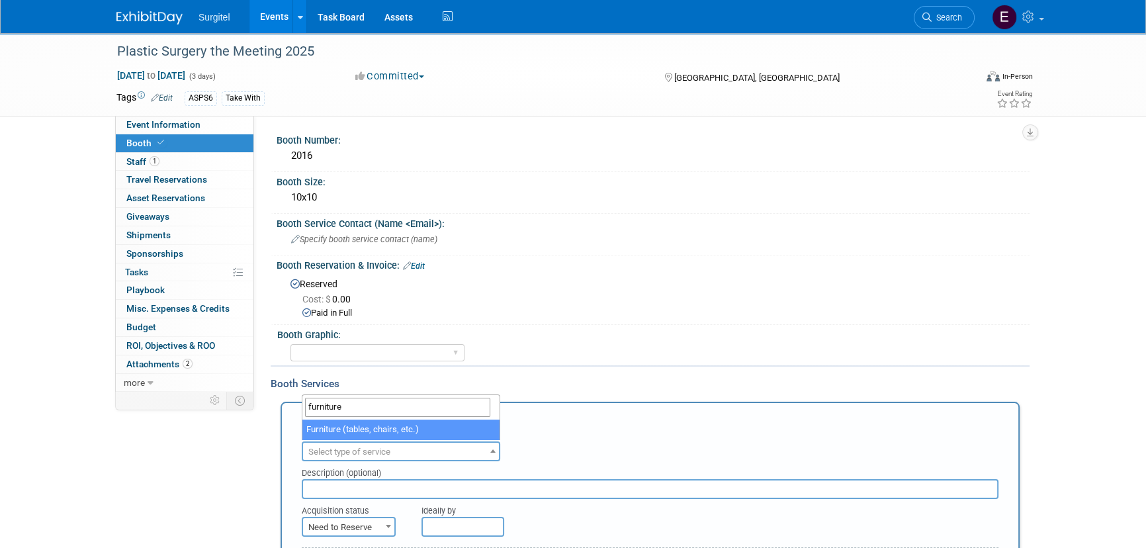
type input "furniture"
select select "6"
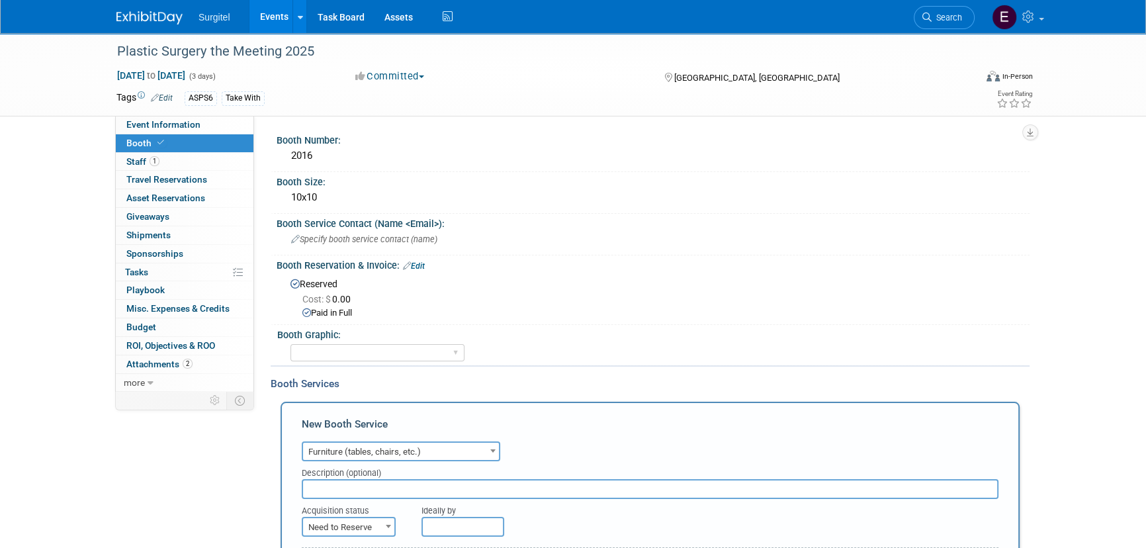
click at [368, 482] on input "text" at bounding box center [650, 489] width 697 height 20
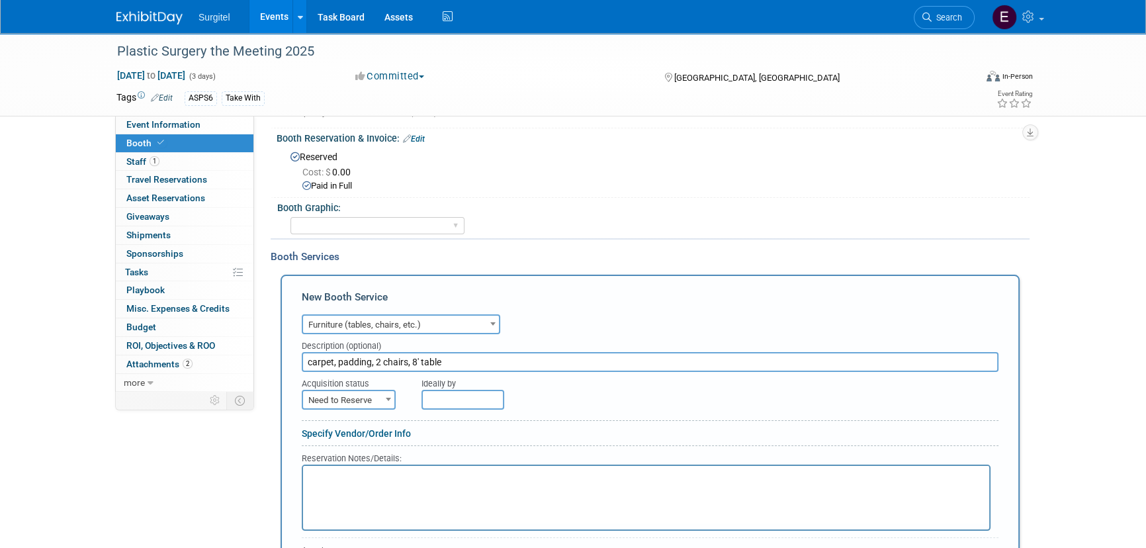
scroll to position [300, 0]
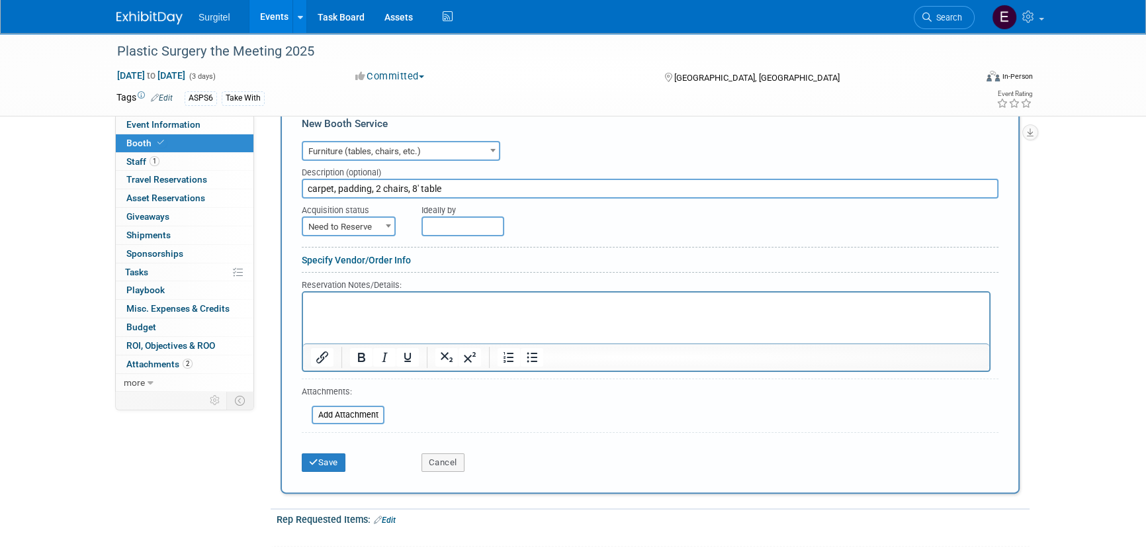
type input "carpet, padding, 2 chairs, 8' table"
click at [384, 230] on span at bounding box center [388, 225] width 13 height 17
select select "2"
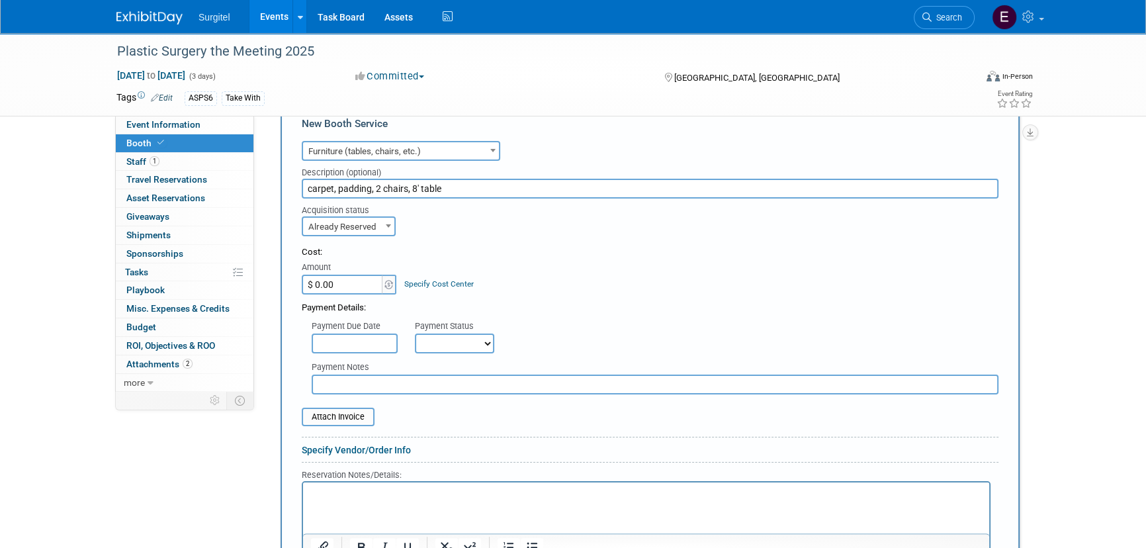
click at [346, 279] on input "$ 0.00" at bounding box center [343, 285] width 83 height 20
type input "$ 1,400.22"
click at [447, 338] on select "Not Paid Yet Partially Paid Paid in Full" at bounding box center [454, 344] width 79 height 20
select select "1"
click at [415, 334] on select "Not Paid Yet Partially Paid Paid in Full" at bounding box center [454, 344] width 79 height 20
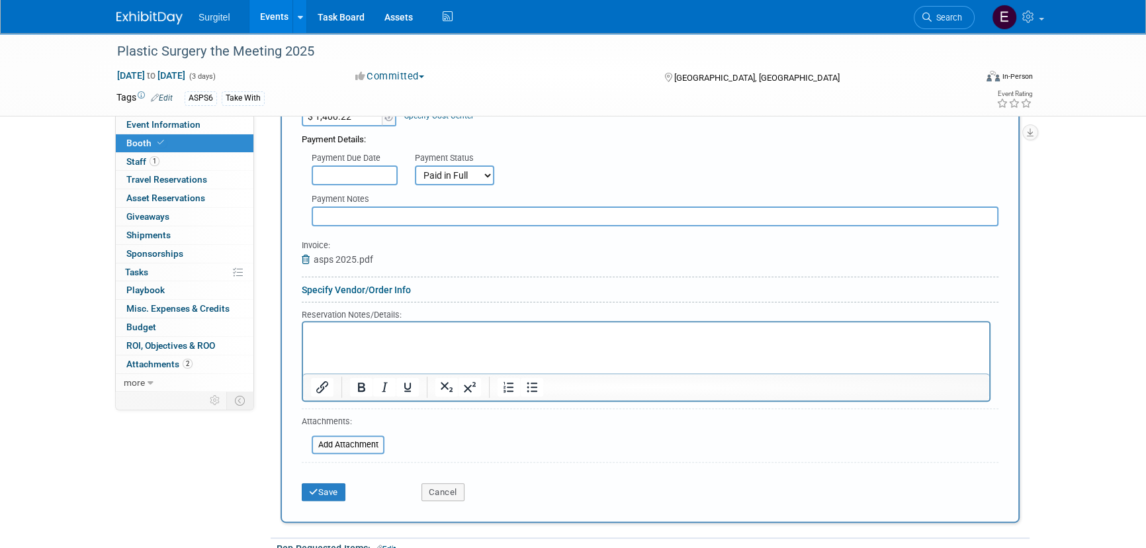
scroll to position [481, 0]
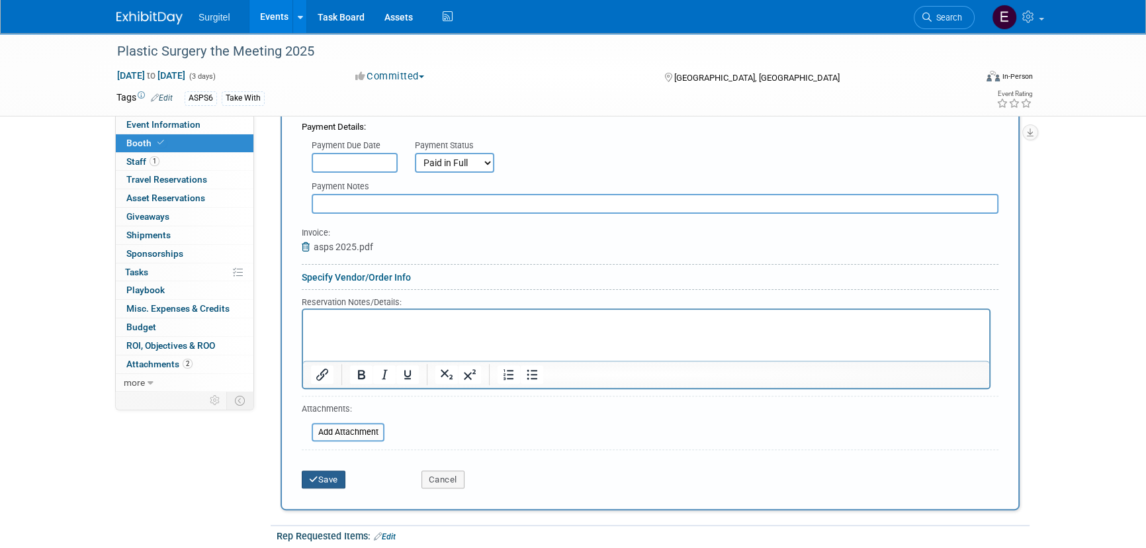
click at [311, 475] on icon "submit" at bounding box center [313, 479] width 9 height 9
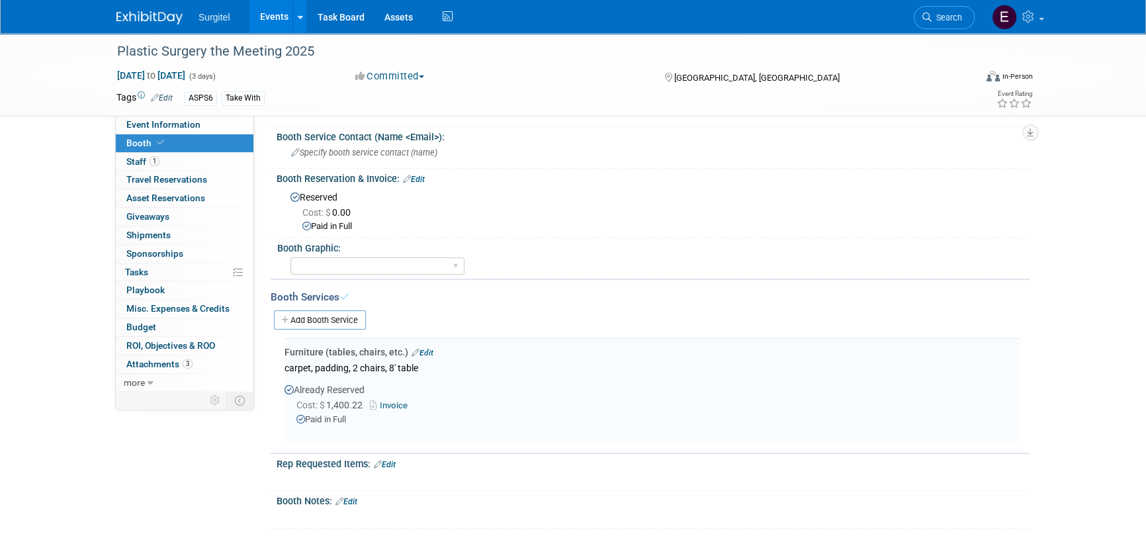
scroll to position [0, 0]
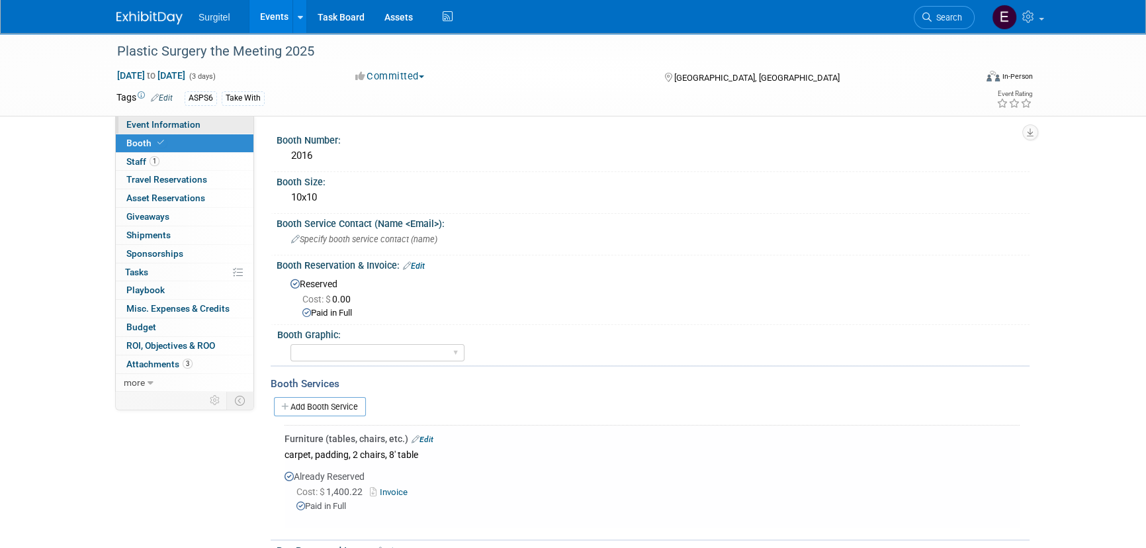
click at [199, 124] on link "Event Information" at bounding box center [185, 125] width 138 height 18
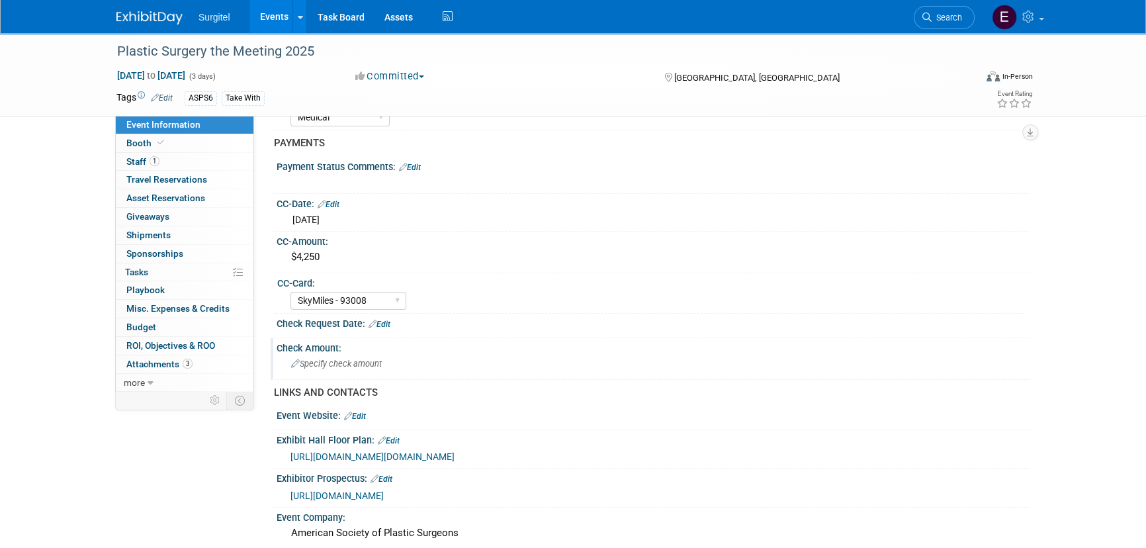
scroll to position [300, 0]
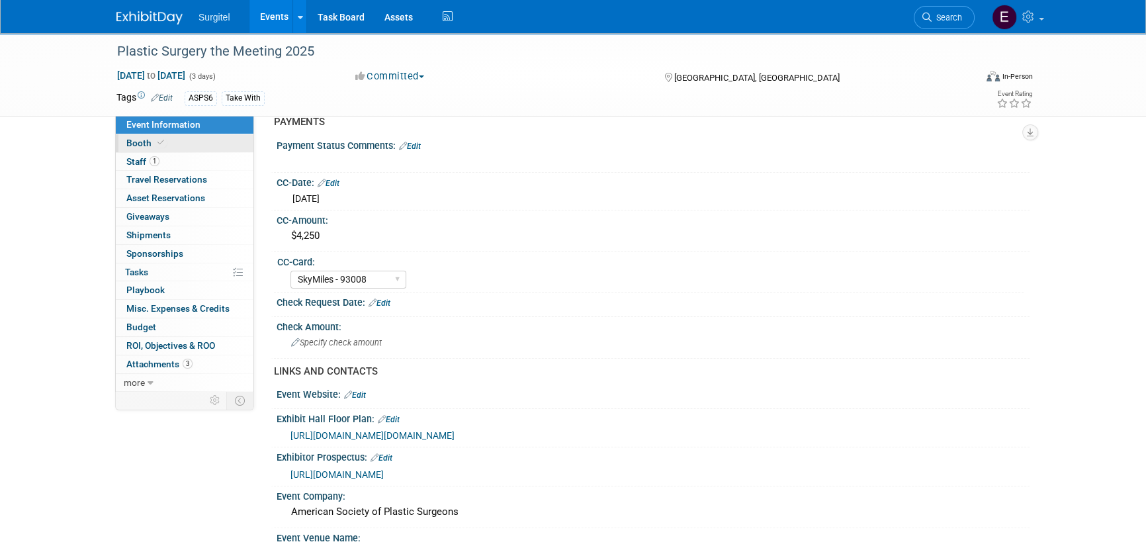
click at [187, 149] on link "Booth" at bounding box center [185, 143] width 138 height 18
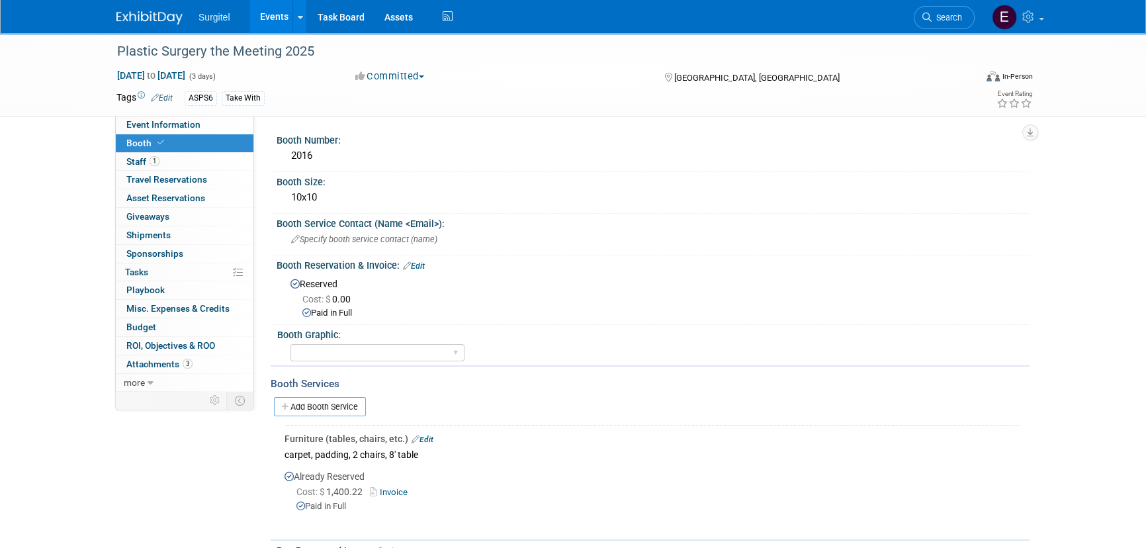
click at [419, 258] on div "Booth Reservation & Invoice: Edit" at bounding box center [653, 263] width 753 height 17
click at [415, 265] on link "Edit" at bounding box center [414, 265] width 22 height 9
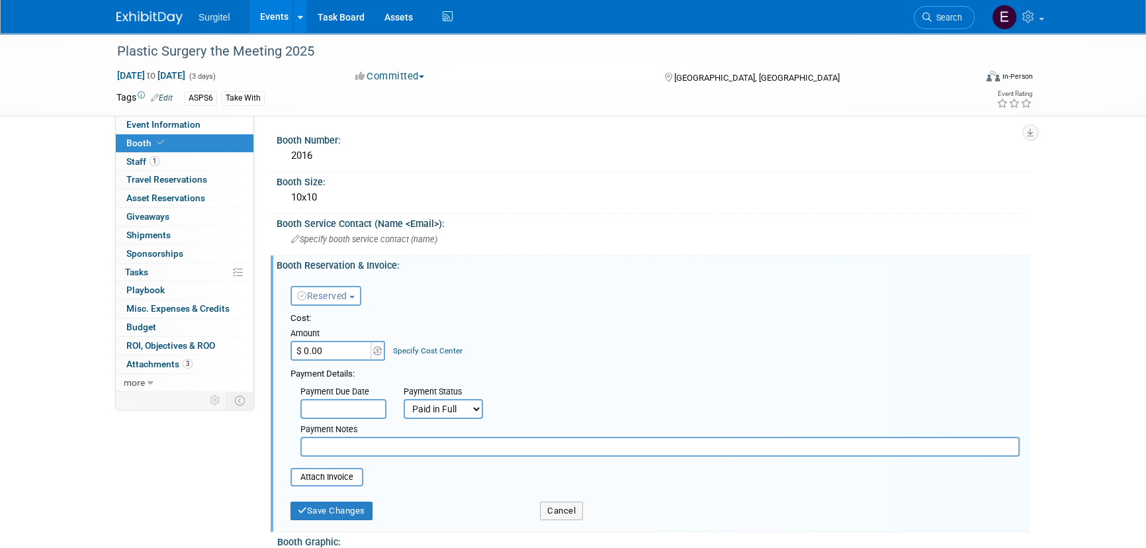
click at [330, 347] on input "$ 0.00" at bounding box center [332, 351] width 83 height 20
type input "$ 4,250.00"
click at [312, 507] on button "Save Changes" at bounding box center [332, 511] width 82 height 19
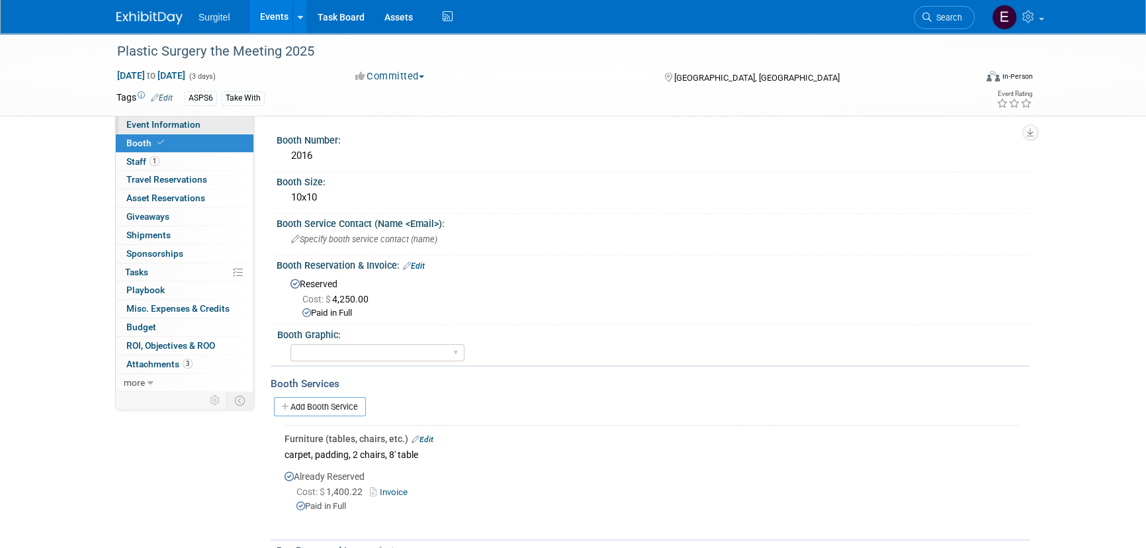
click at [194, 120] on span "Event Information" at bounding box center [163, 124] width 74 height 11
select select "Trade Show"
select select "Medical"
select select "SkyMiles - 93008"
select select "No"
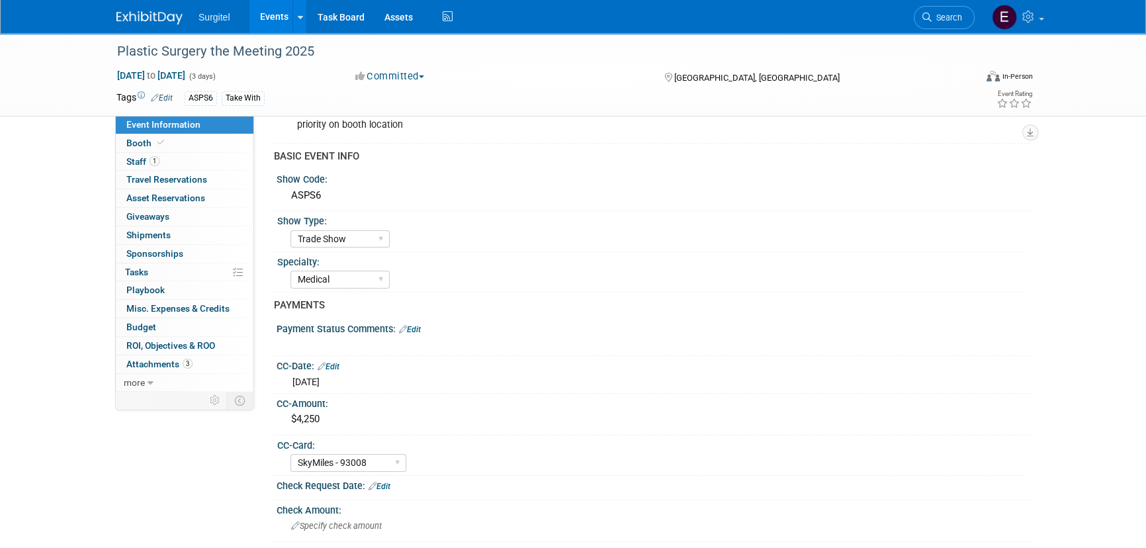
scroll to position [120, 0]
click at [169, 341] on span "ROI, Objectives & ROO 0" at bounding box center [170, 345] width 89 height 11
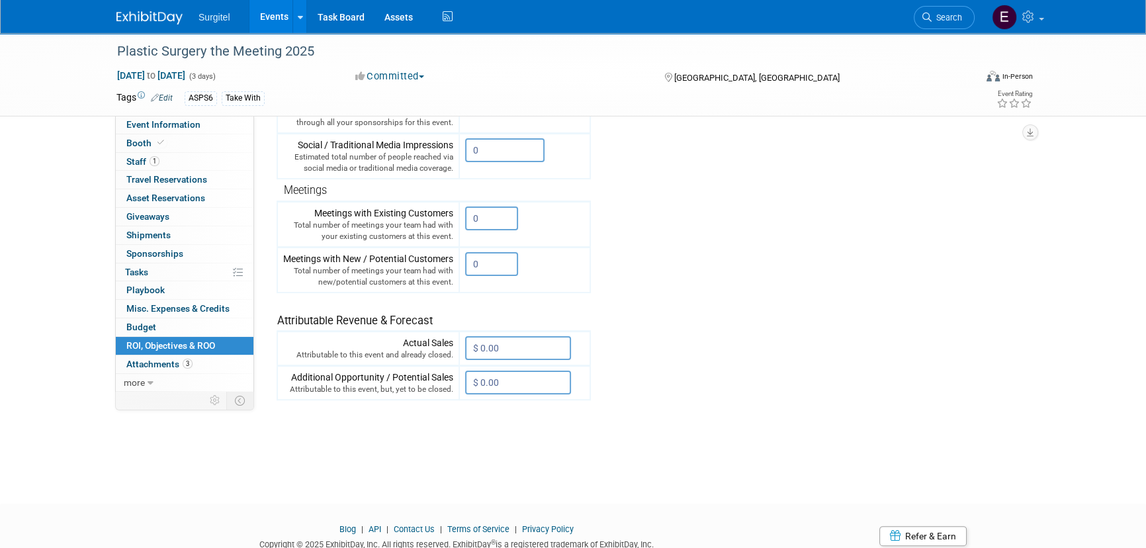
scroll to position [375, 0]
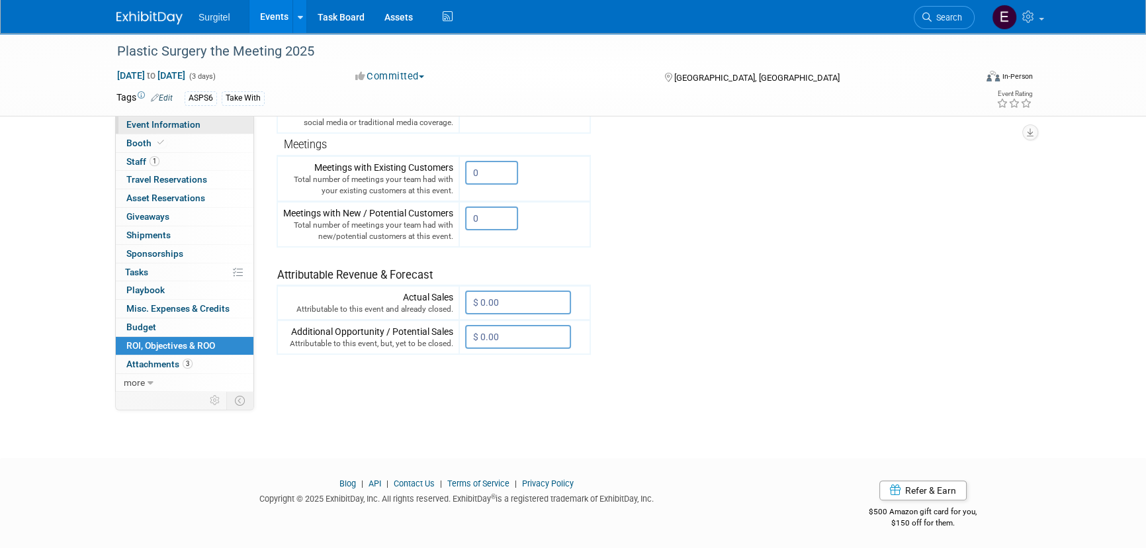
click at [191, 119] on span "Event Information" at bounding box center [163, 124] width 74 height 11
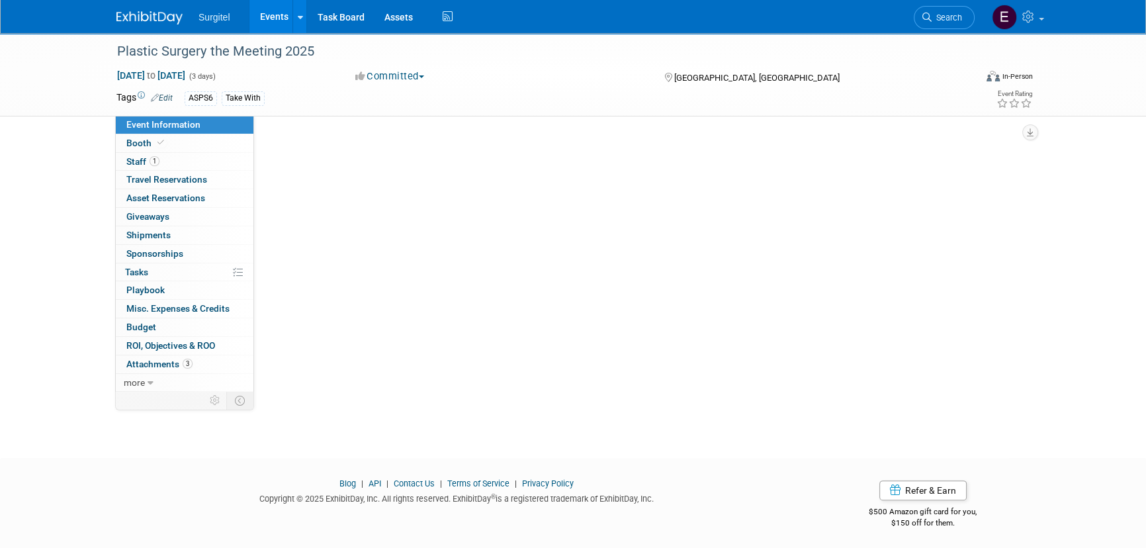
scroll to position [0, 0]
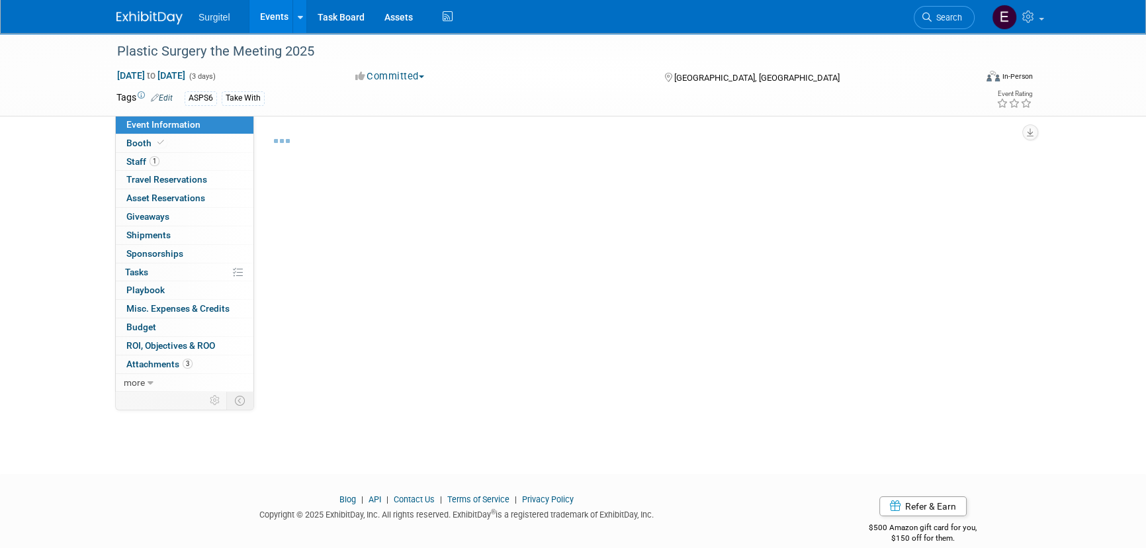
select select "Trade Show"
select select "Medical"
select select "SkyMiles - 93008"
select select "No"
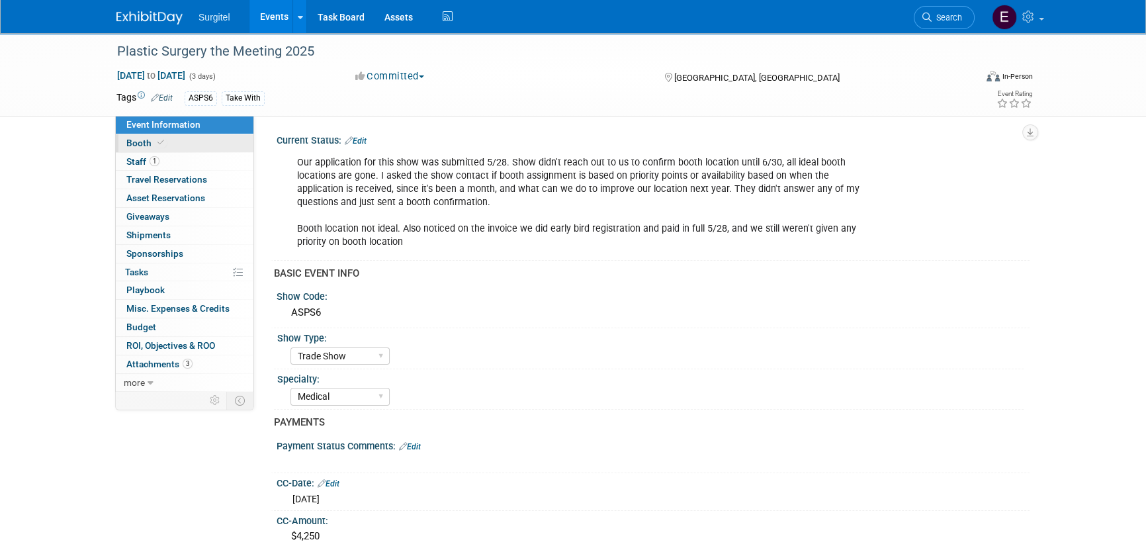
click at [194, 144] on link "Booth" at bounding box center [185, 143] width 138 height 18
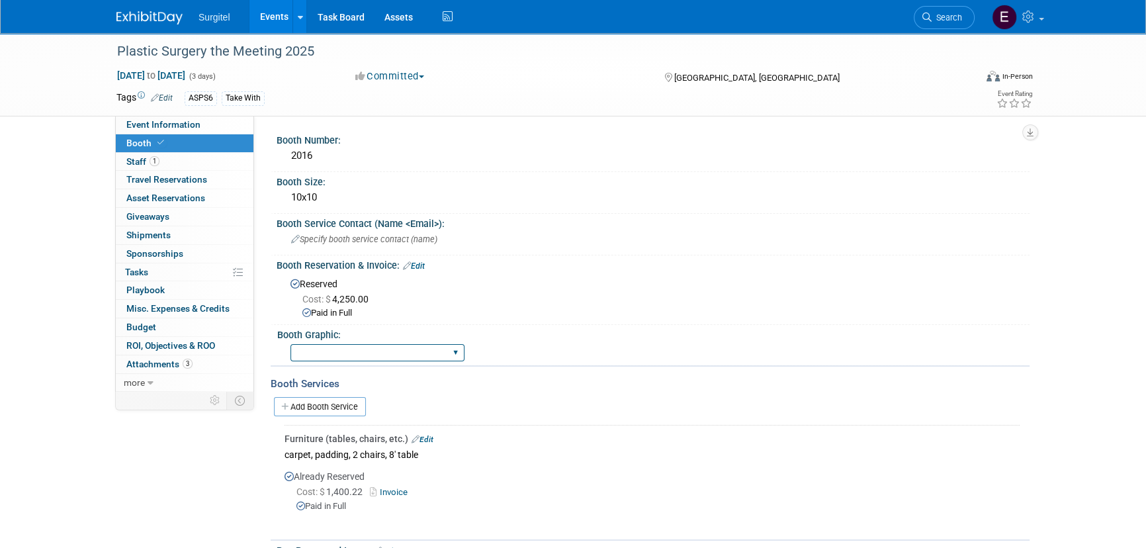
click at [315, 353] on select "Big Island Booth 10x20 Backlit 8' Fabric Popup 10' Light Box 2' Fabric Banner N…" at bounding box center [378, 353] width 174 height 18
select select "8' Fabric Popup"
click at [291, 344] on select "Big Island Booth 10x20 Backlit 8' Fabric Popup 10' Light Box 2' Fabric Banner N…" at bounding box center [378, 353] width 174 height 18
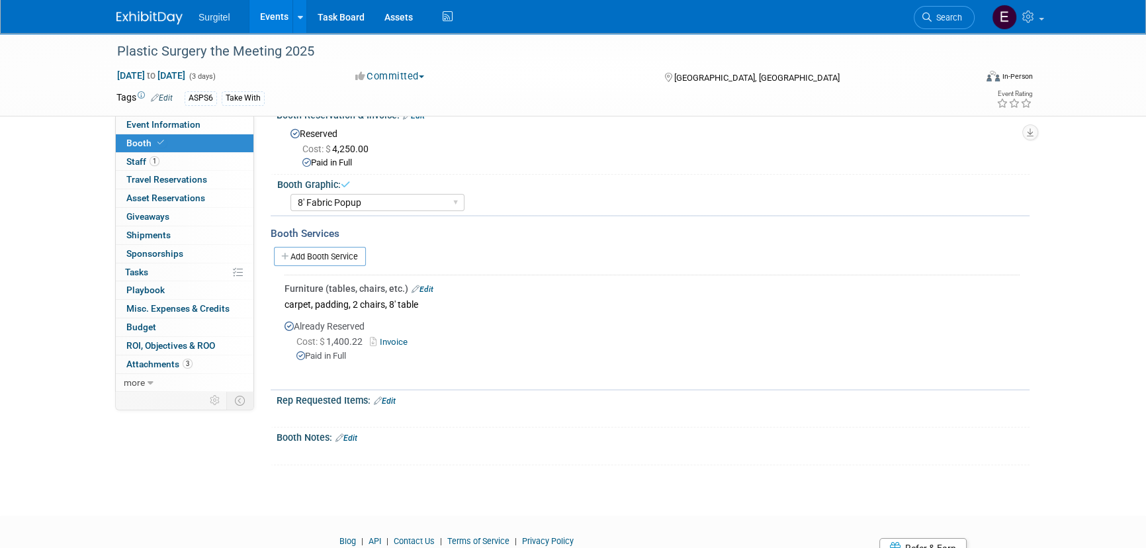
scroll to position [207, 0]
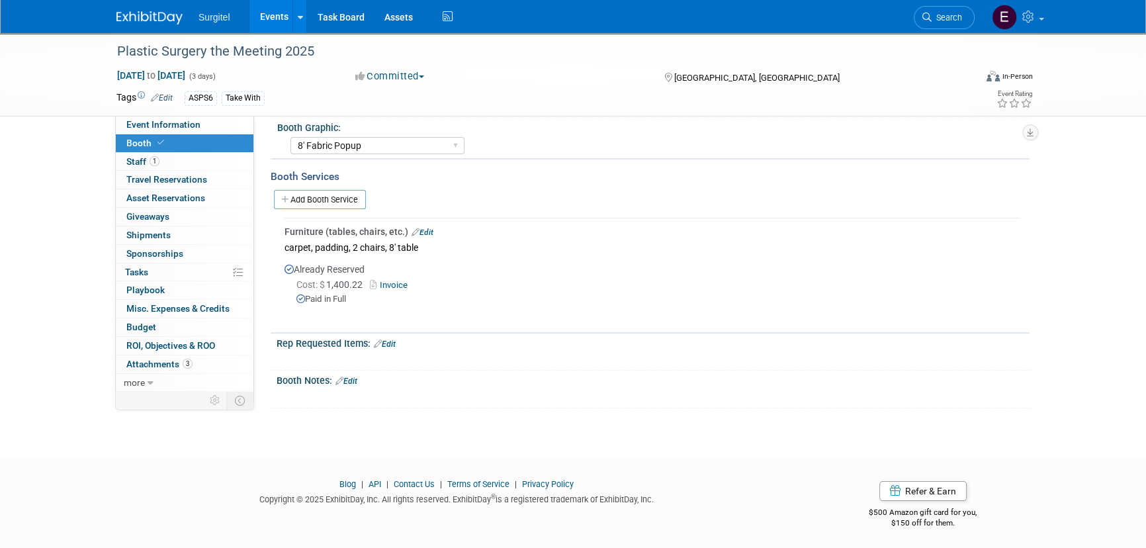
click at [388, 344] on link "Edit" at bounding box center [385, 343] width 22 height 9
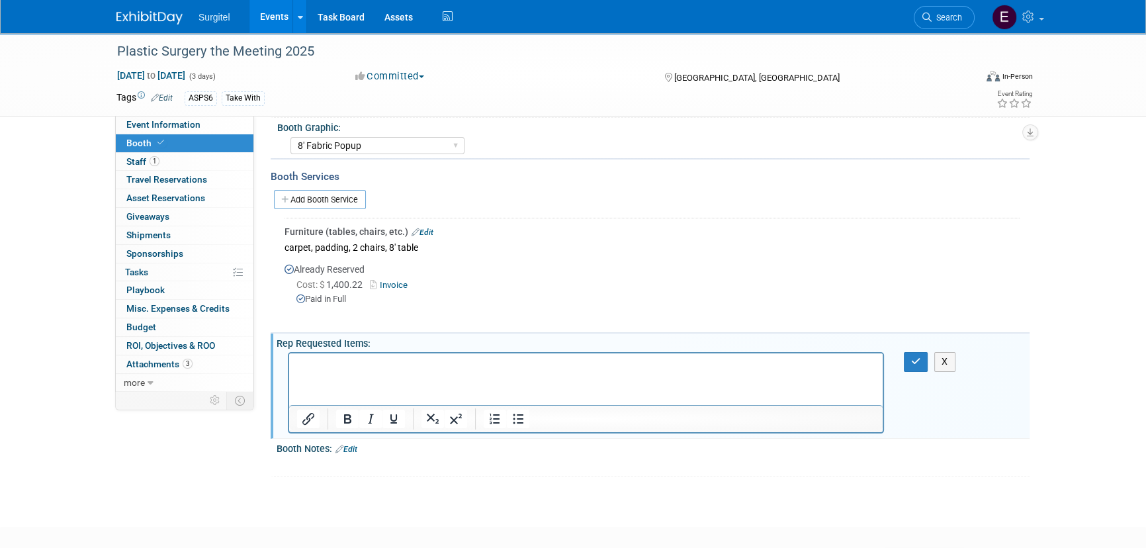
scroll to position [0, 0]
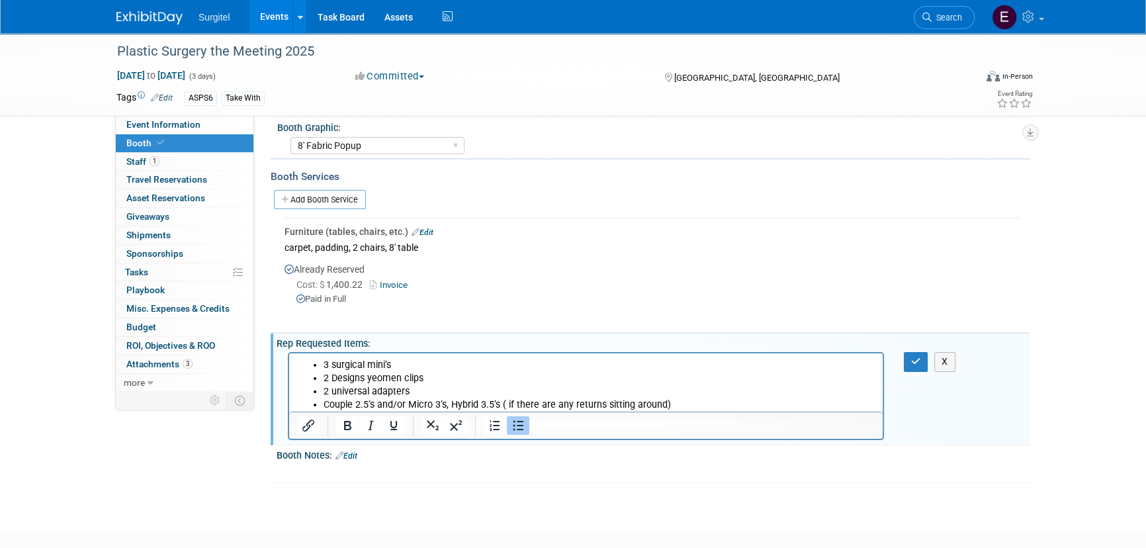
click at [676, 406] on li "Couple 2.5’s and/or Micro 3’s, Hybrid 3.5’s ( if there are any returns sitting …" at bounding box center [600, 404] width 552 height 13
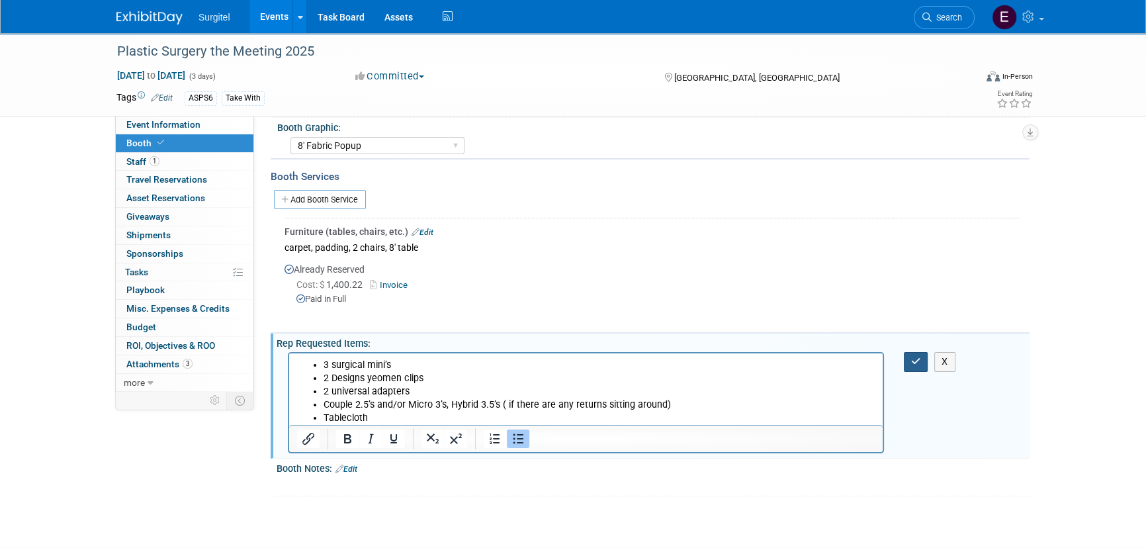
click at [913, 361] on icon "button" at bounding box center [916, 361] width 10 height 9
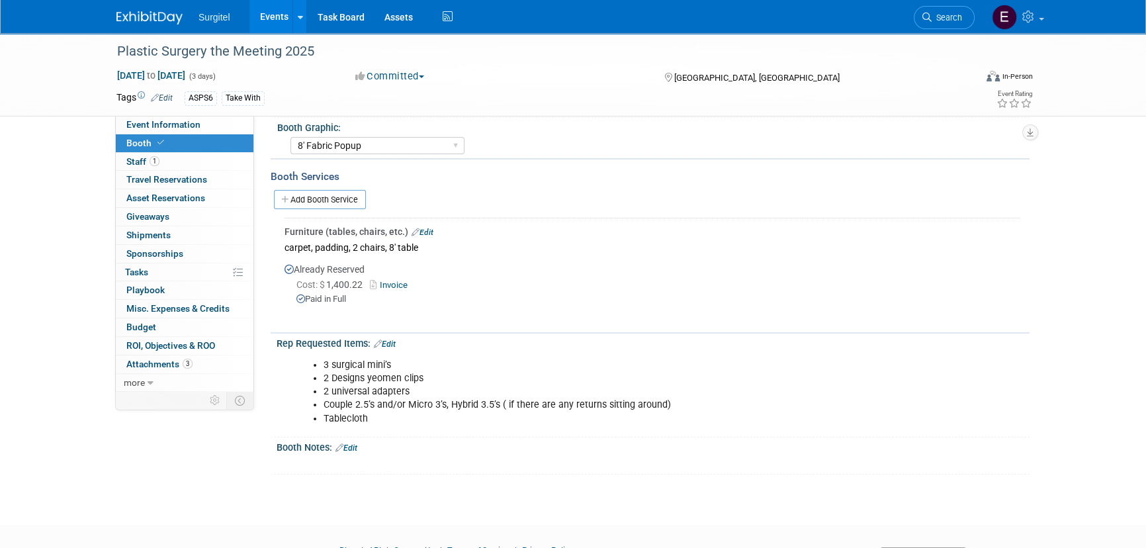
click at [353, 453] on div "X" at bounding box center [651, 456] width 737 height 7
click at [357, 444] on link "Edit" at bounding box center [347, 447] width 22 height 9
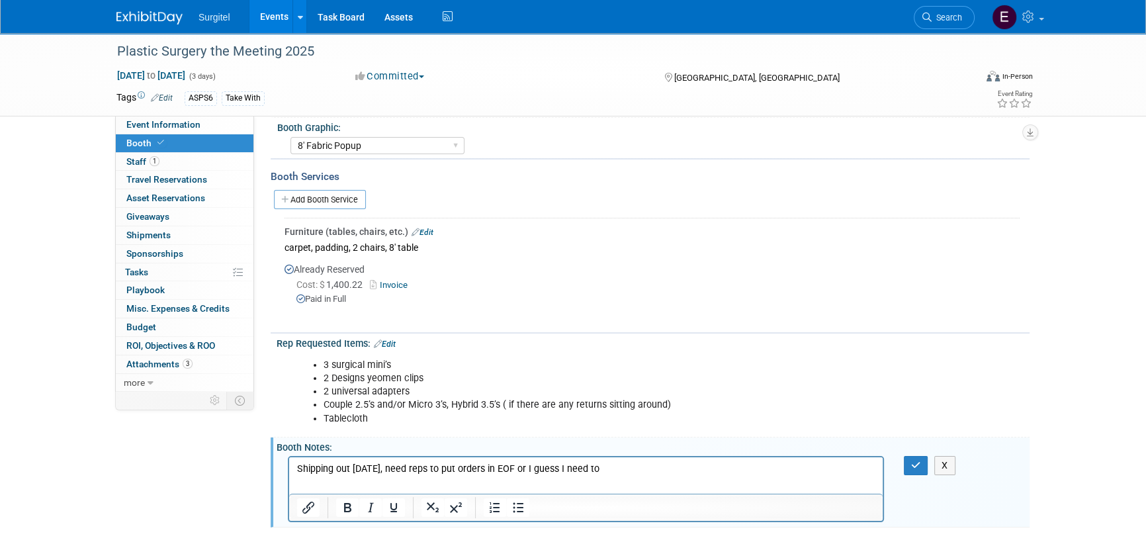
drag, startPoint x: 636, startPoint y: 480, endPoint x: 542, endPoint y: 469, distance: 94.6
click at [542, 469] on html "Shipping out Monday, need reps to put orders in EOF or I guess I need to" at bounding box center [586, 466] width 594 height 19
drag, startPoint x: 607, startPoint y: 465, endPoint x: 519, endPoint y: 471, distance: 87.6
click at [519, 471] on p "Shipping out Monday, need reps to put orders in EOF or I guess I need to" at bounding box center [586, 469] width 578 height 13
click at [461, 467] on p "Shipping out Monday, need reps to put orders in EOF" at bounding box center [586, 469] width 578 height 13
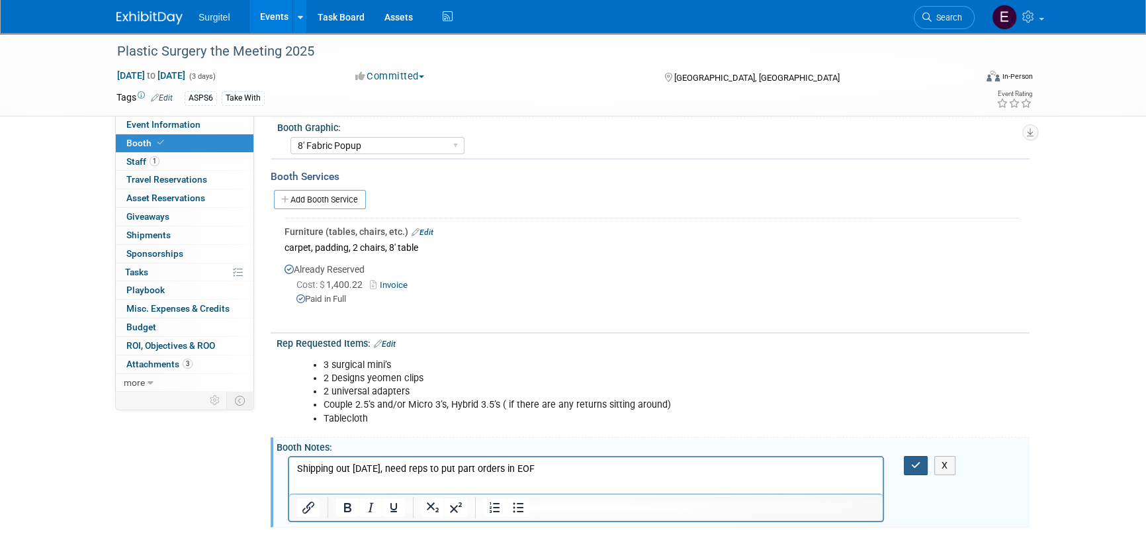
click at [922, 466] on button "button" at bounding box center [916, 465] width 24 height 19
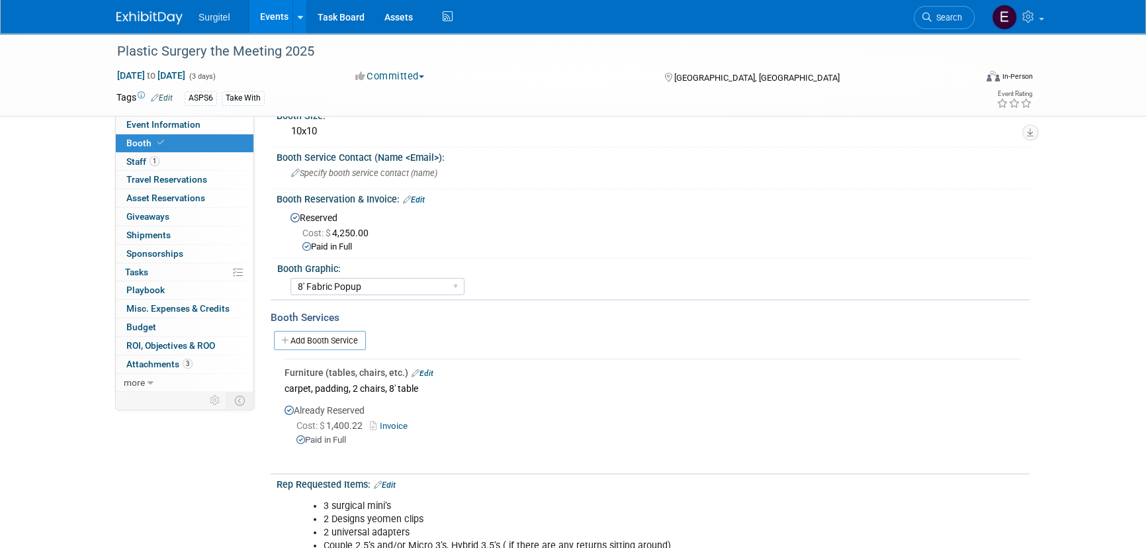
scroll to position [240, 0]
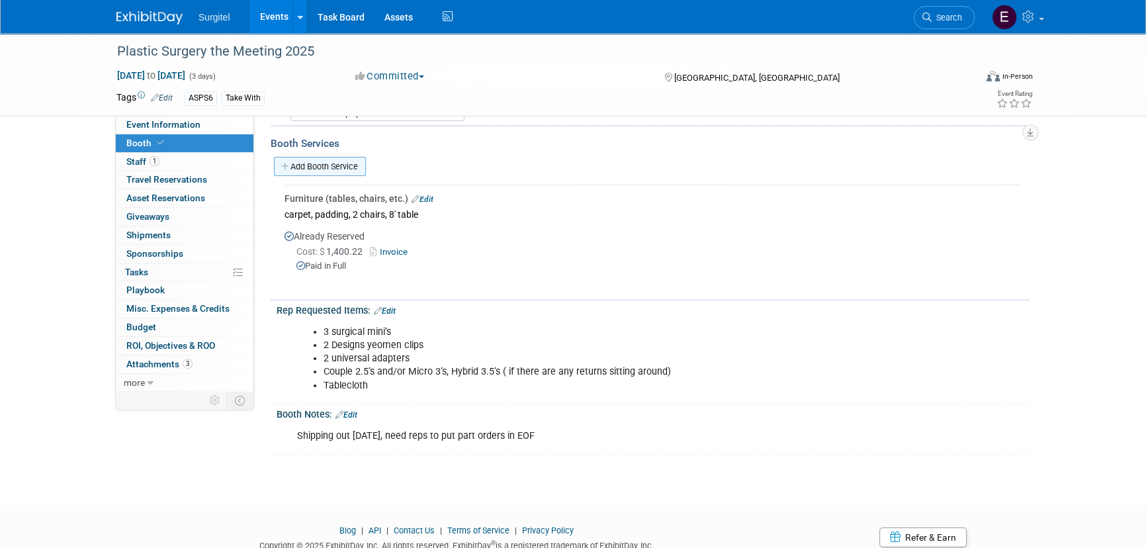
click at [315, 171] on link "Add Booth Service" at bounding box center [320, 166] width 92 height 19
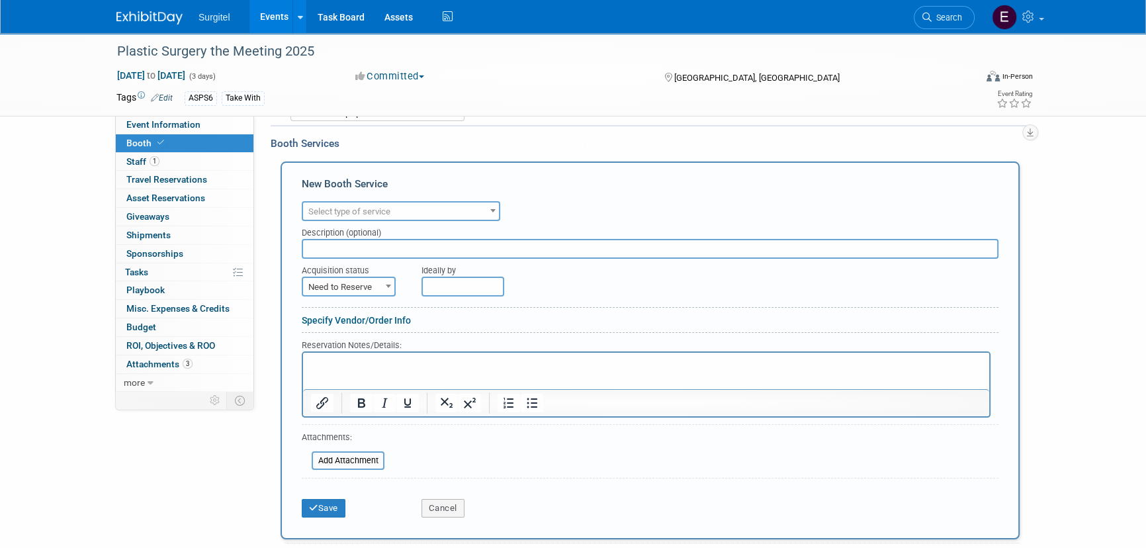
scroll to position [0, 0]
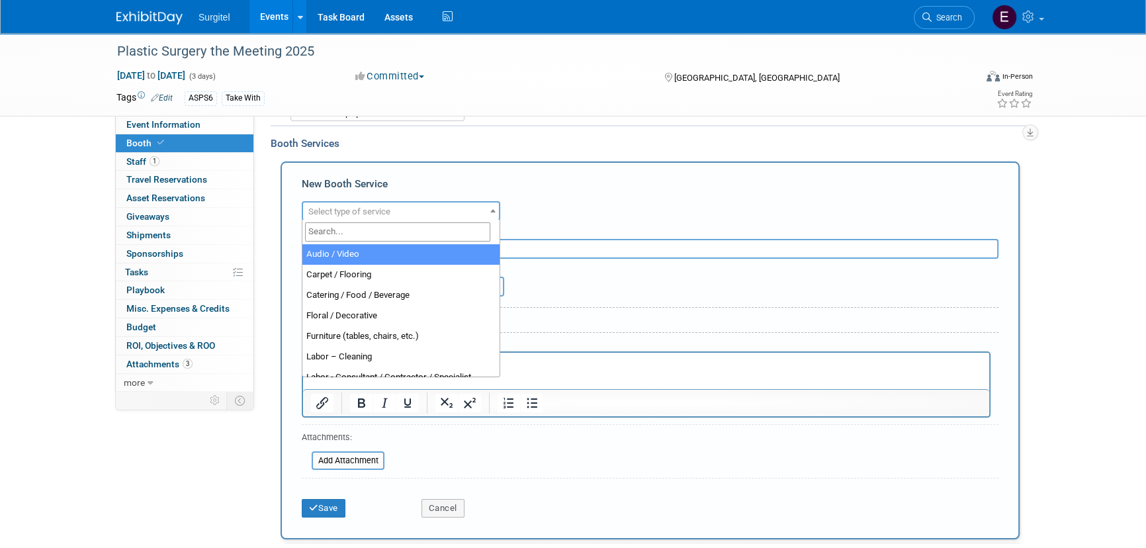
click at [357, 211] on span "Select type of service" at bounding box center [349, 211] width 82 height 10
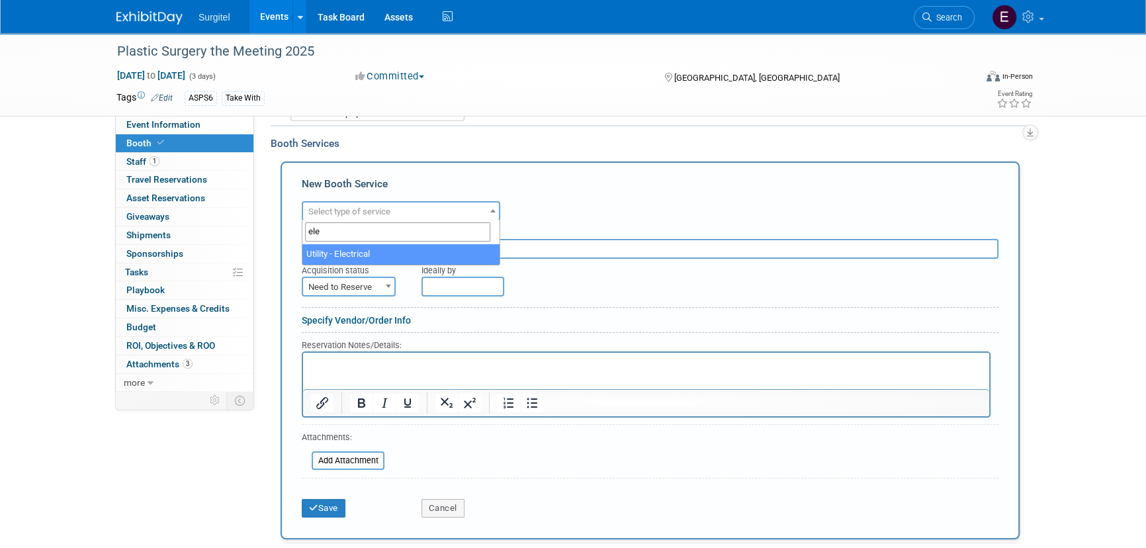
type input "ele"
select select "8"
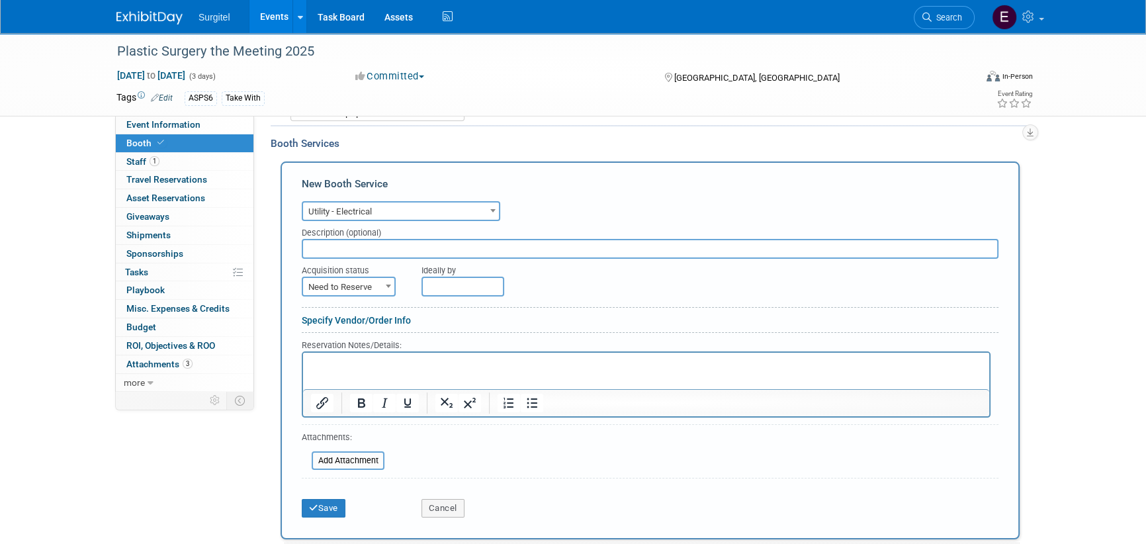
click at [357, 279] on span "Need to Reserve" at bounding box center [348, 287] width 91 height 19
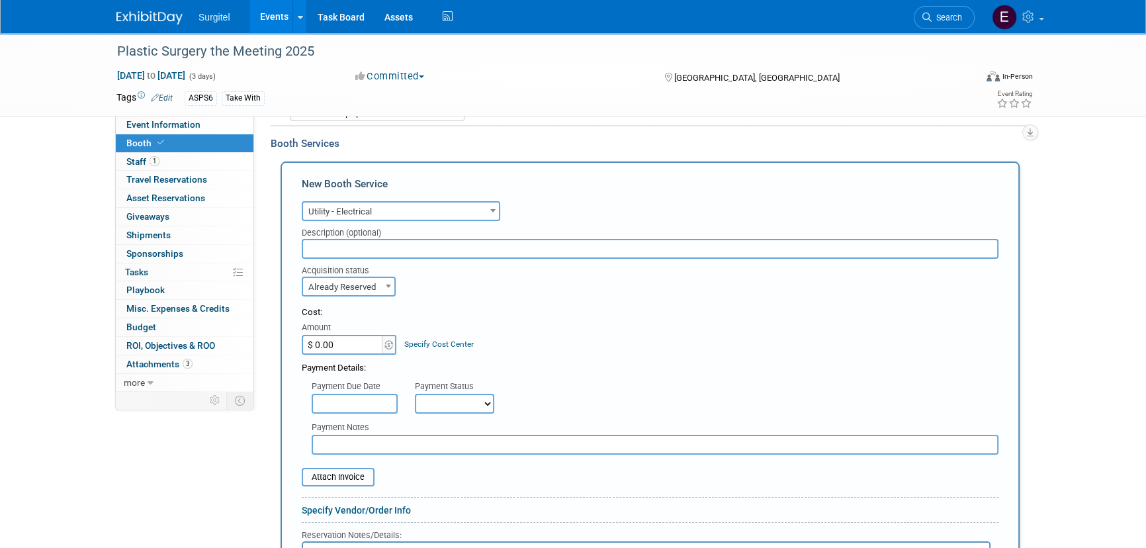
select select "2"
click at [363, 345] on input "$ 0.00" at bounding box center [343, 345] width 83 height 20
type input "$"
click at [336, 339] on input "$ 0.00" at bounding box center [343, 345] width 83 height 20
type input "$ 154.50"
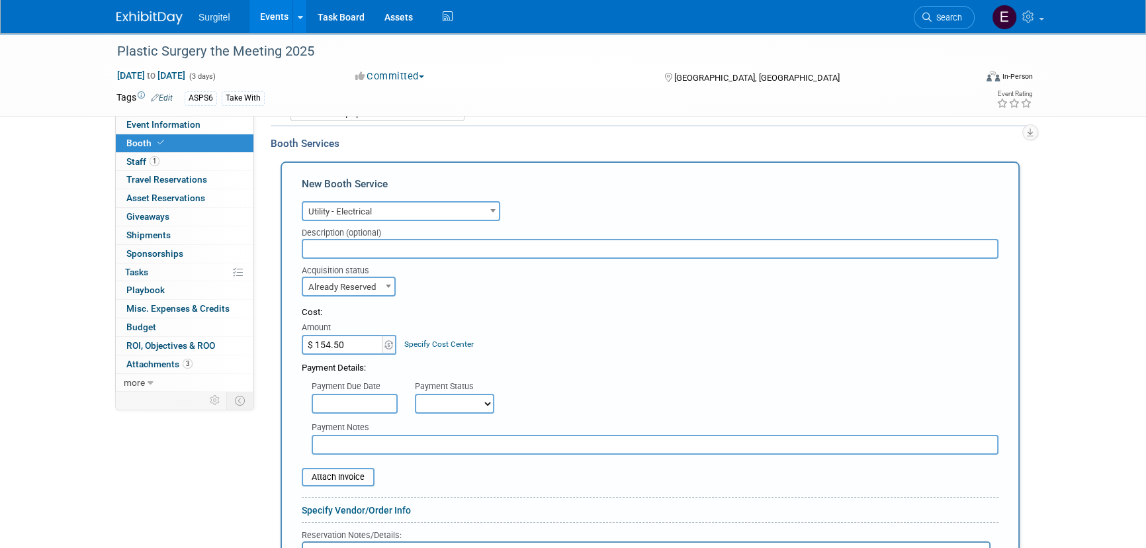
click at [445, 403] on select "Not Paid Yet Partially Paid Paid in Full" at bounding box center [454, 404] width 79 height 20
select select "1"
click at [415, 394] on select "Not Paid Yet Partially Paid Paid in Full" at bounding box center [454, 404] width 79 height 20
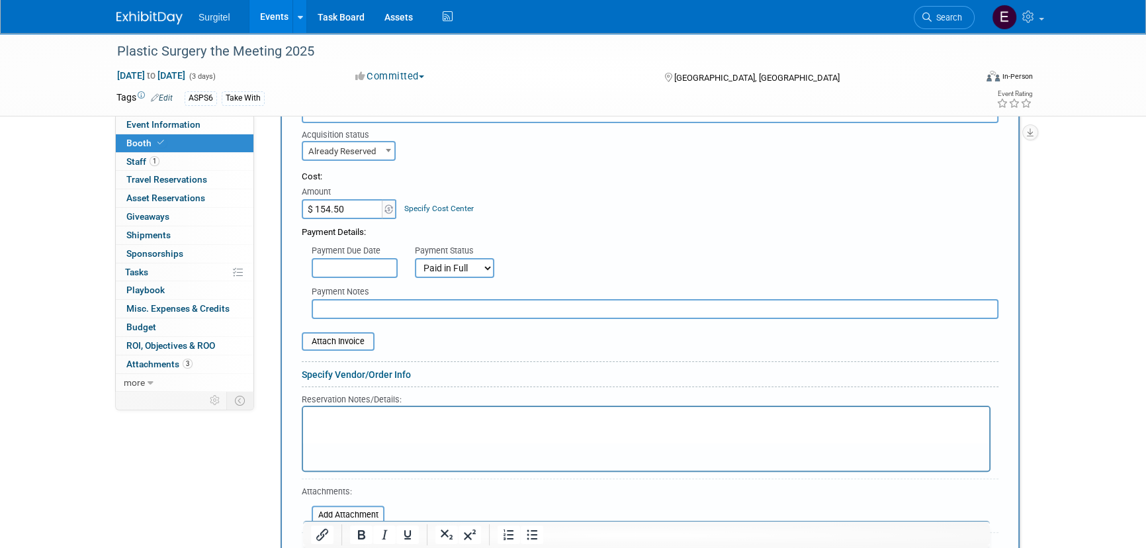
scroll to position [421, 0]
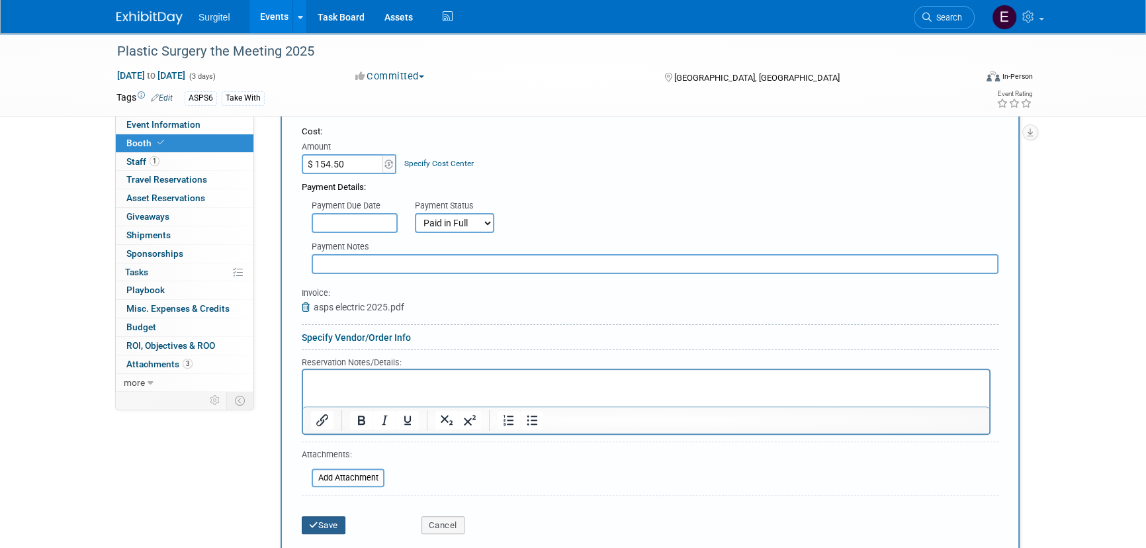
click at [336, 519] on button "Save" at bounding box center [324, 525] width 44 height 19
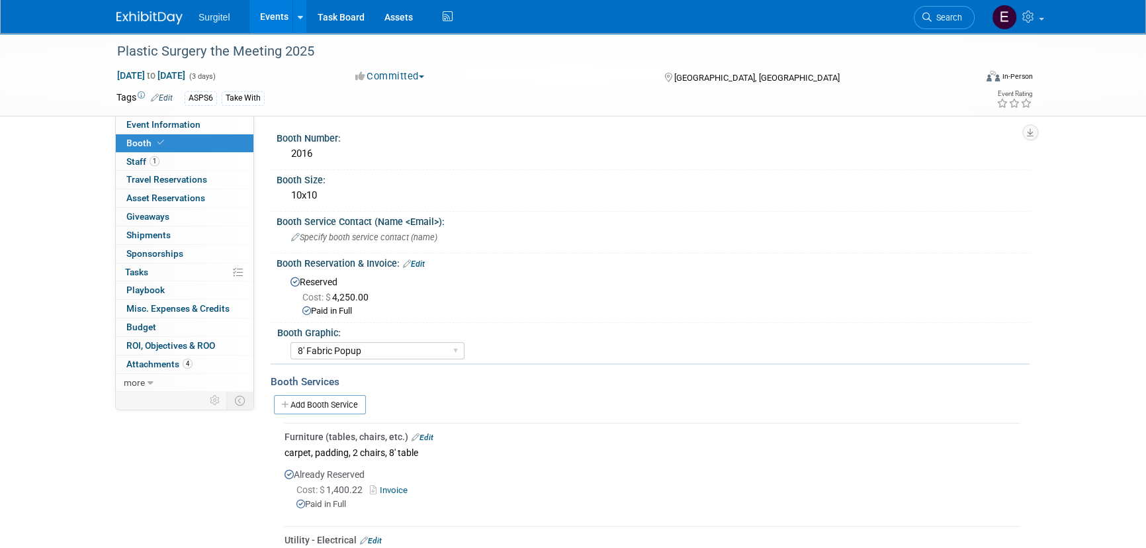
scroll to position [0, 0]
click at [209, 126] on link "Event Information" at bounding box center [185, 125] width 138 height 18
select select "Trade Show"
select select "Medical"
select select "SkyMiles - 93008"
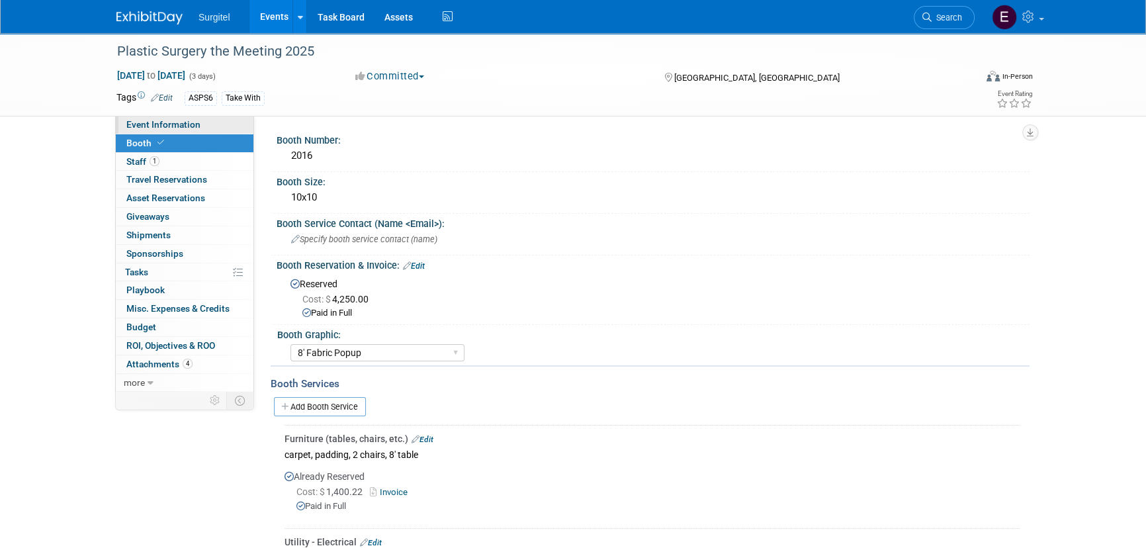
select select "No"
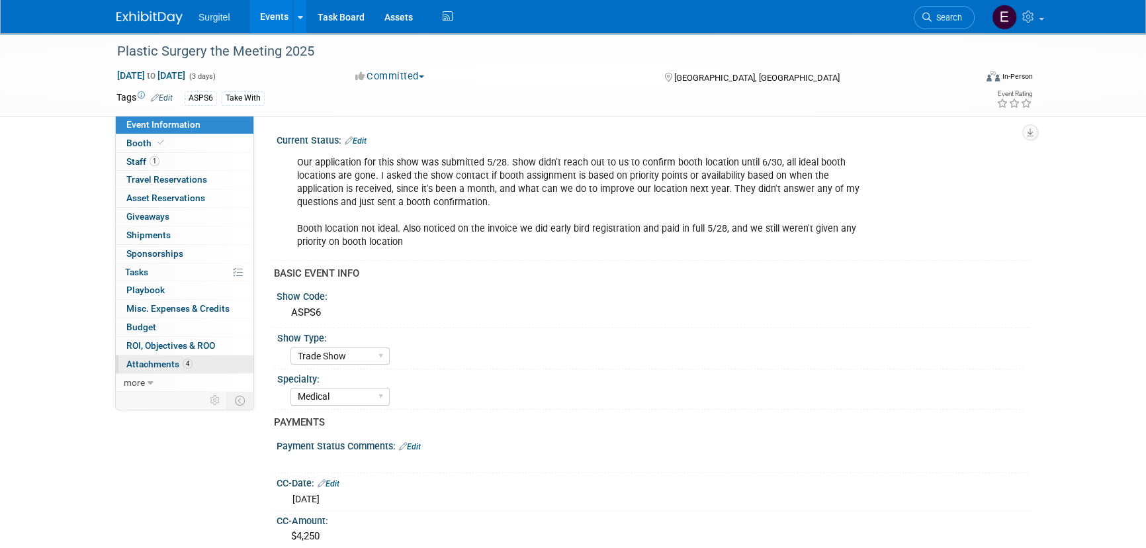
click at [180, 364] on span "Attachments 4" at bounding box center [159, 364] width 66 height 11
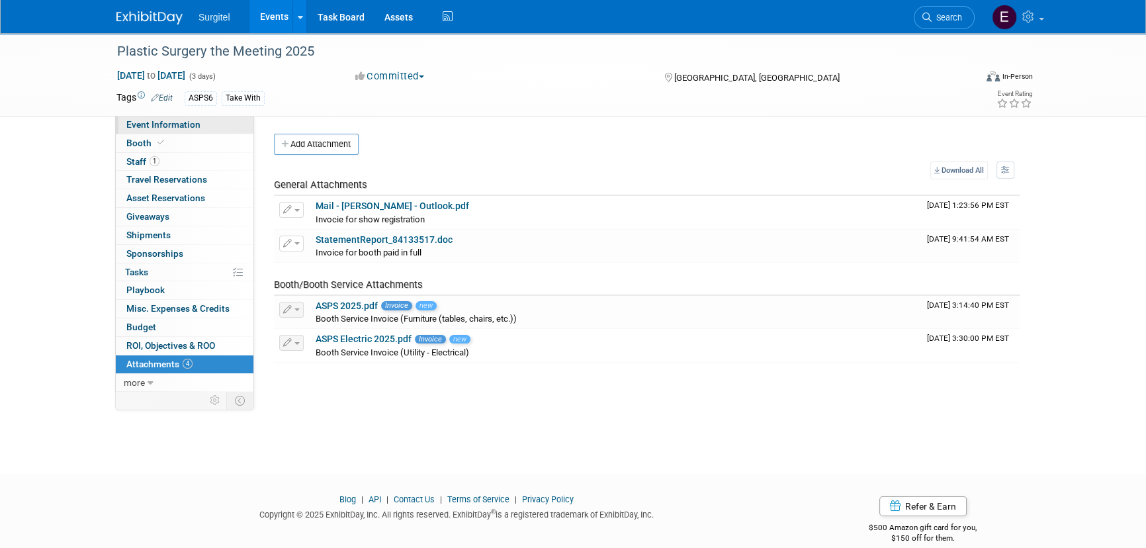
click at [173, 121] on span "Event Information" at bounding box center [163, 124] width 74 height 11
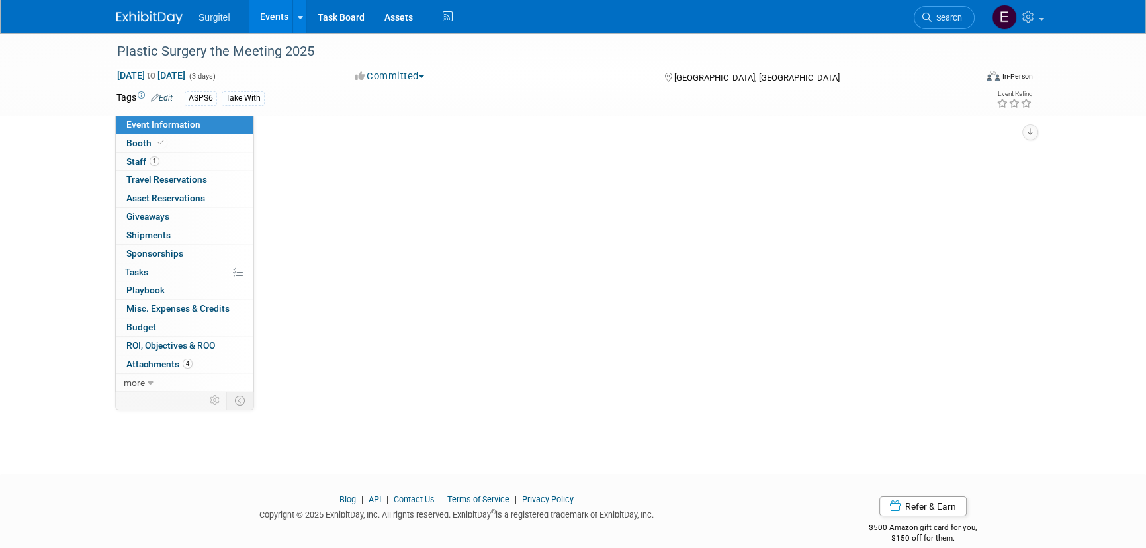
select select "Trade Show"
select select "Medical"
select select "SkyMiles - 93008"
select select "No"
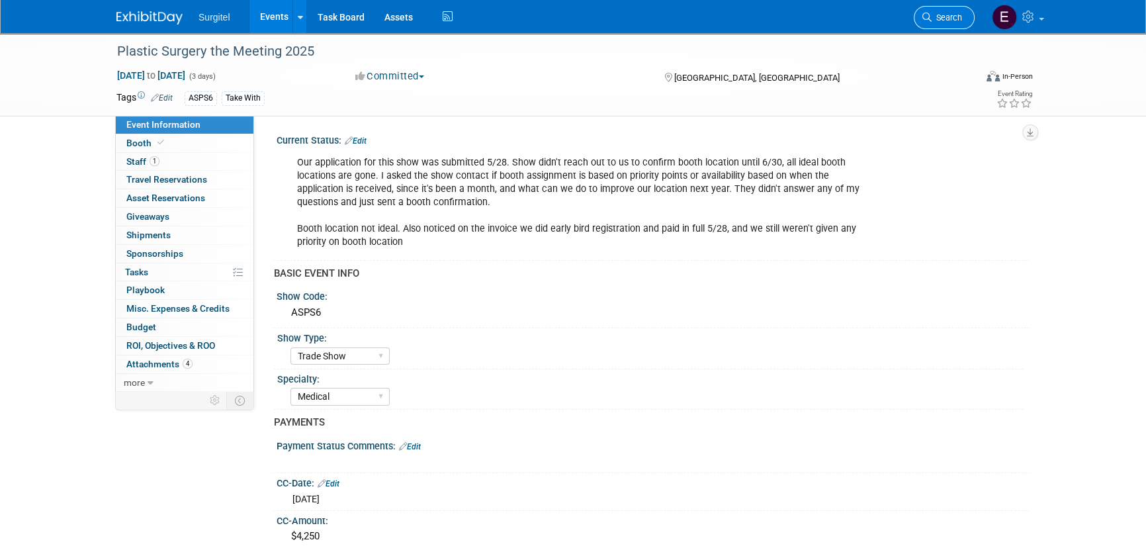
click at [923, 13] on icon at bounding box center [926, 17] width 9 height 9
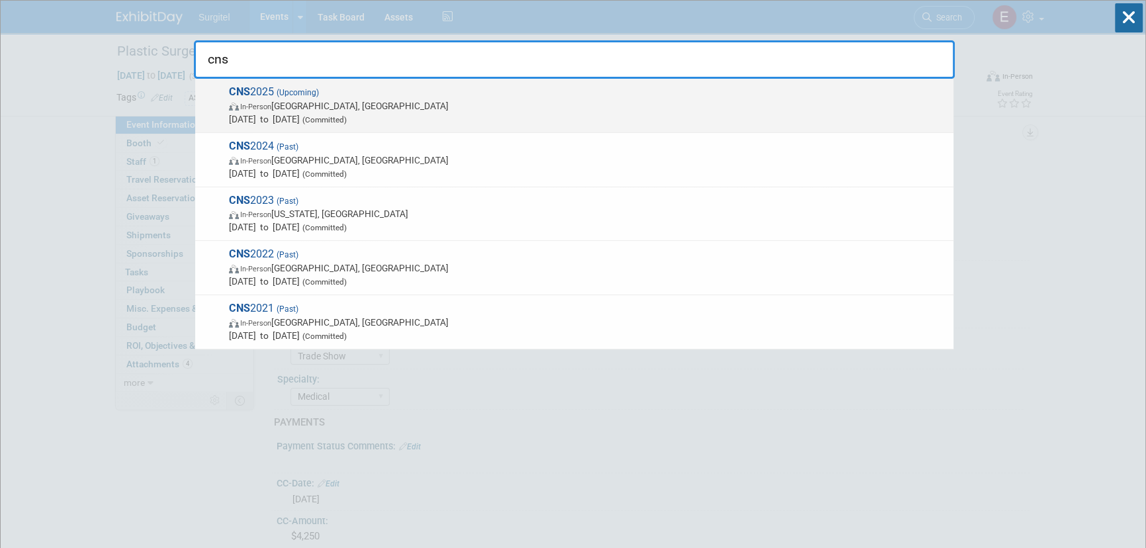
type input "cns"
click at [304, 91] on span "(Upcoming)" at bounding box center [296, 92] width 45 height 9
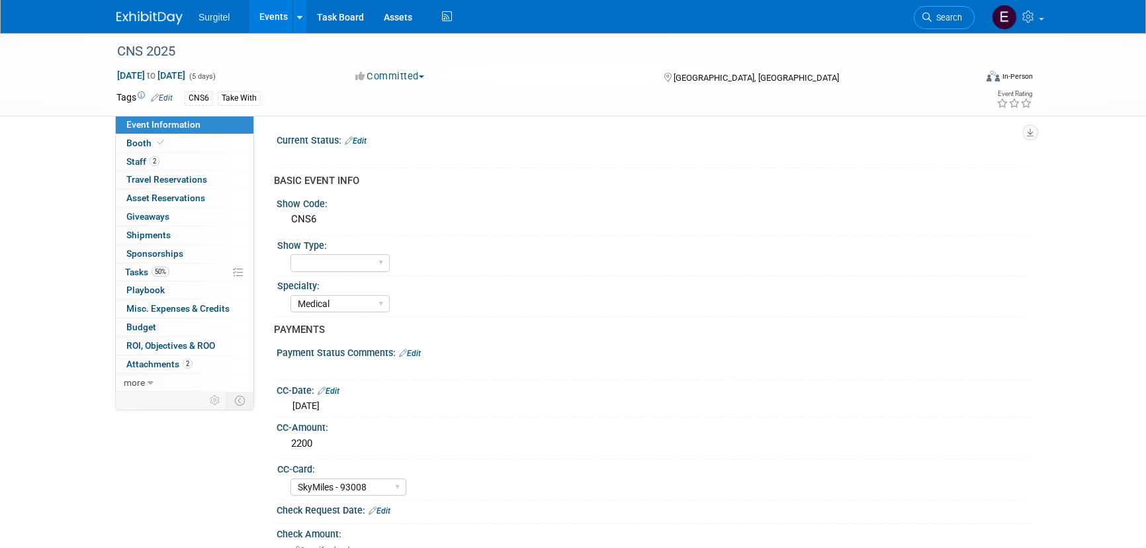
select select "Medical"
select select "SkyMiles - 93008"
select select "No"
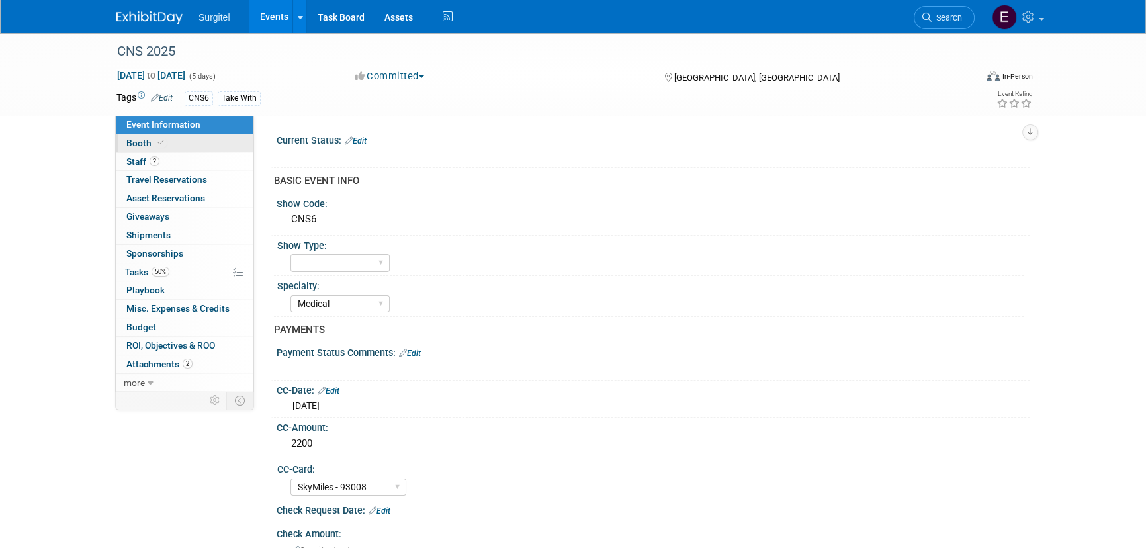
click at [176, 138] on link "Booth" at bounding box center [185, 143] width 138 height 18
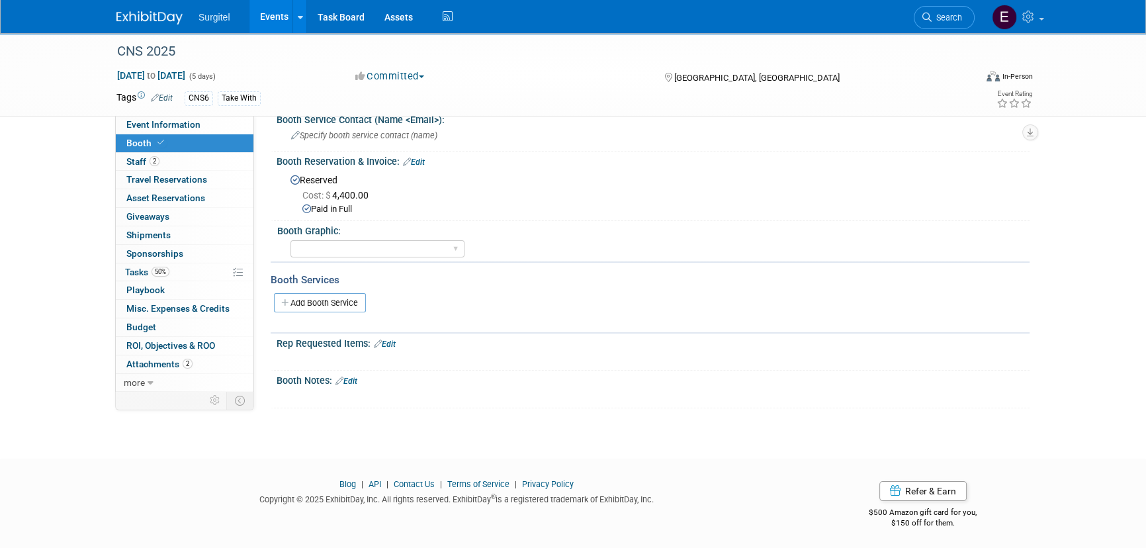
scroll to position [105, 0]
drag, startPoint x: 400, startPoint y: 241, endPoint x: 400, endPoint y: 253, distance: 12.6
click at [400, 241] on select "Big Island Booth 10x20 Backlit 8' Fabric Popup 10' Light Box 2' Fabric Banner N…" at bounding box center [378, 248] width 174 height 18
select select "8' Fabric Popup"
click at [291, 239] on select "Big Island Booth 10x20 Backlit 8' Fabric Popup 10' Light Box 2' Fabric Banner N…" at bounding box center [378, 248] width 174 height 18
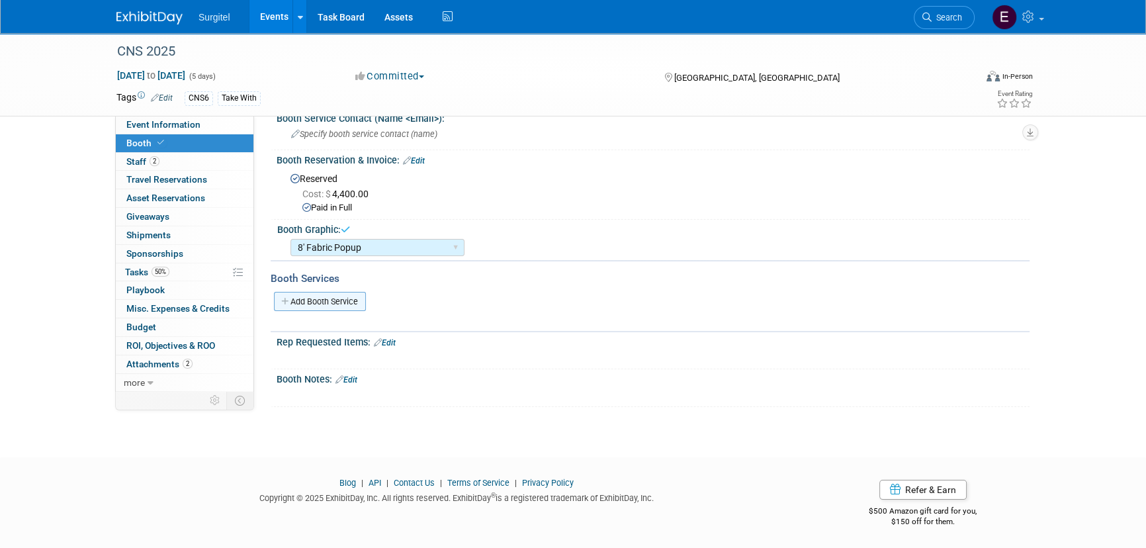
click at [348, 297] on link "Add Booth Service" at bounding box center [320, 301] width 92 height 19
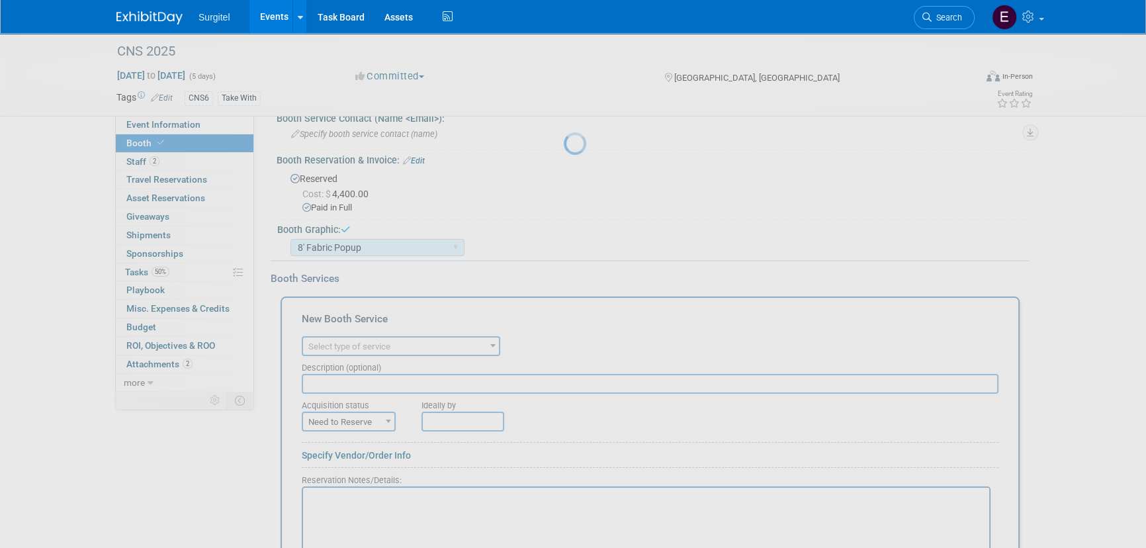
scroll to position [0, 0]
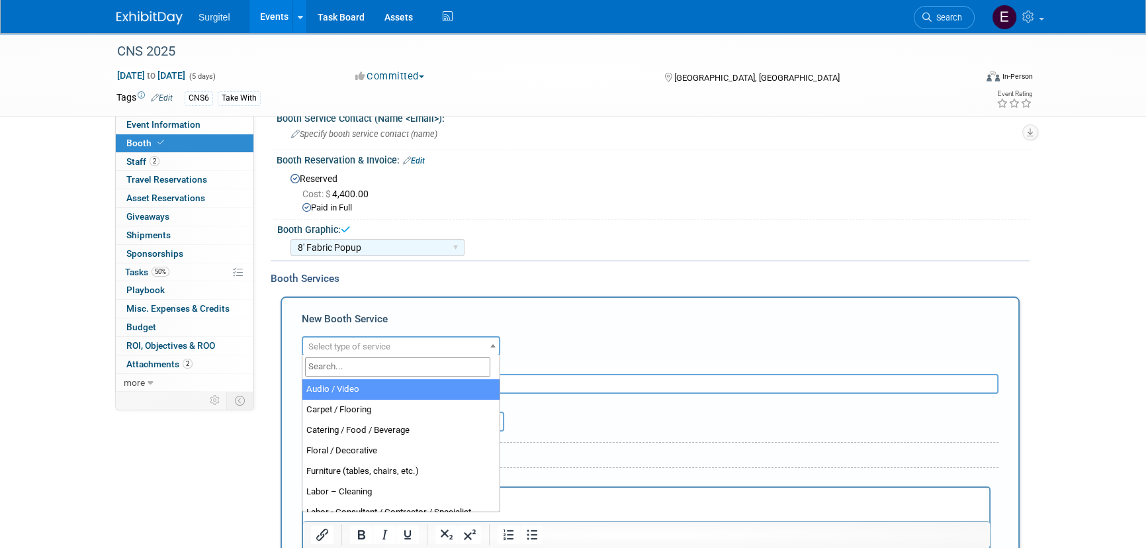
click at [359, 346] on span "Select type of service" at bounding box center [349, 346] width 82 height 10
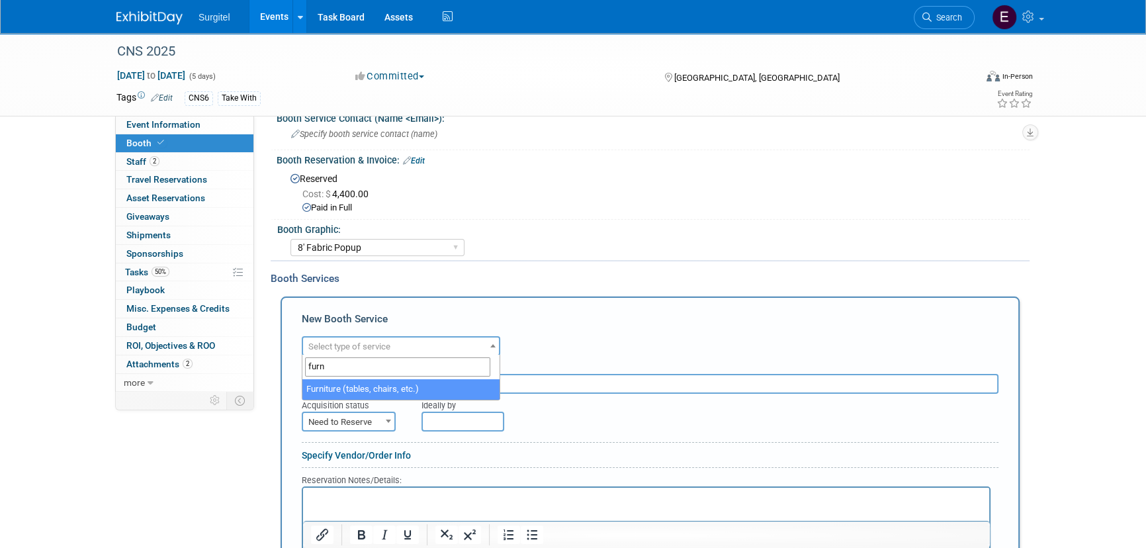
type input "furn"
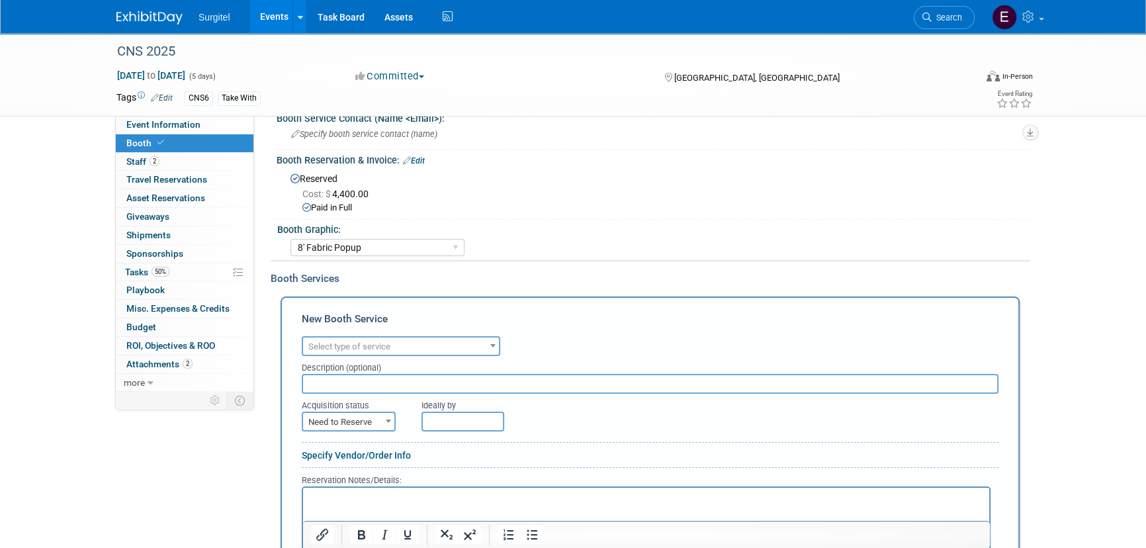
click at [451, 404] on div "Ideally by" at bounding box center [680, 403] width 517 height 18
click at [412, 351] on span "Select type of service" at bounding box center [401, 346] width 196 height 19
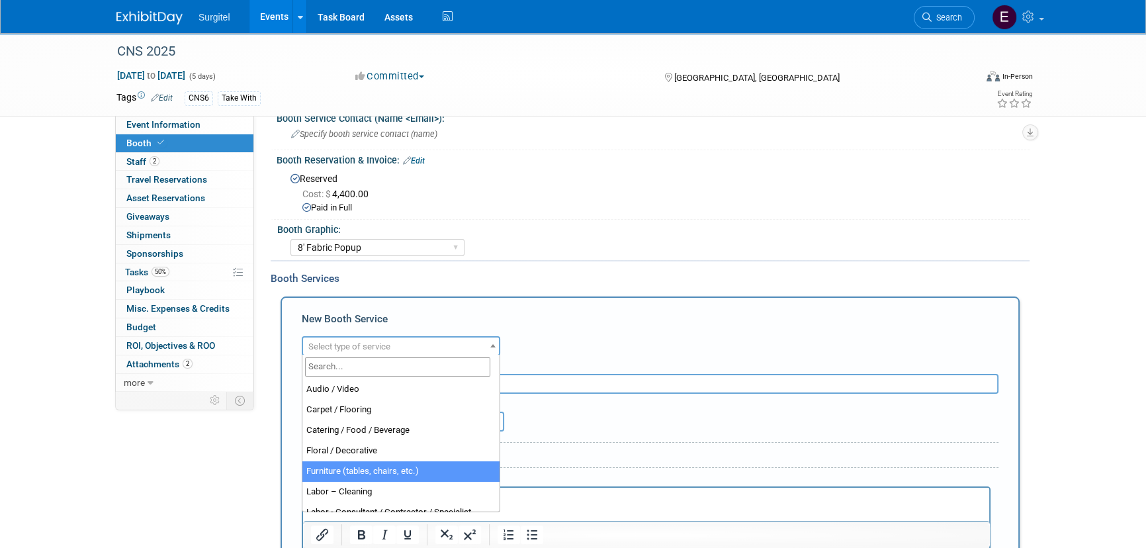
select select "6"
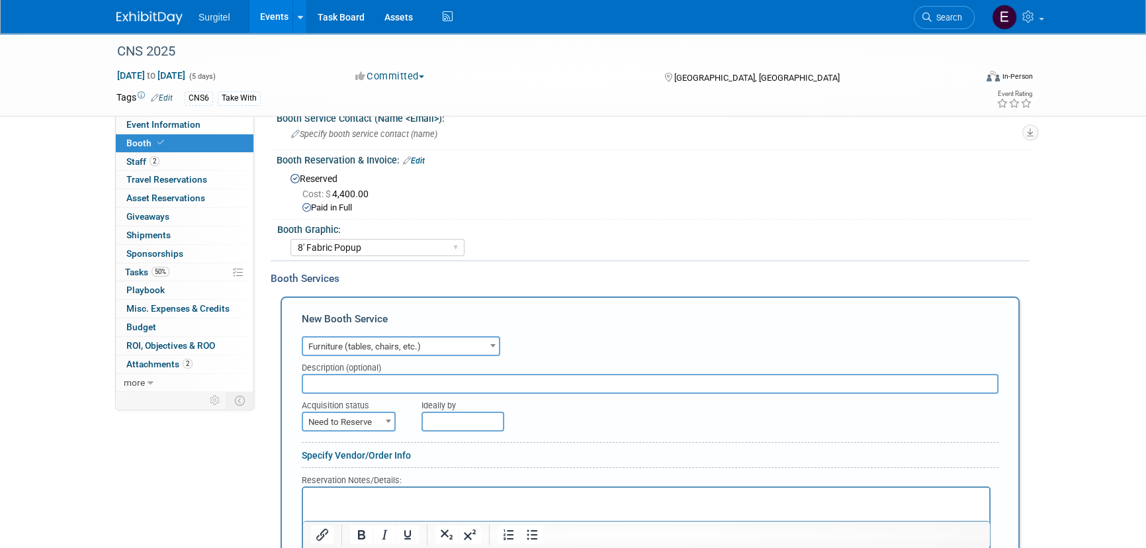
click at [367, 388] on input "text" at bounding box center [650, 384] width 697 height 20
type input "8"
type input "1"
type input "carpet, padding, electric, 8' table, 2 chairs"
click at [326, 417] on span "Need to Reserve" at bounding box center [348, 422] width 91 height 19
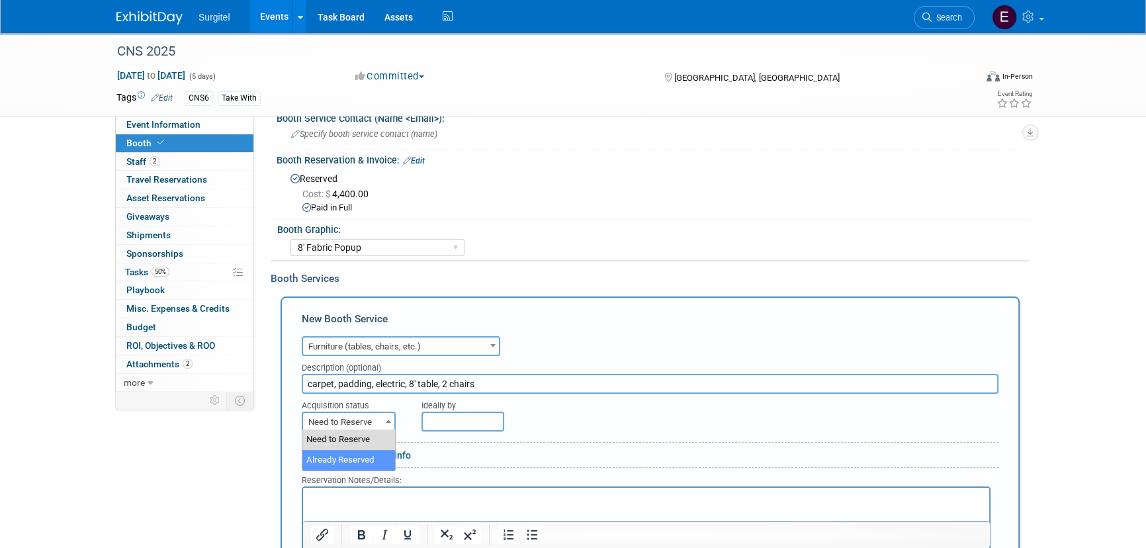
select select "2"
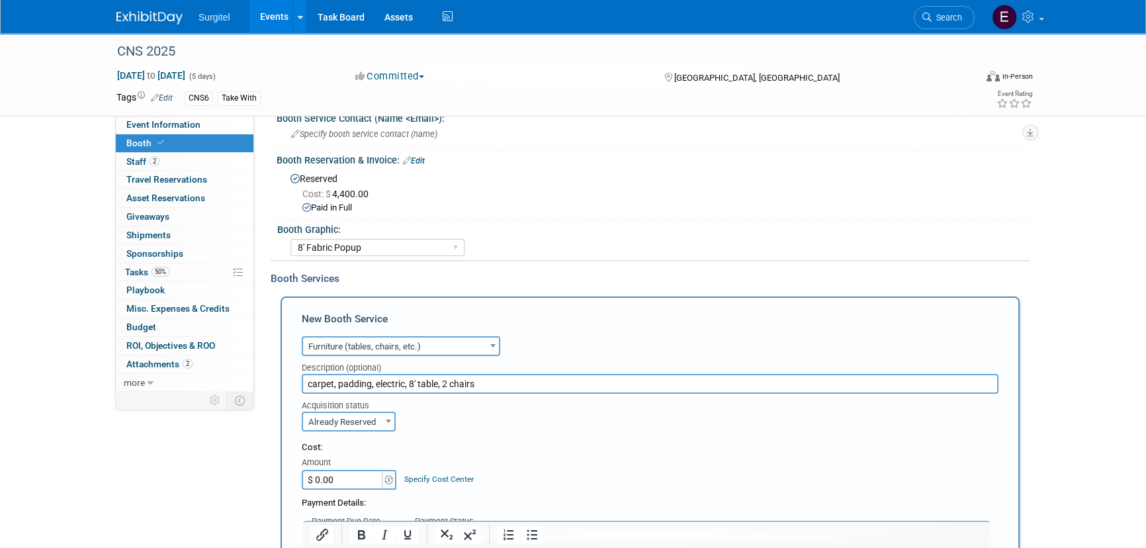
click at [346, 482] on input "$ 0.00" at bounding box center [343, 480] width 83 height 20
type input "$"
click at [351, 477] on input "$ 0.00" at bounding box center [343, 480] width 83 height 20
type input "$ 2,346.82"
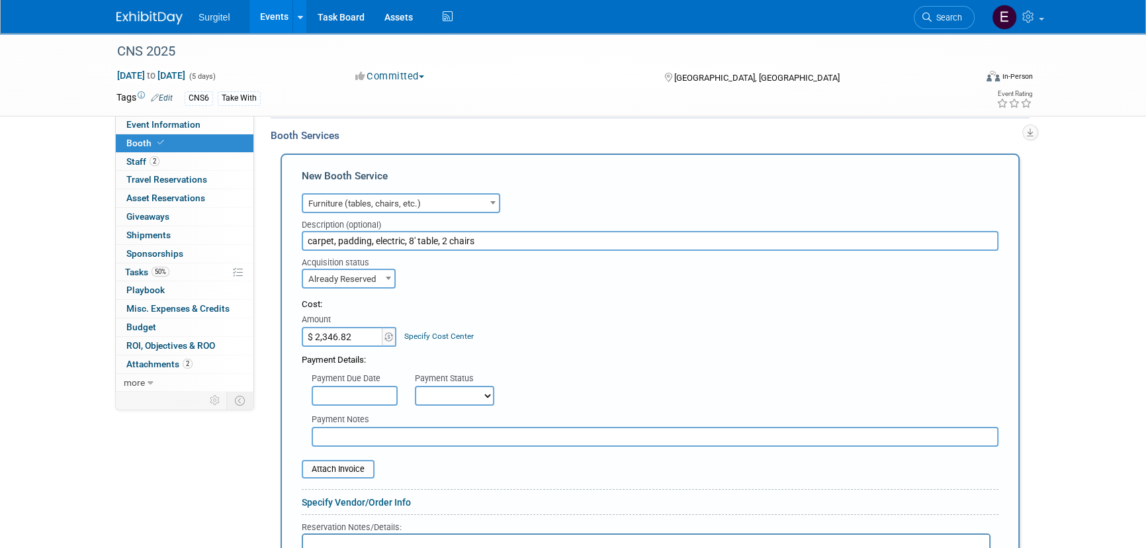
scroll to position [285, 0]
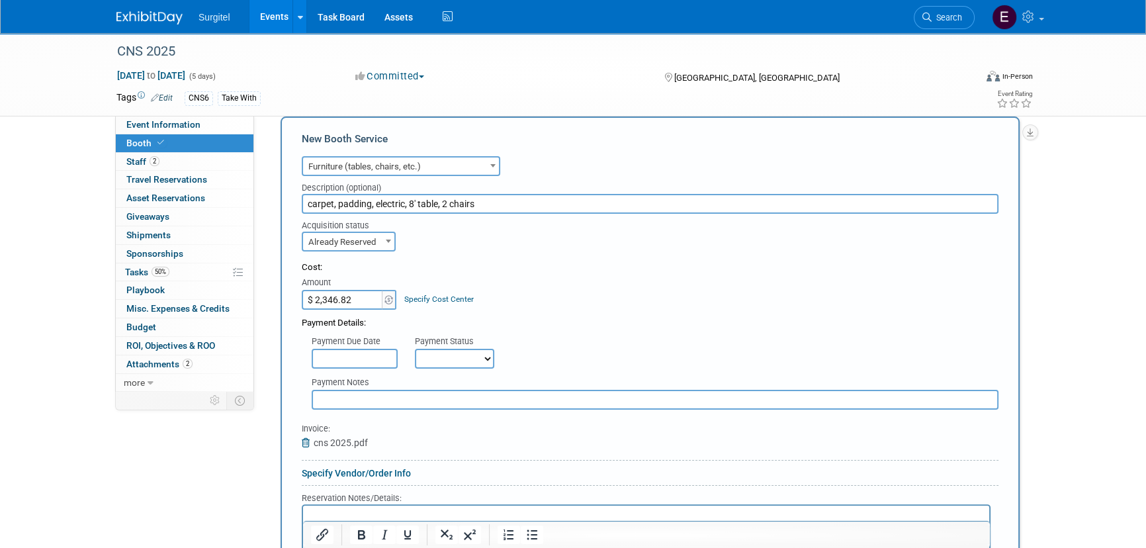
click at [453, 359] on select "Not Paid Yet Partially Paid Paid in Full" at bounding box center [454, 359] width 79 height 20
select select "1"
click at [415, 349] on select "Not Paid Yet Partially Paid Paid in Full" at bounding box center [454, 359] width 79 height 20
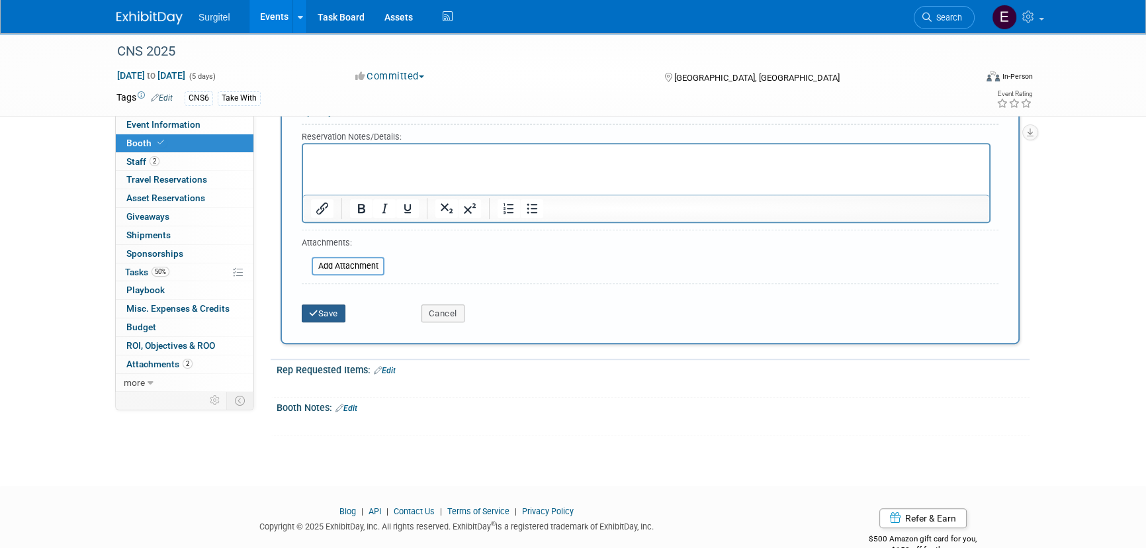
click at [327, 318] on button "Save" at bounding box center [324, 313] width 44 height 19
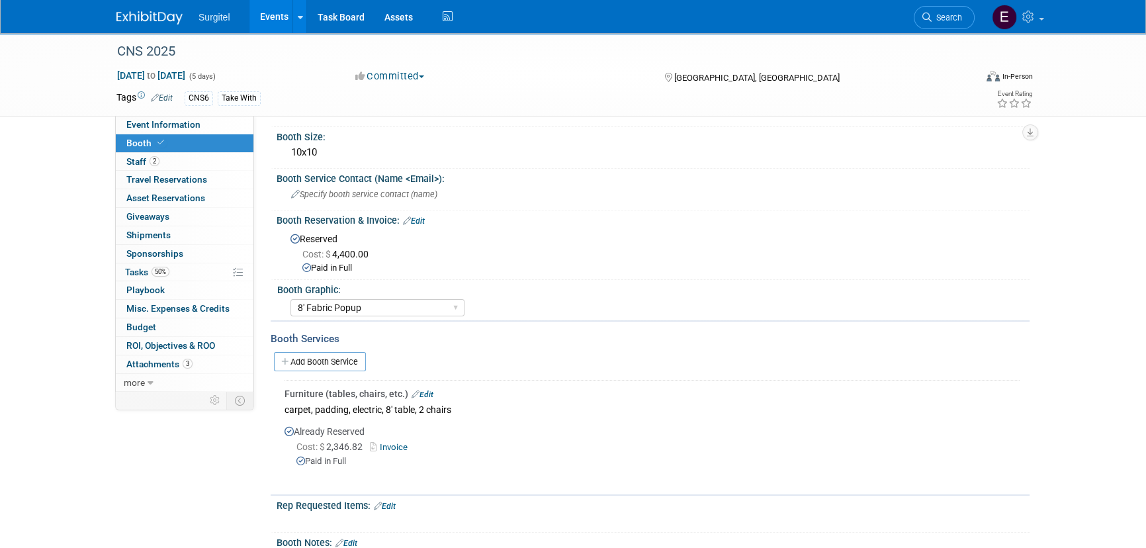
scroll to position [120, 0]
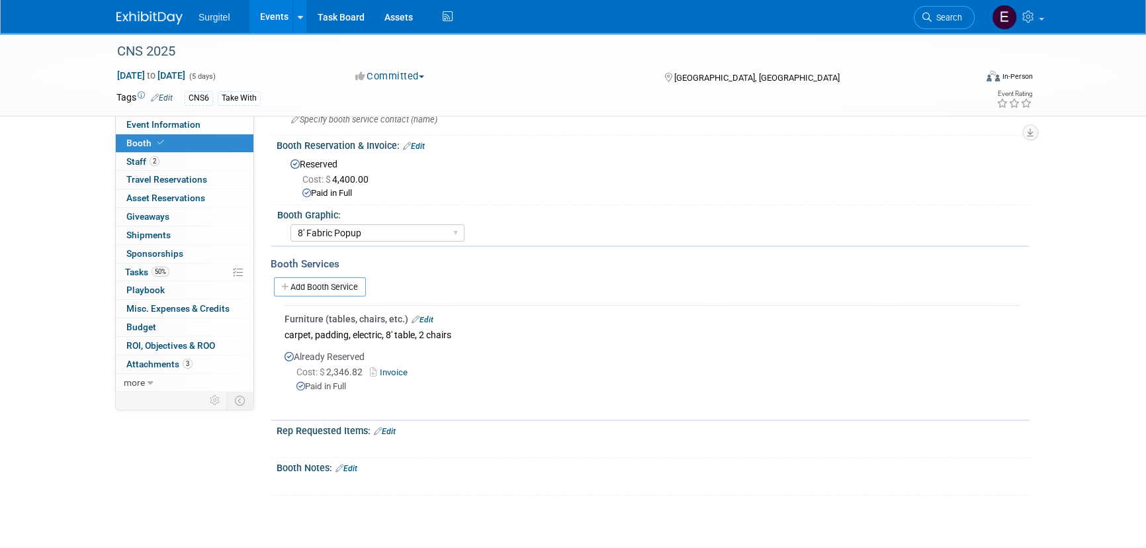
click at [281, 5] on link "Events" at bounding box center [273, 16] width 48 height 33
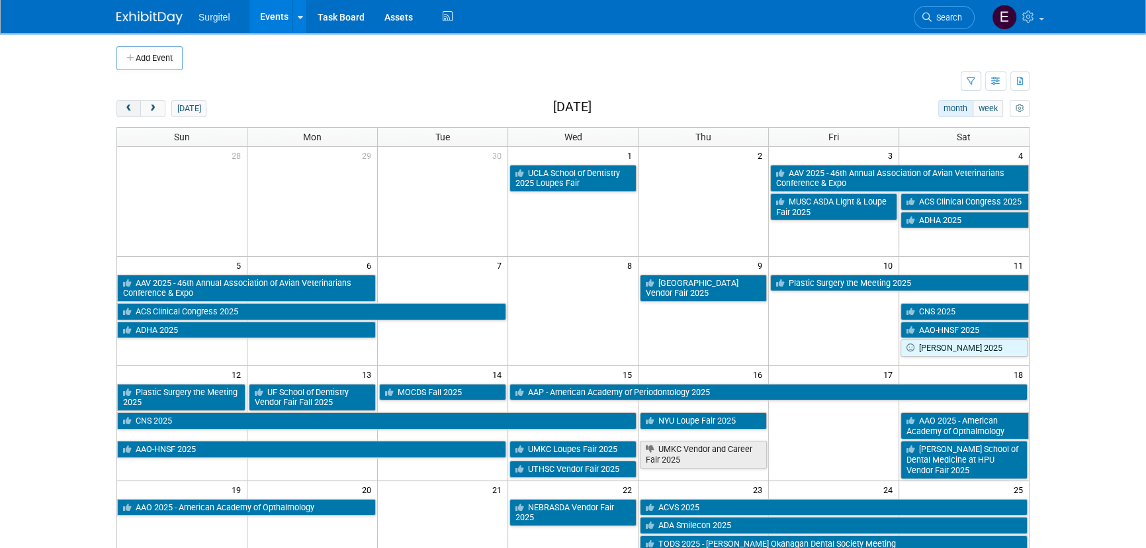
click at [130, 112] on button "prev" at bounding box center [128, 108] width 24 height 17
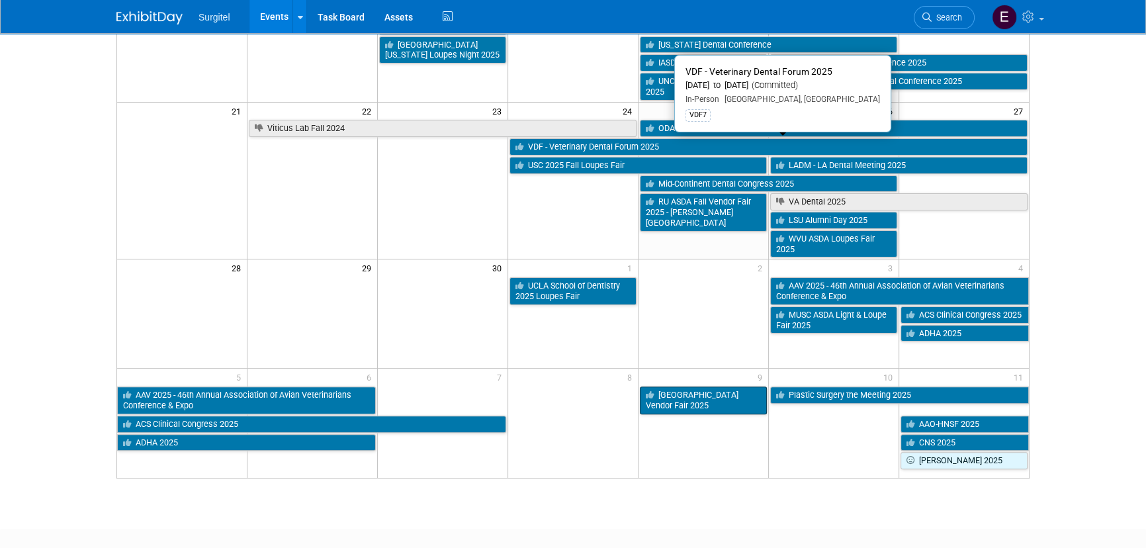
scroll to position [421, 0]
